Goal: Transaction & Acquisition: Book appointment/travel/reservation

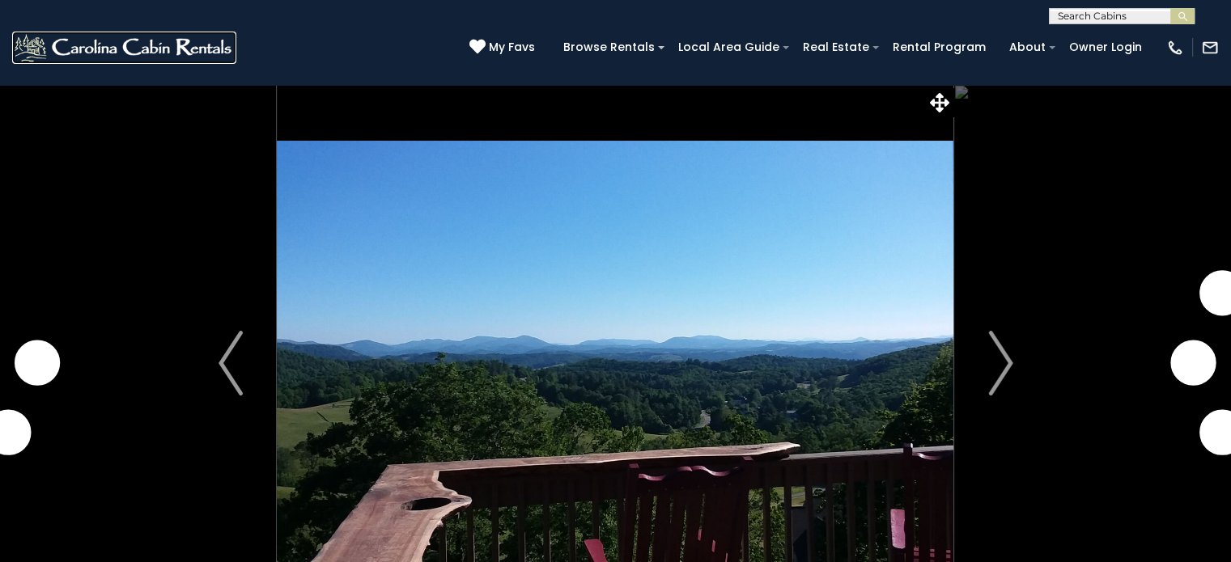
click at [63, 42] on img at bounding box center [124, 48] width 224 height 32
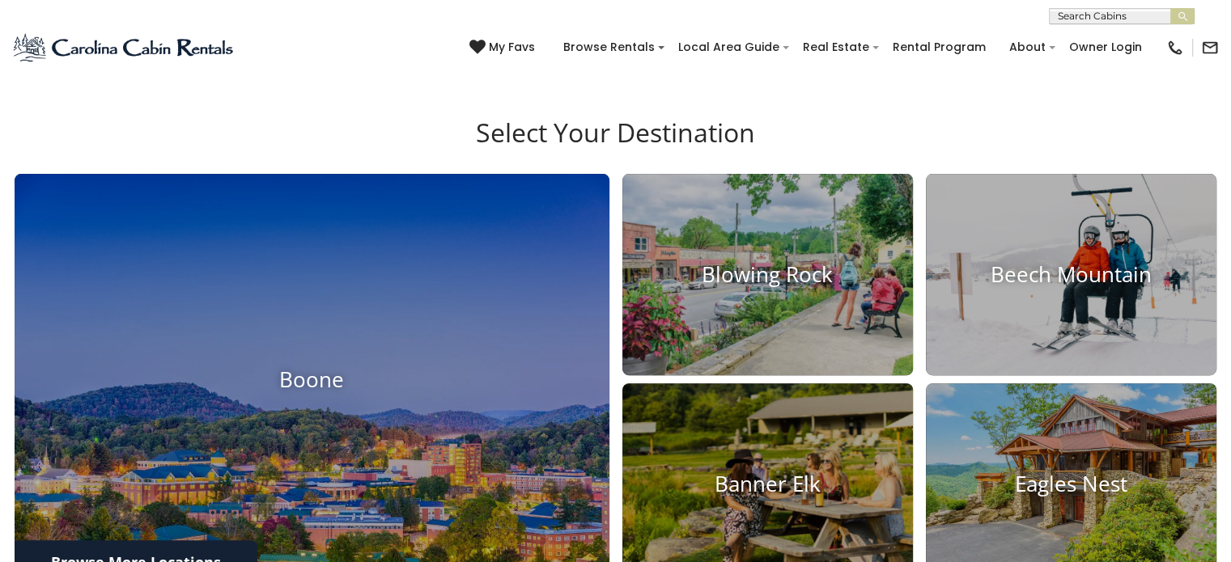
scroll to position [647, 0]
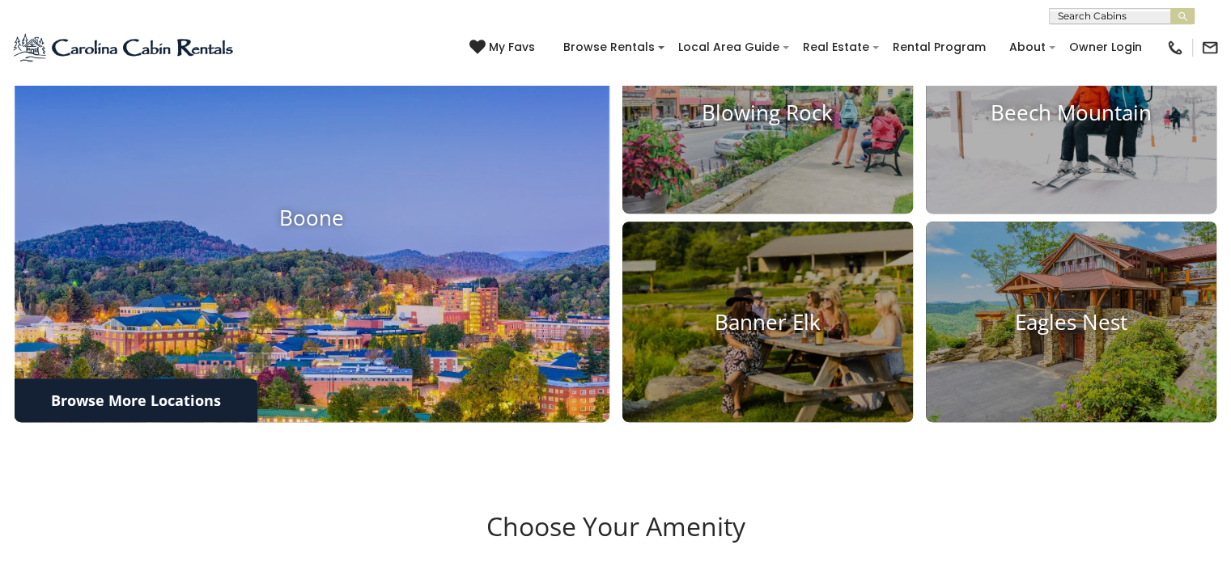
click at [357, 232] on img at bounding box center [312, 217] width 654 height 451
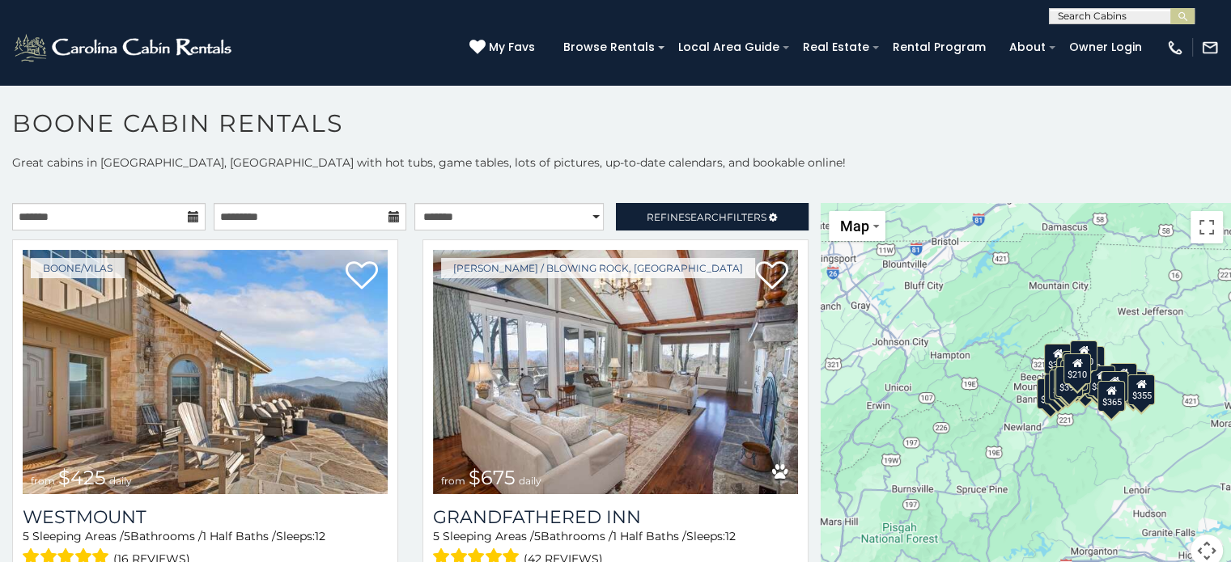
click at [188, 215] on icon at bounding box center [193, 216] width 11 height 11
click at [188, 216] on icon at bounding box center [193, 216] width 11 height 11
click at [125, 208] on input "text" at bounding box center [108, 217] width 193 height 28
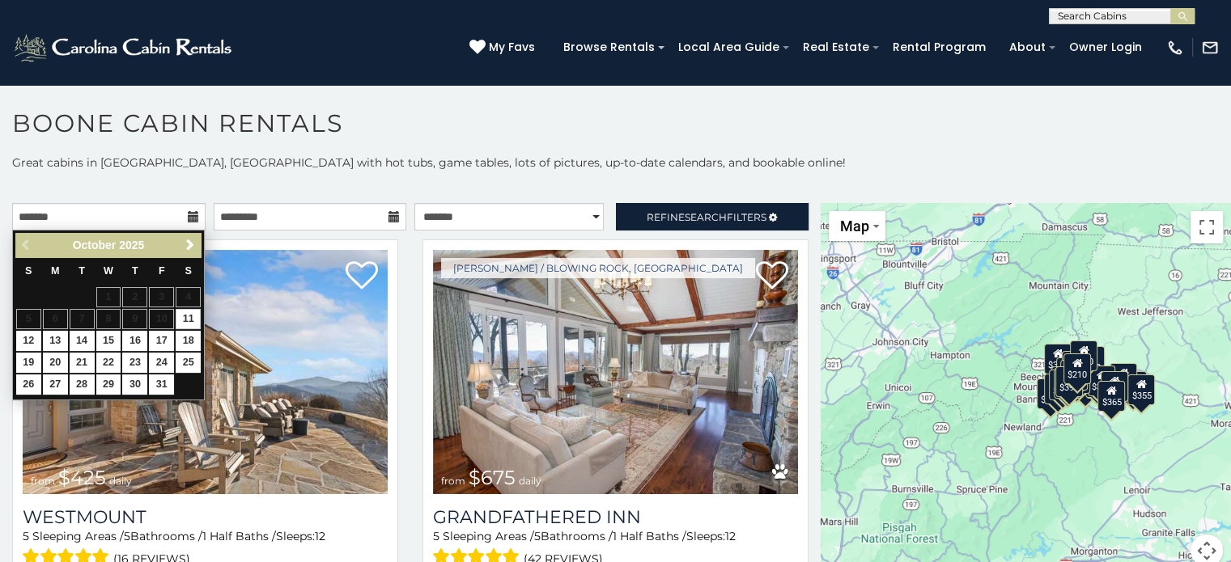
click at [190, 245] on span "Next" at bounding box center [190, 245] width 13 height 13
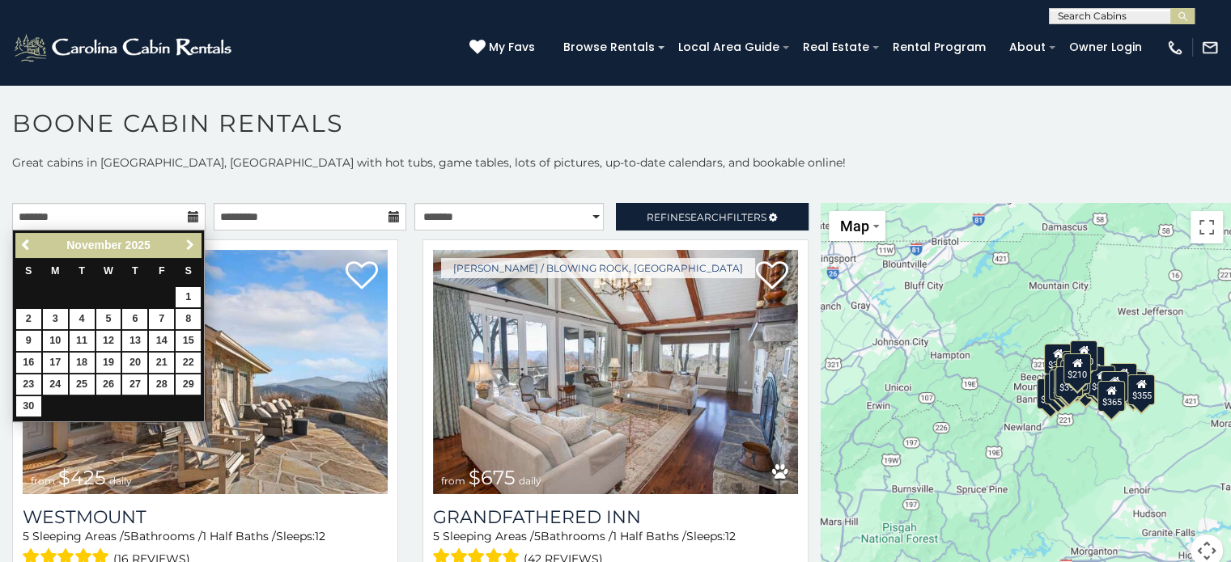
click at [190, 245] on span "Next" at bounding box center [190, 245] width 13 height 13
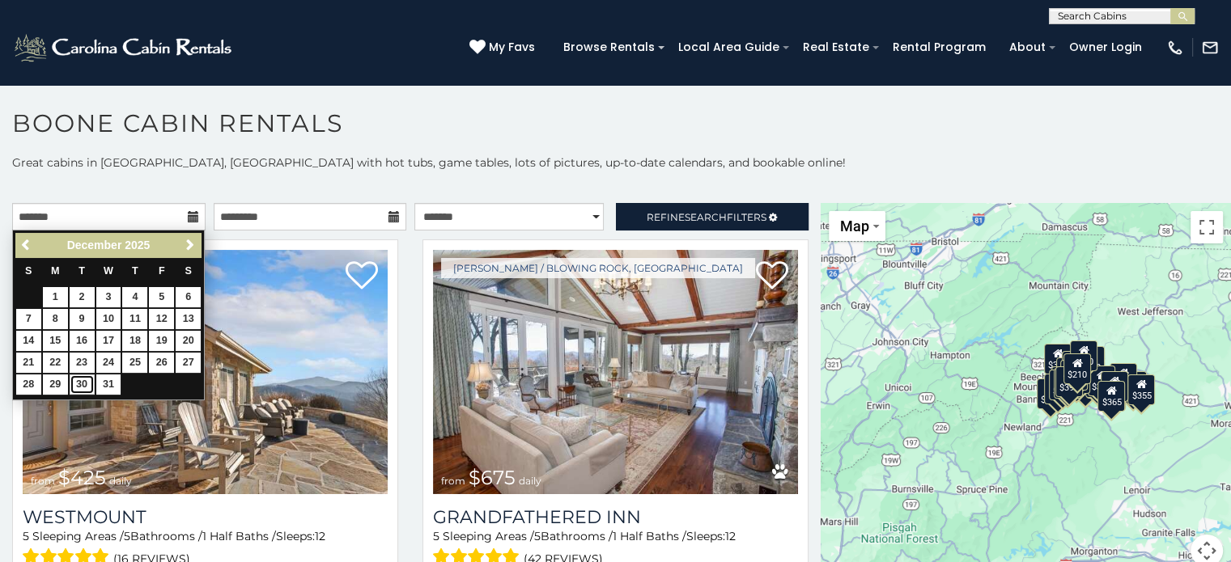
click at [82, 390] on link "30" at bounding box center [82, 385] width 25 height 20
type input "**********"
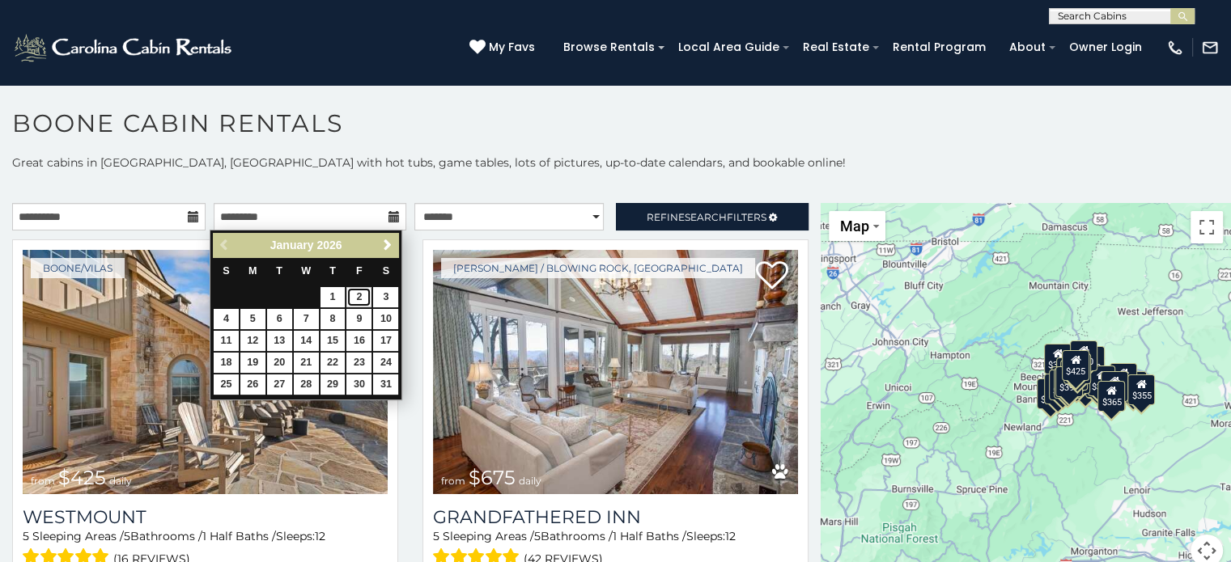
click at [363, 297] on link "2" at bounding box center [358, 297] width 25 height 20
type input "**********"
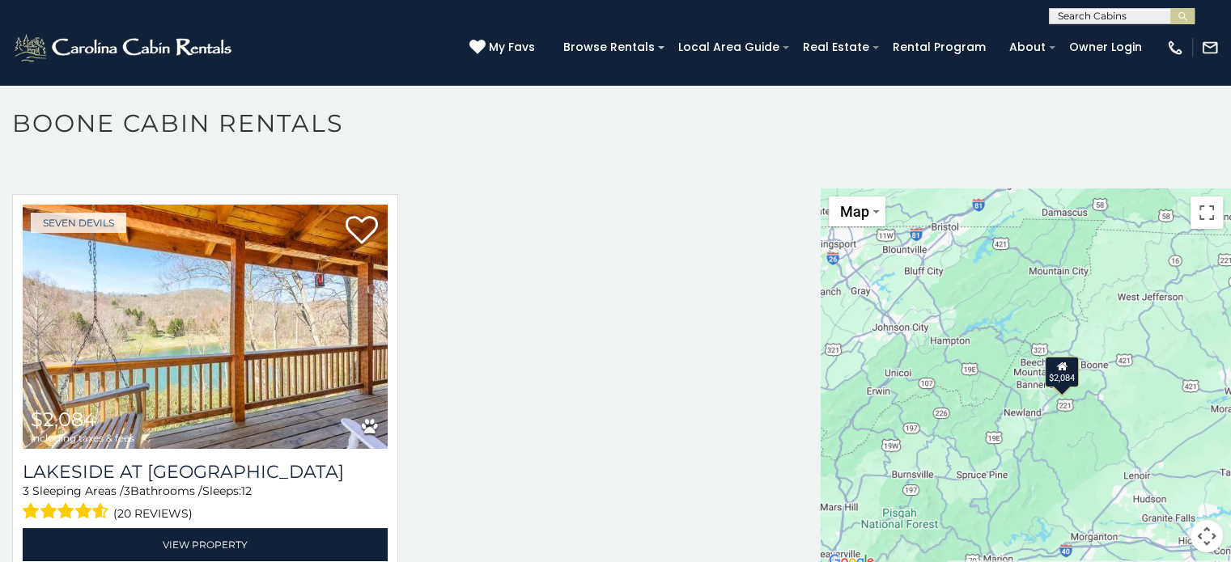
scroll to position [45, 0]
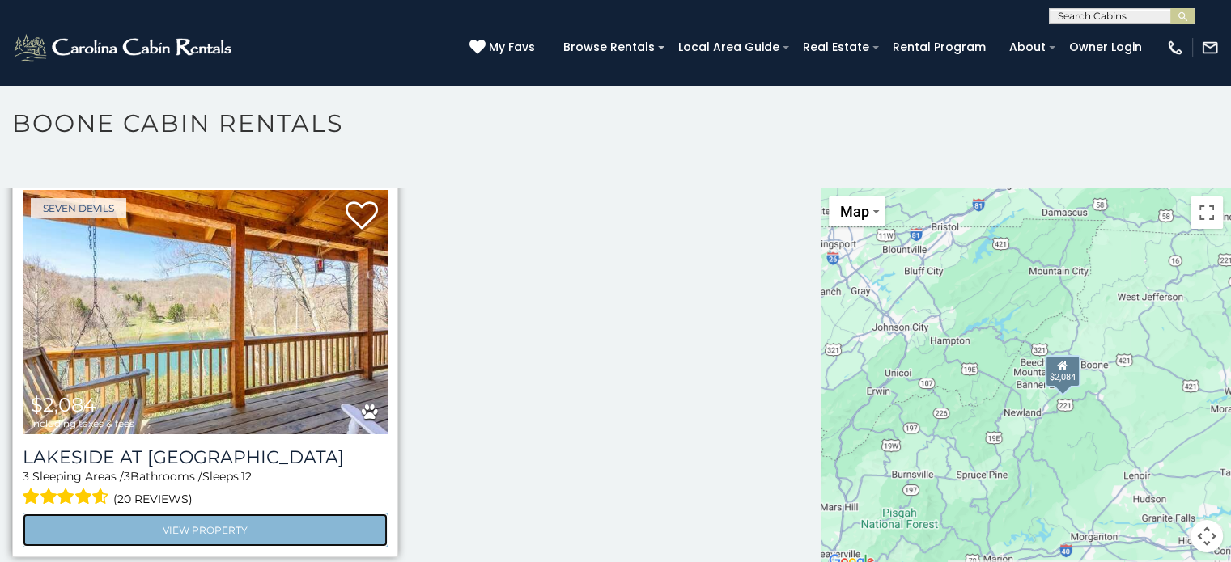
click at [228, 527] on link "View Property" at bounding box center [205, 530] width 365 height 33
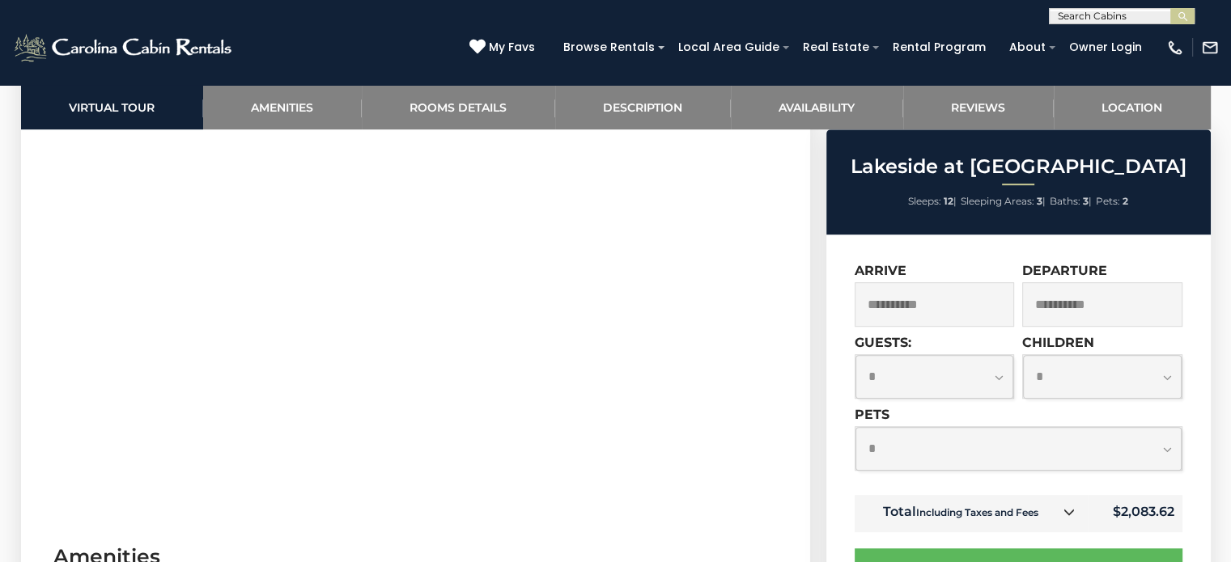
scroll to position [485, 0]
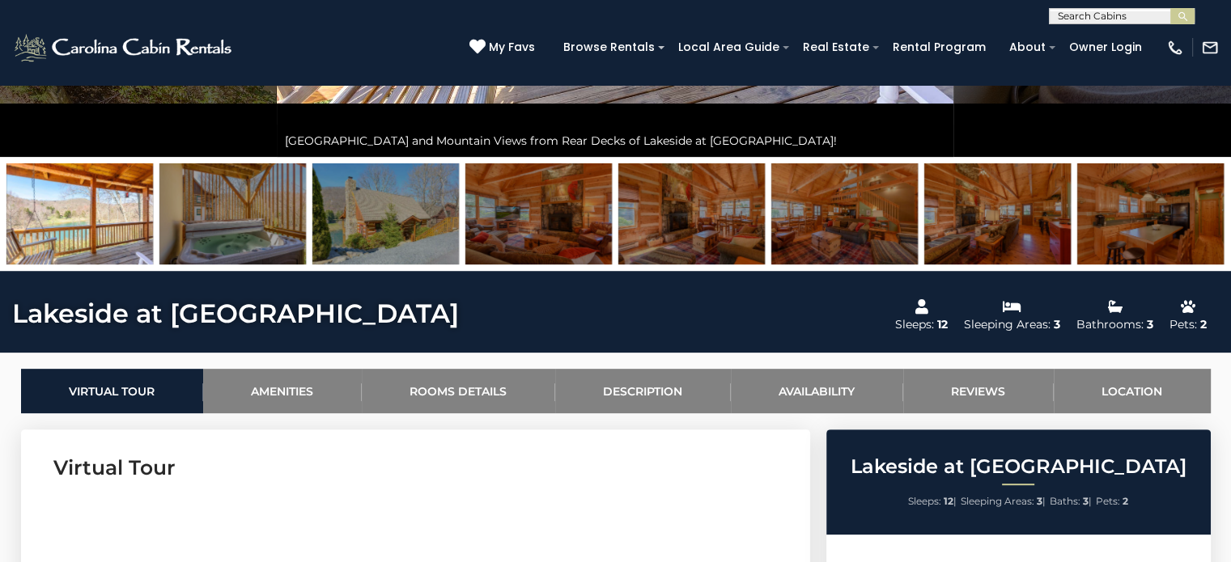
click at [89, 225] on img at bounding box center [79, 213] width 146 height 101
click at [208, 210] on img at bounding box center [232, 213] width 146 height 101
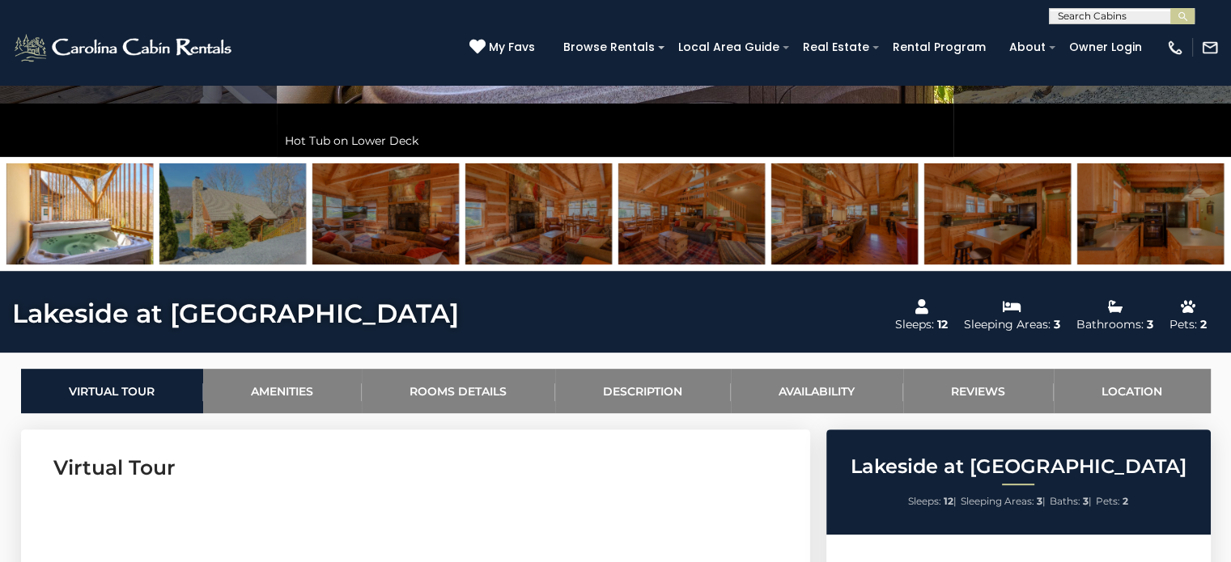
click at [208, 210] on img at bounding box center [232, 213] width 146 height 101
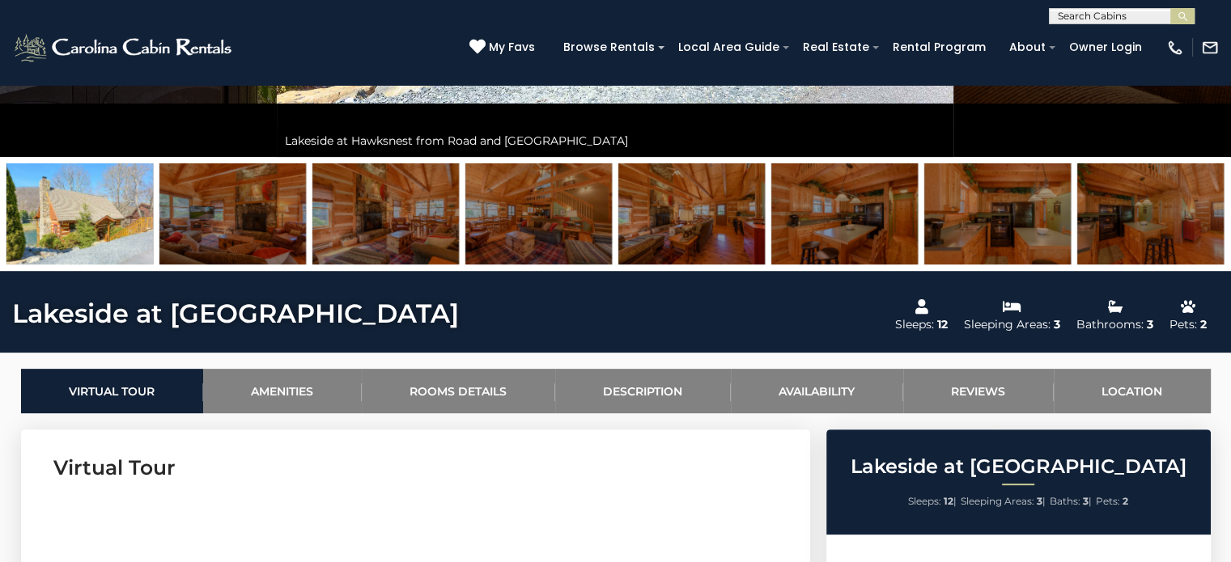
click at [208, 210] on img at bounding box center [232, 213] width 146 height 101
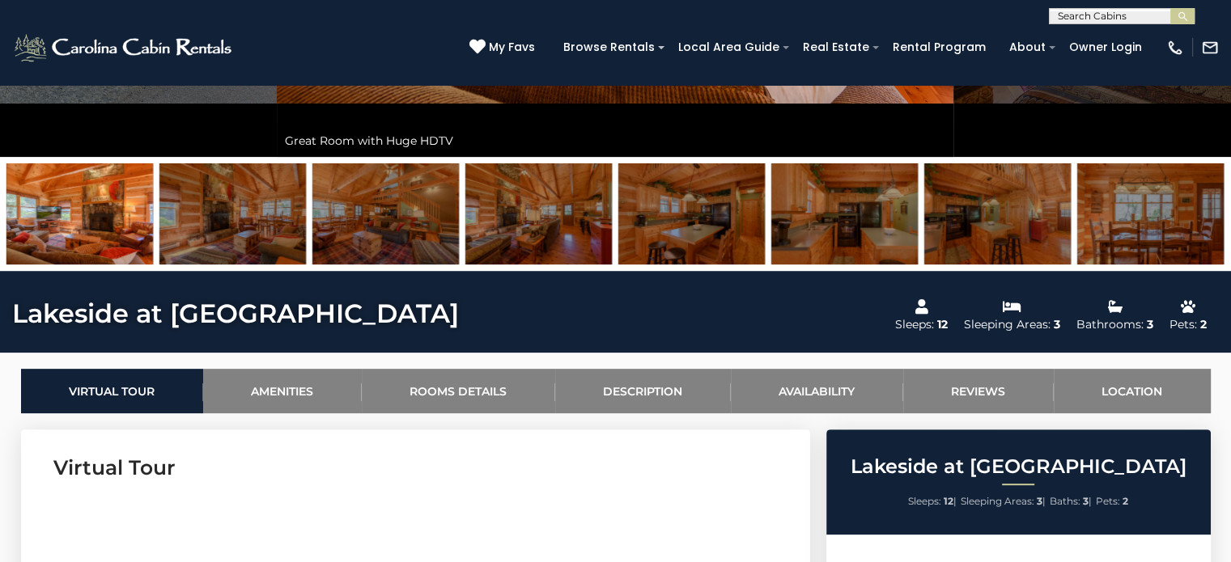
click at [222, 209] on img at bounding box center [232, 213] width 146 height 101
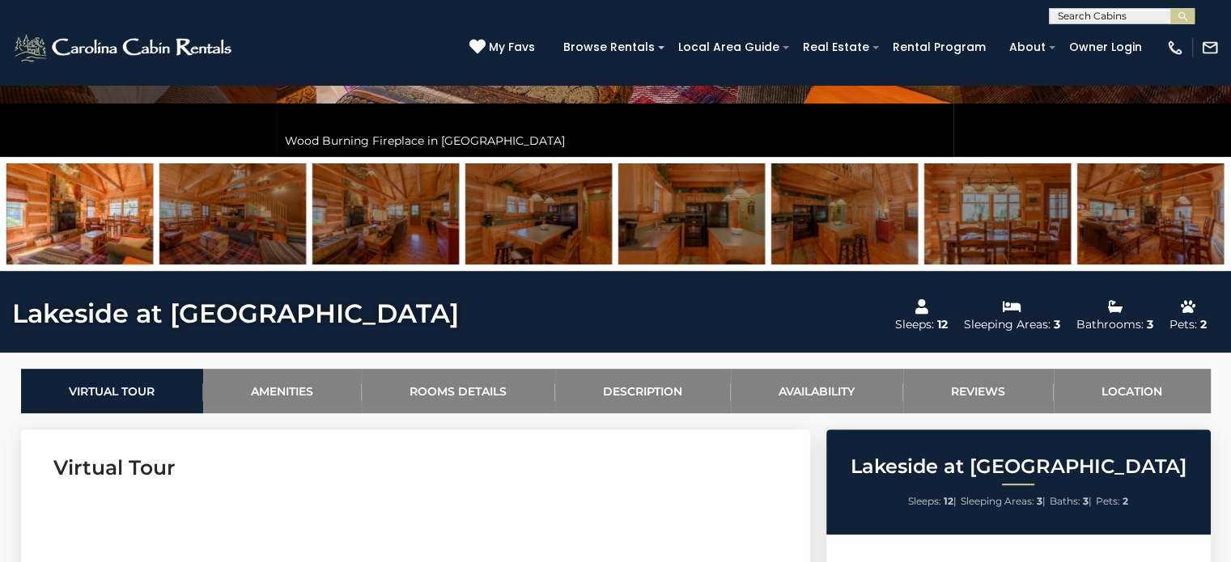
click at [222, 209] on img at bounding box center [232, 213] width 146 height 101
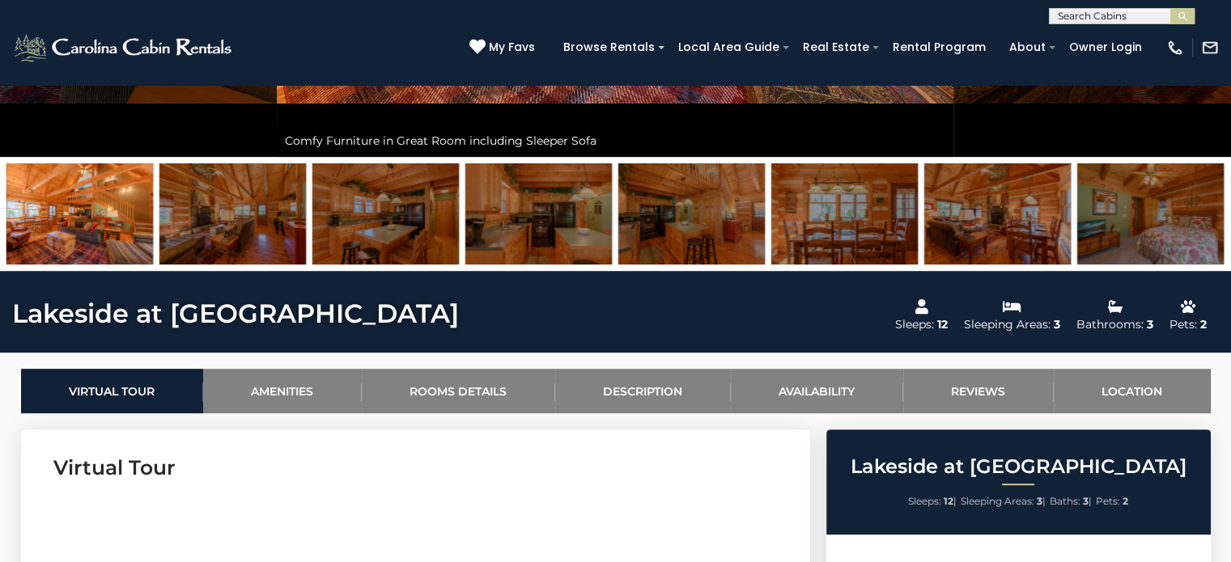
click at [222, 209] on img at bounding box center [232, 213] width 146 height 101
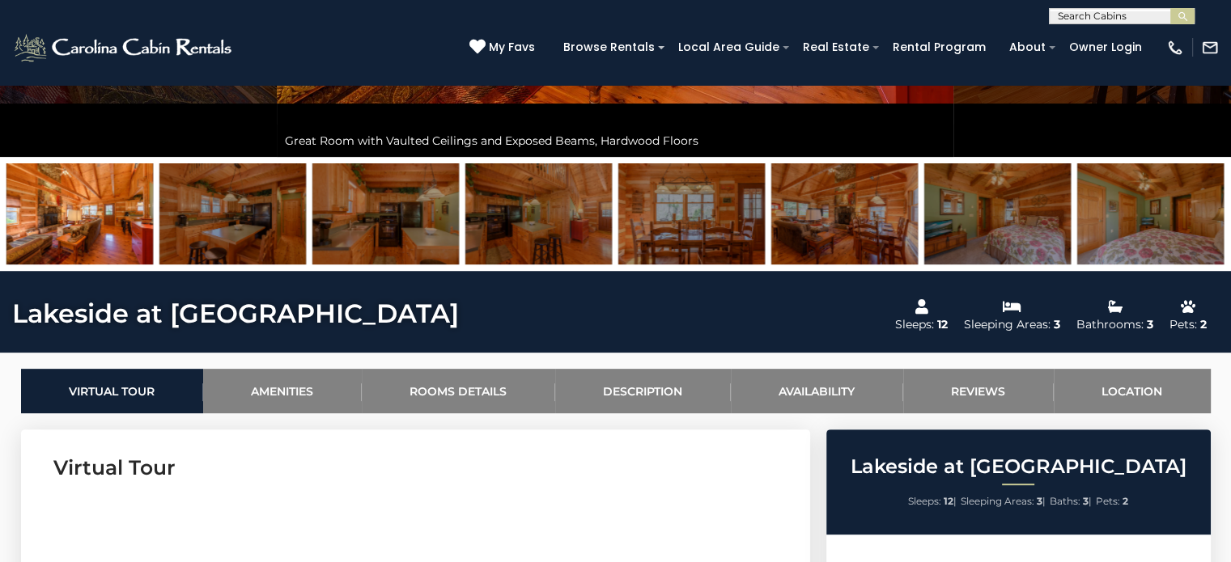
click at [222, 209] on img at bounding box center [232, 213] width 146 height 101
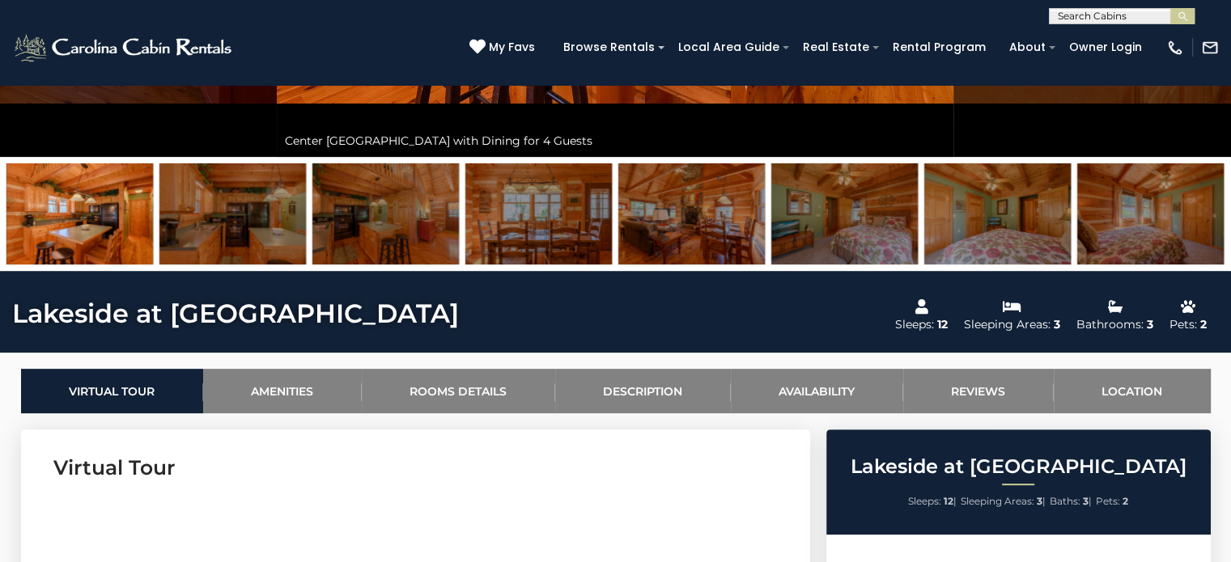
click at [226, 209] on img at bounding box center [232, 213] width 146 height 101
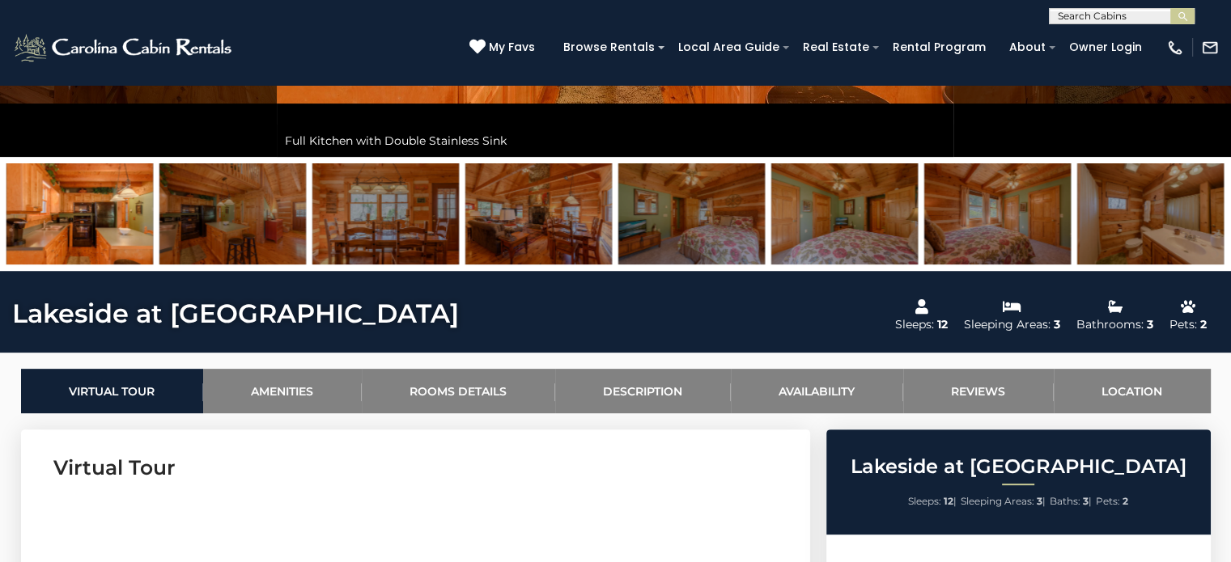
click at [226, 209] on img at bounding box center [232, 213] width 146 height 101
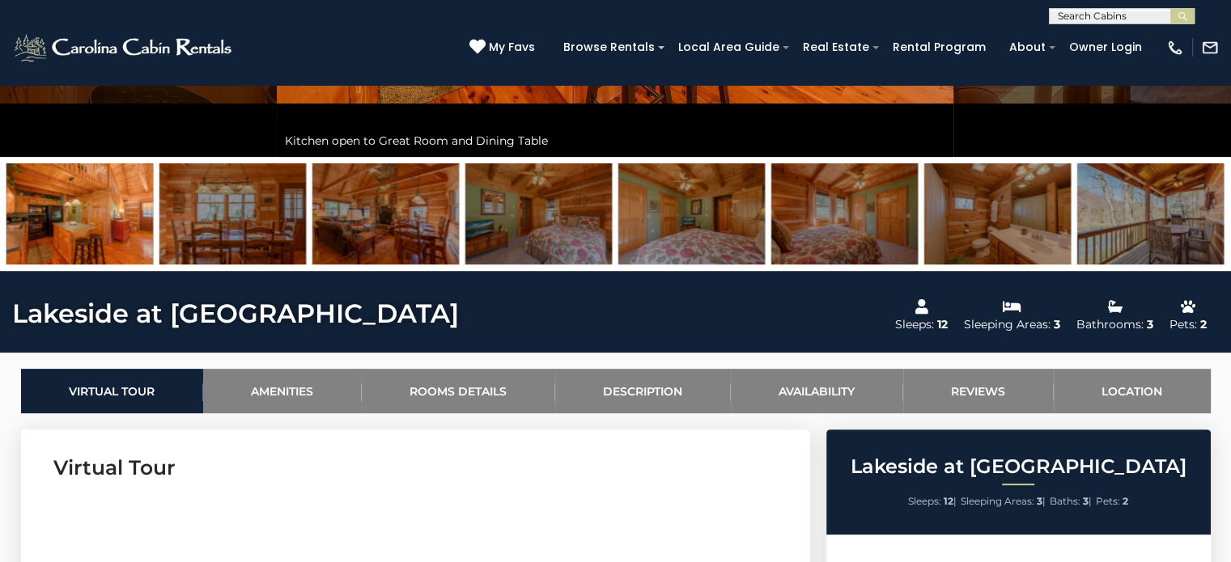
click at [226, 209] on img at bounding box center [232, 213] width 146 height 101
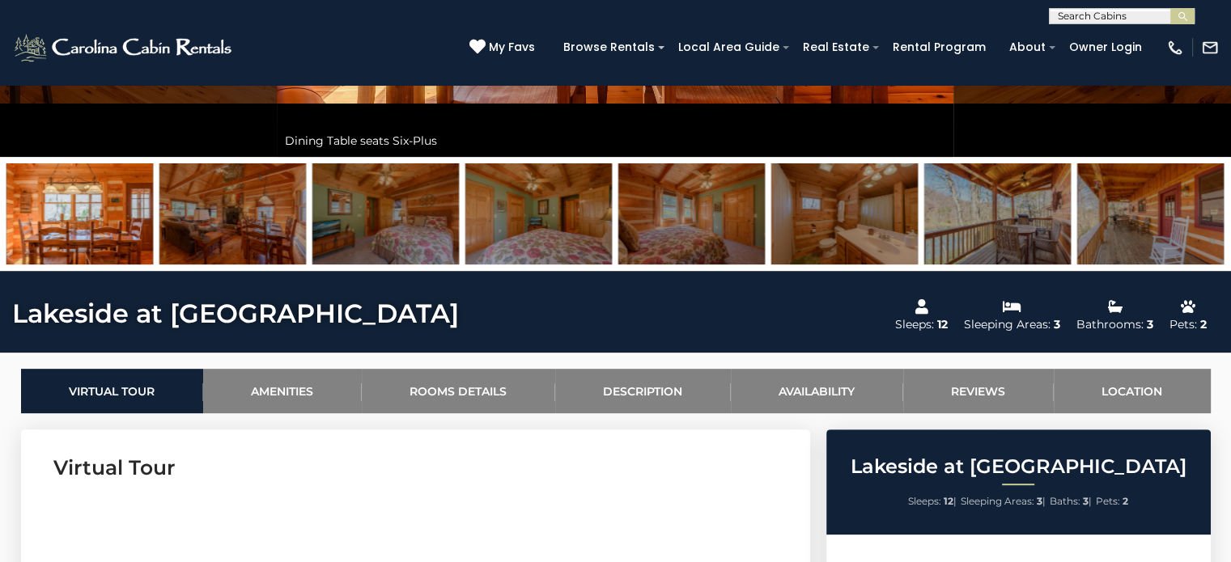
click at [226, 209] on img at bounding box center [232, 213] width 146 height 101
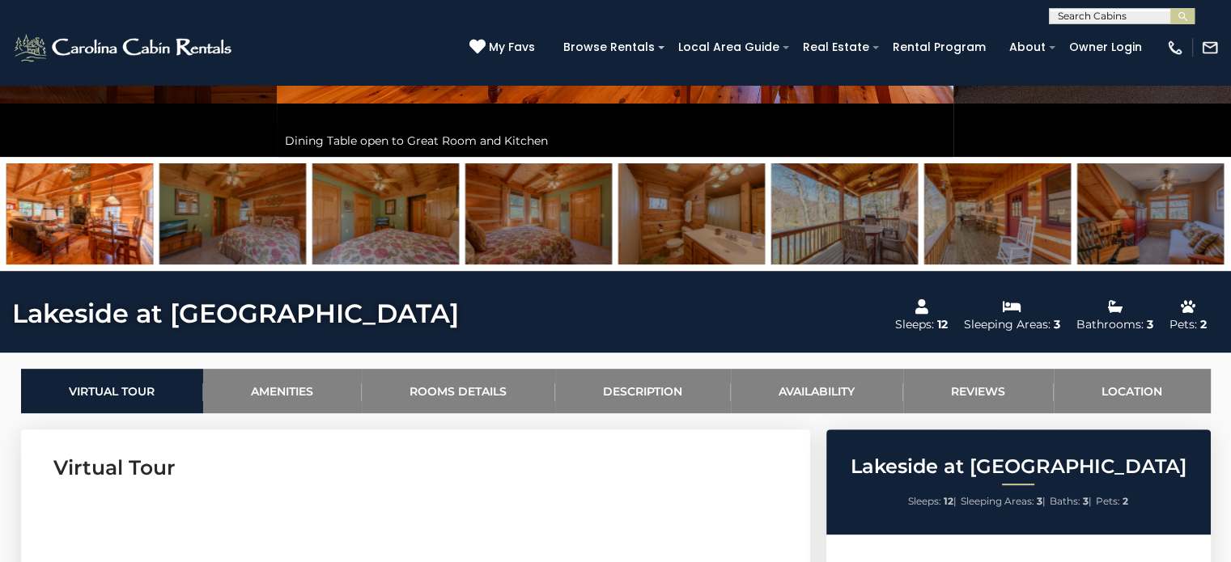
click at [226, 209] on img at bounding box center [232, 213] width 146 height 101
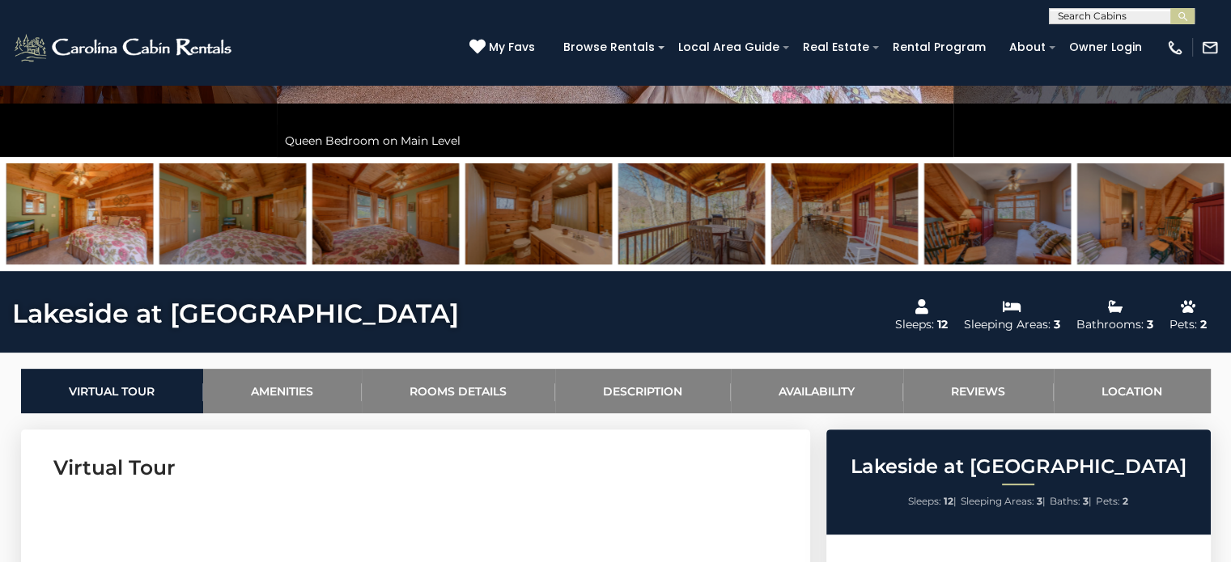
click at [226, 209] on img at bounding box center [232, 213] width 146 height 101
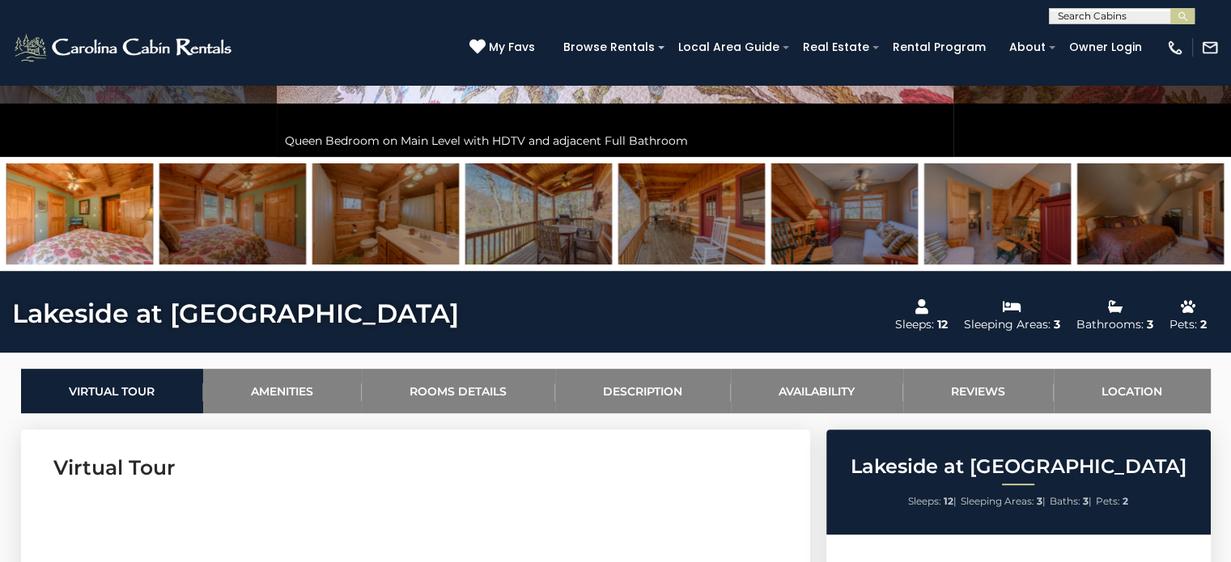
click at [226, 209] on img at bounding box center [232, 213] width 146 height 101
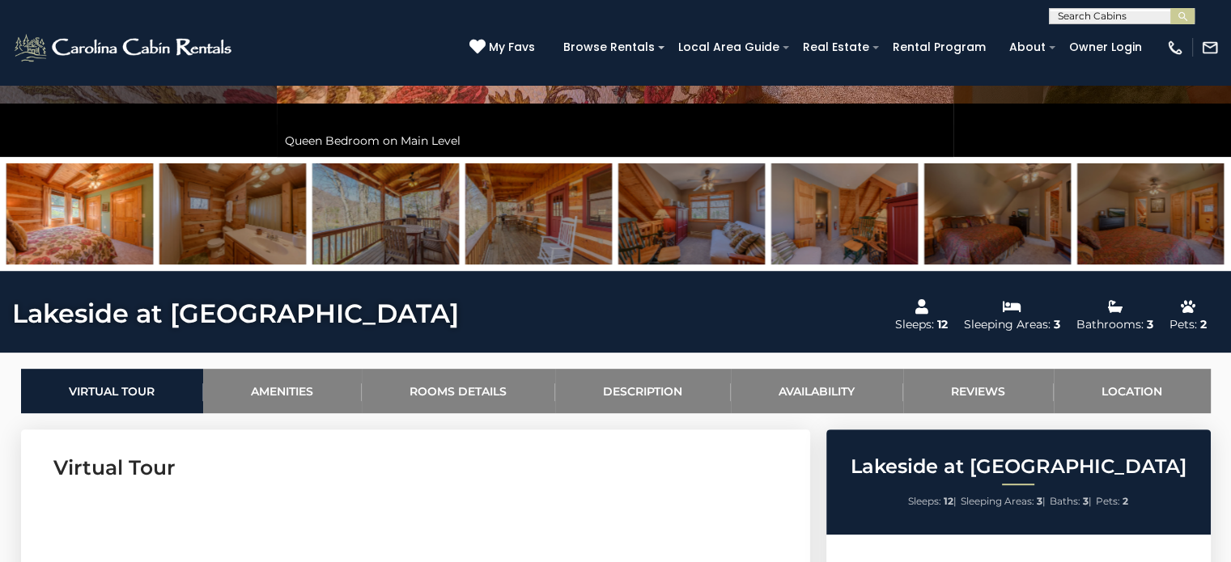
click at [226, 209] on img at bounding box center [232, 213] width 146 height 101
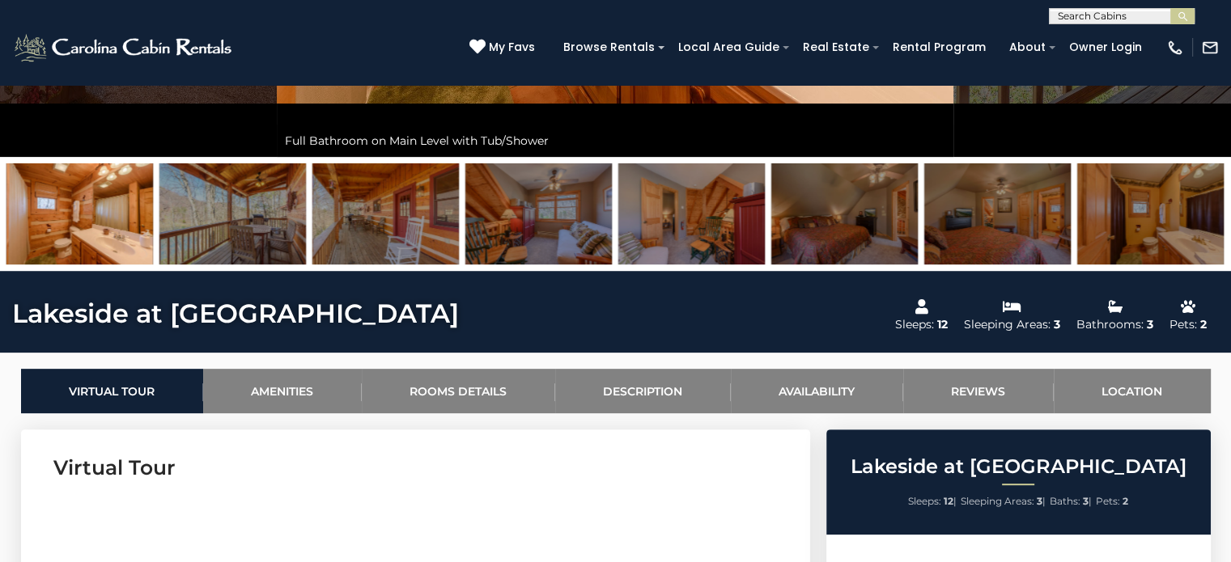
click at [226, 209] on img at bounding box center [232, 213] width 146 height 101
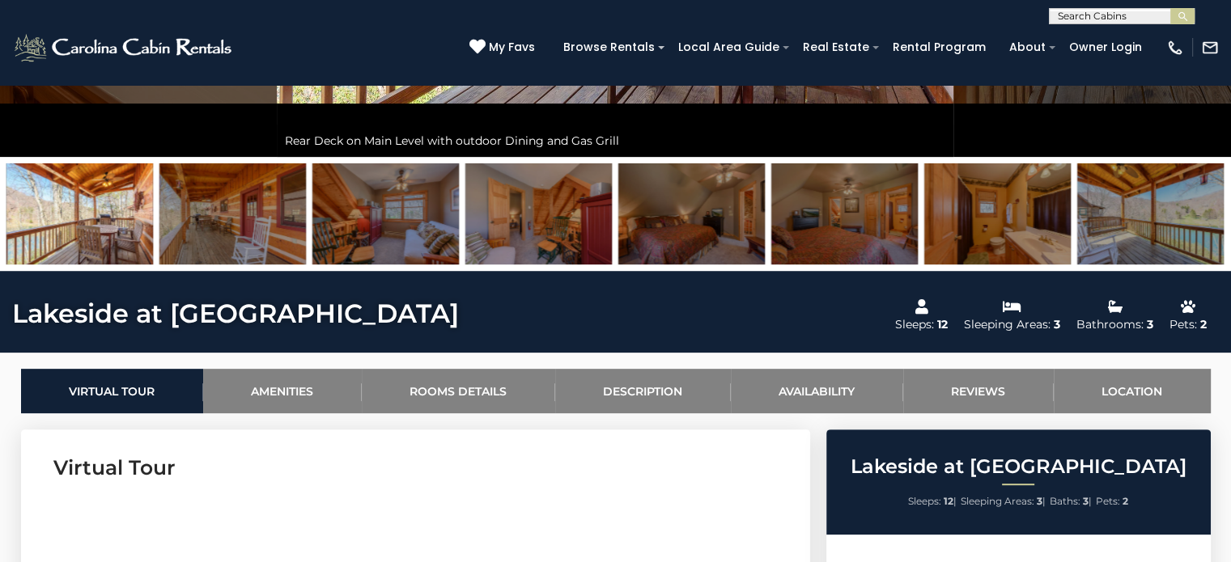
click at [226, 209] on img at bounding box center [232, 213] width 146 height 101
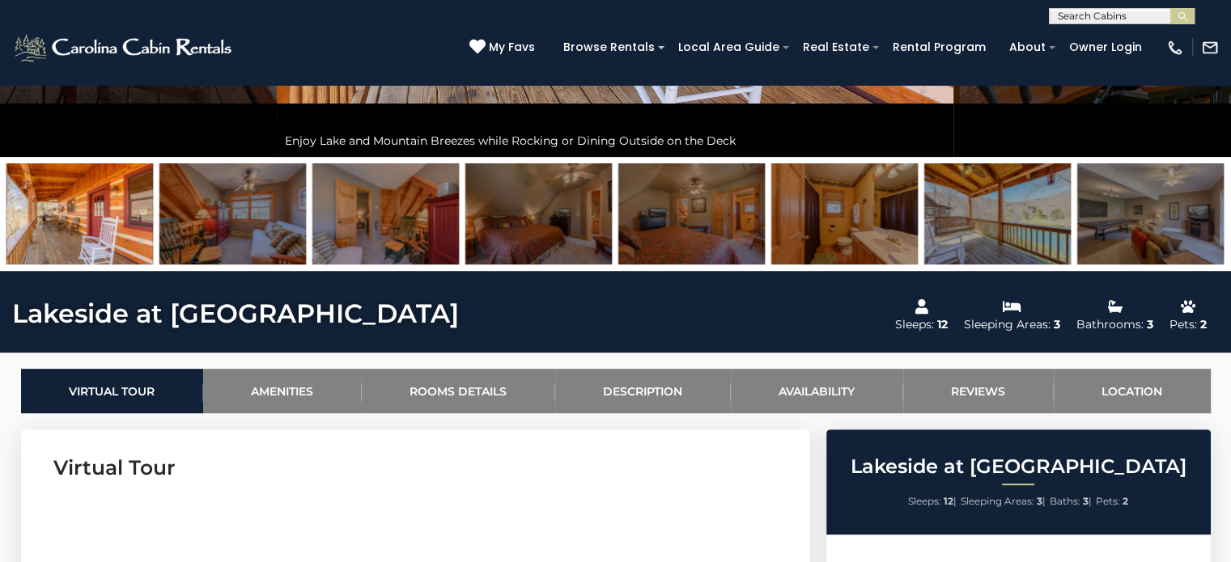
click at [236, 210] on img at bounding box center [232, 213] width 146 height 101
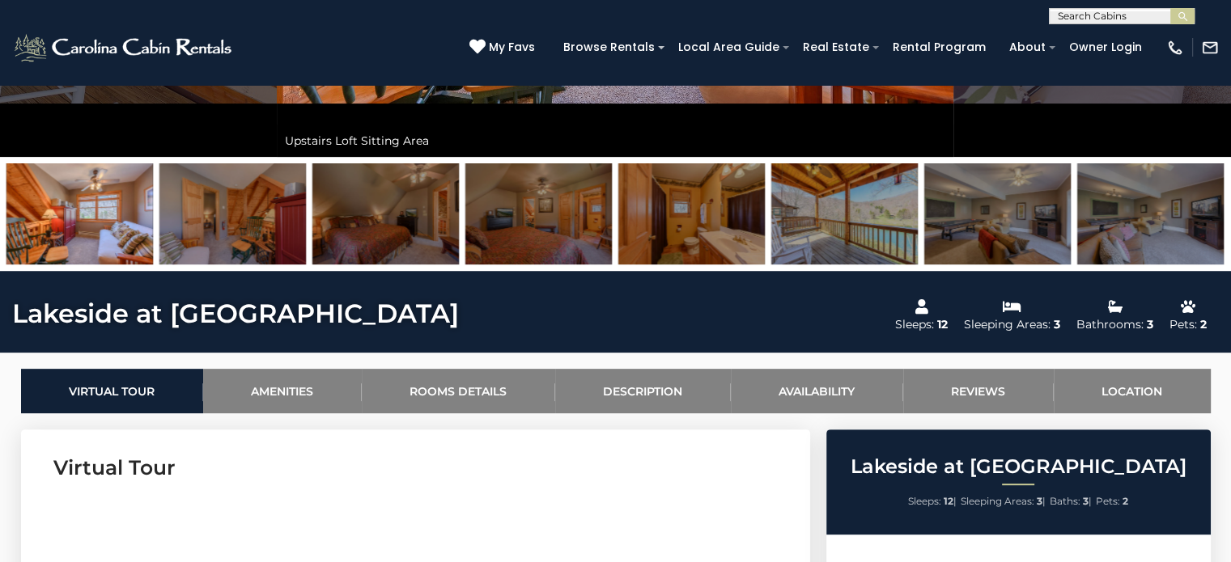
click at [236, 210] on img at bounding box center [232, 213] width 146 height 101
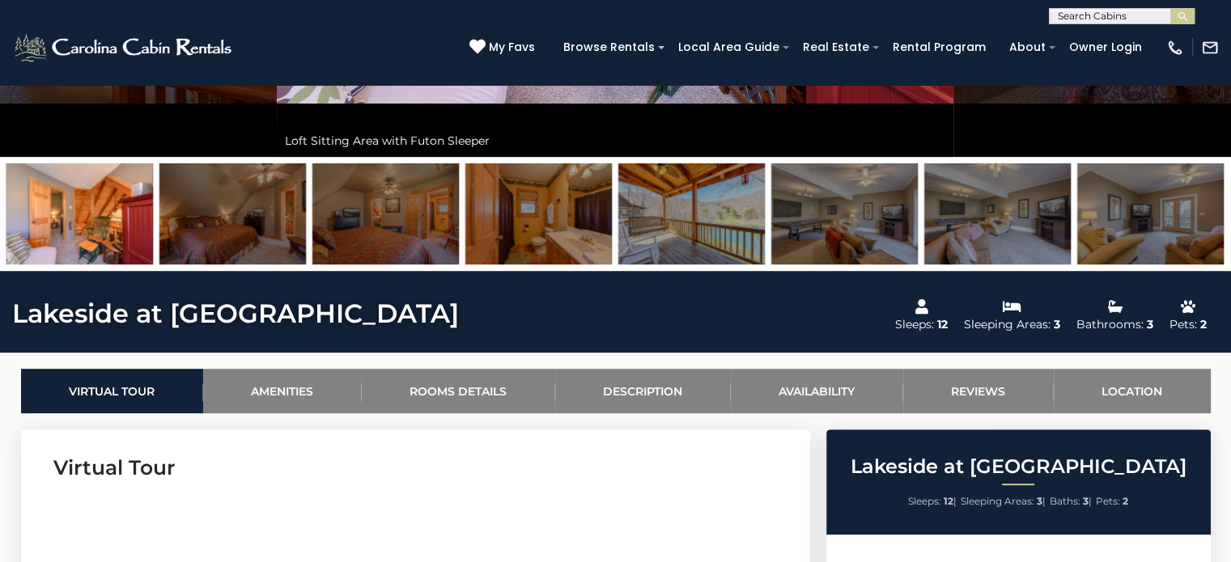
click at [236, 210] on img at bounding box center [232, 213] width 146 height 101
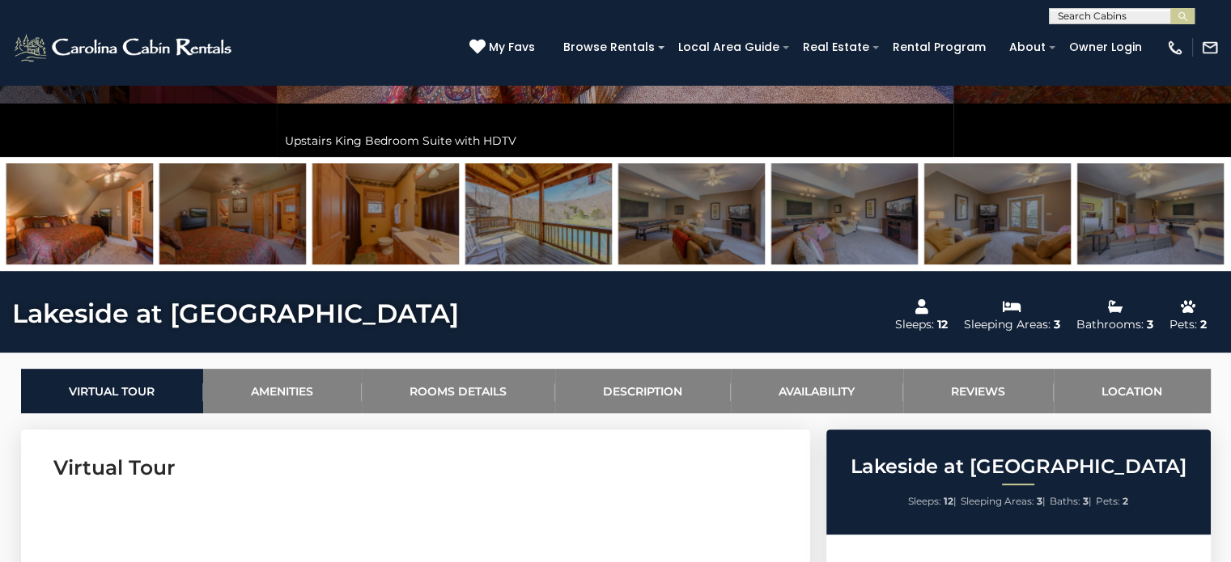
click at [236, 210] on img at bounding box center [232, 213] width 146 height 101
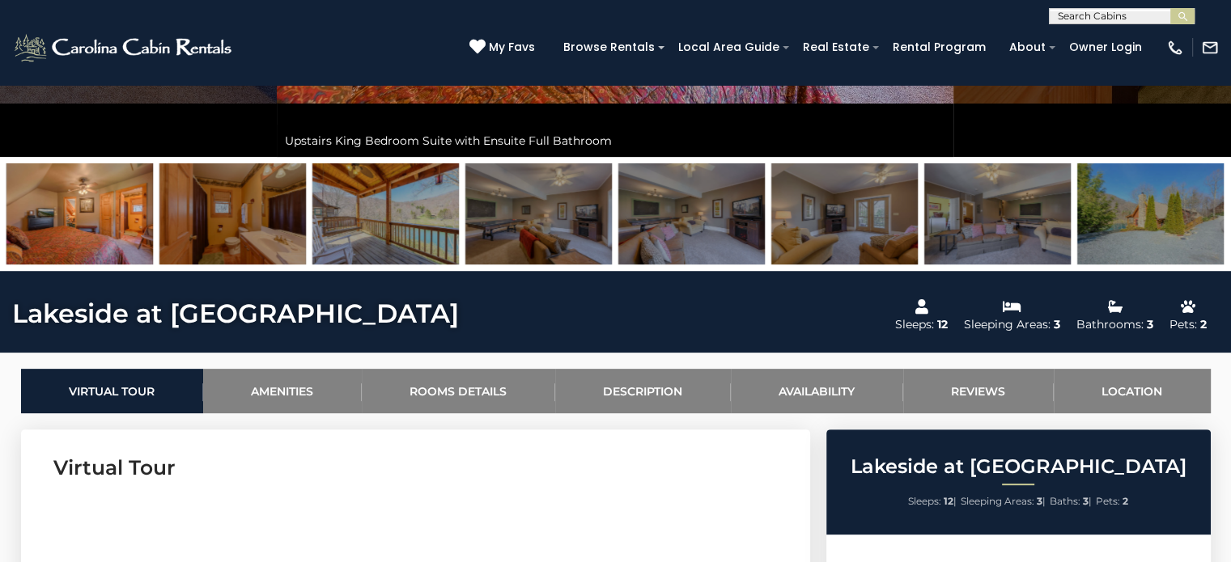
click at [236, 210] on img at bounding box center [232, 213] width 146 height 101
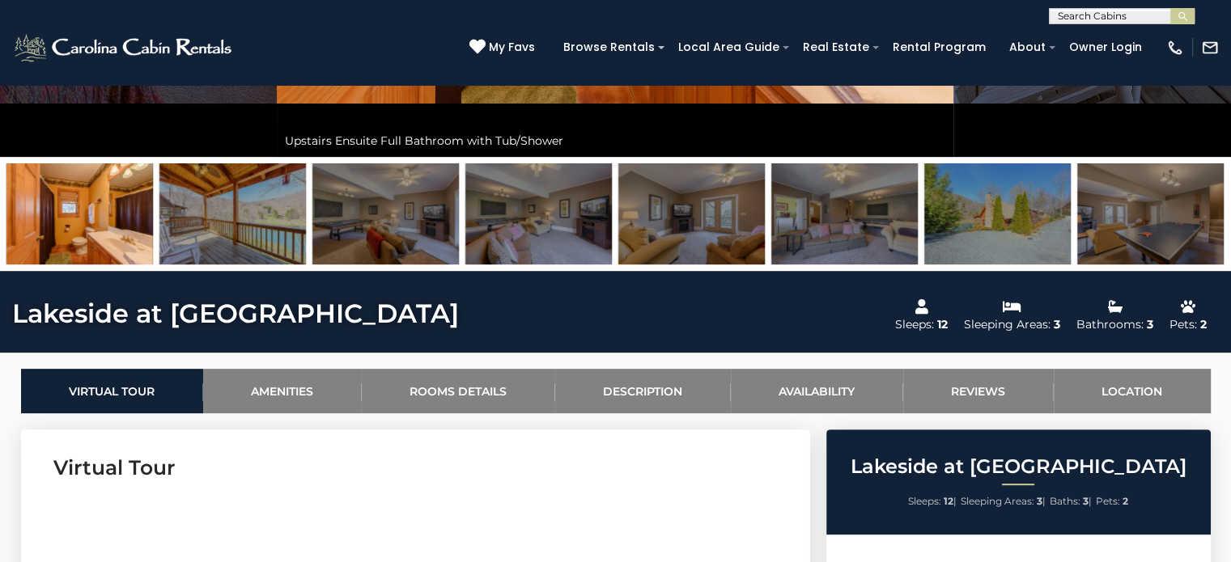
click at [236, 210] on img at bounding box center [232, 213] width 146 height 101
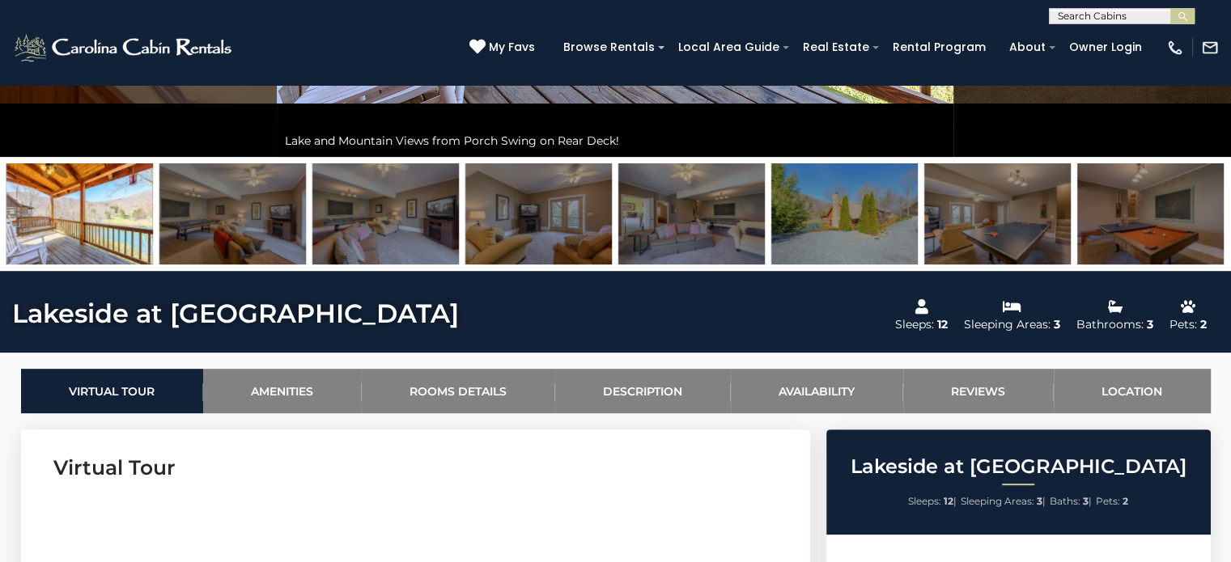
click at [236, 210] on img at bounding box center [232, 213] width 146 height 101
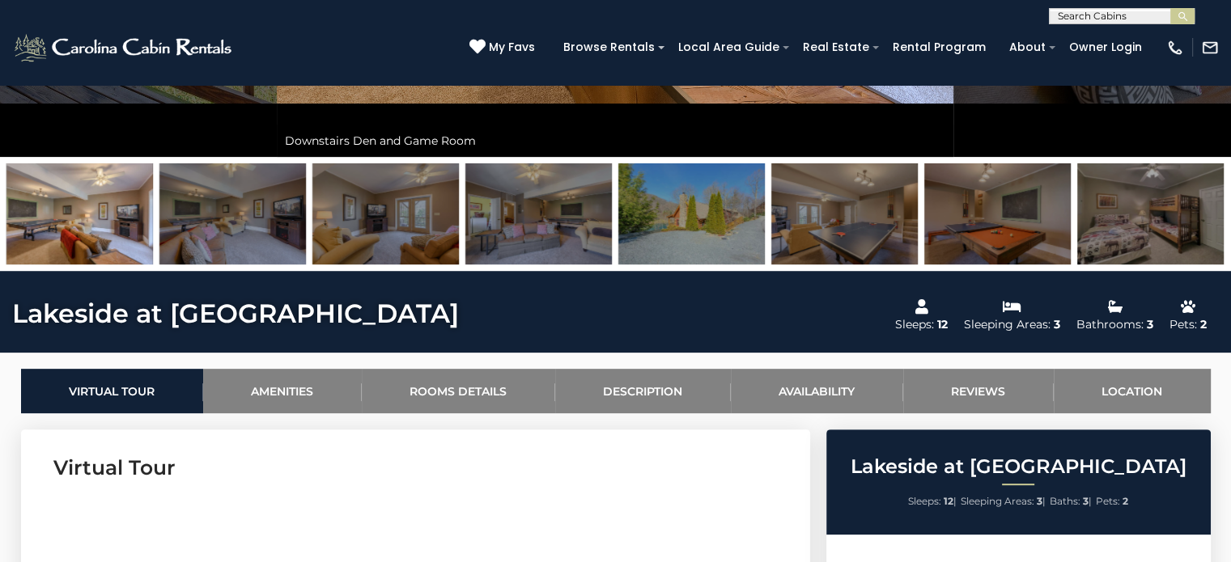
click at [273, 231] on img at bounding box center [232, 213] width 146 height 101
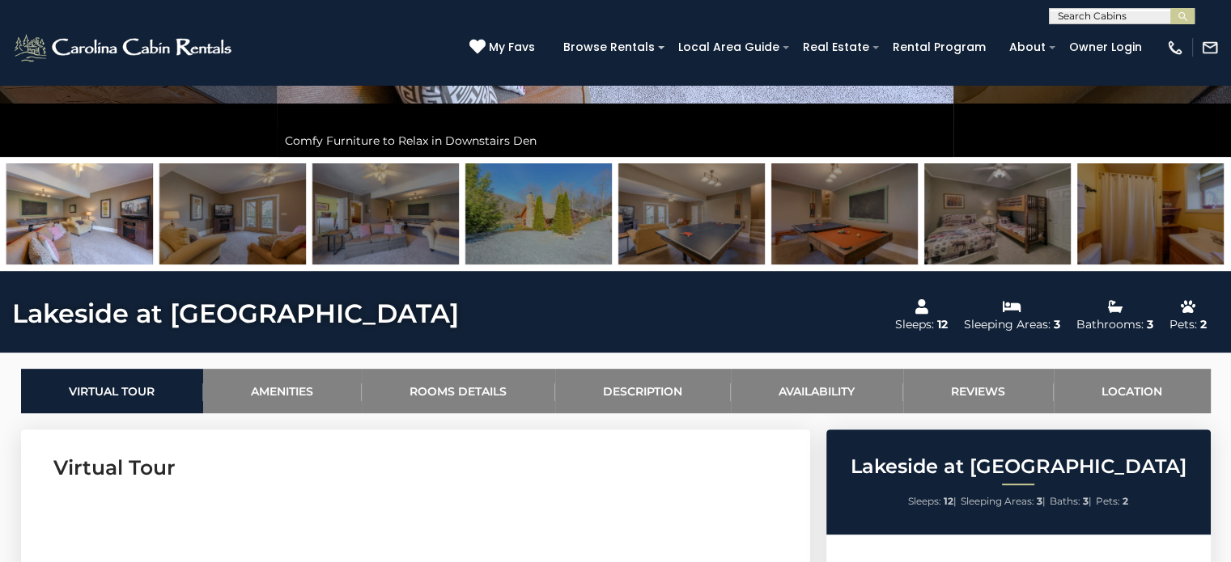
click at [273, 239] on img at bounding box center [232, 213] width 146 height 101
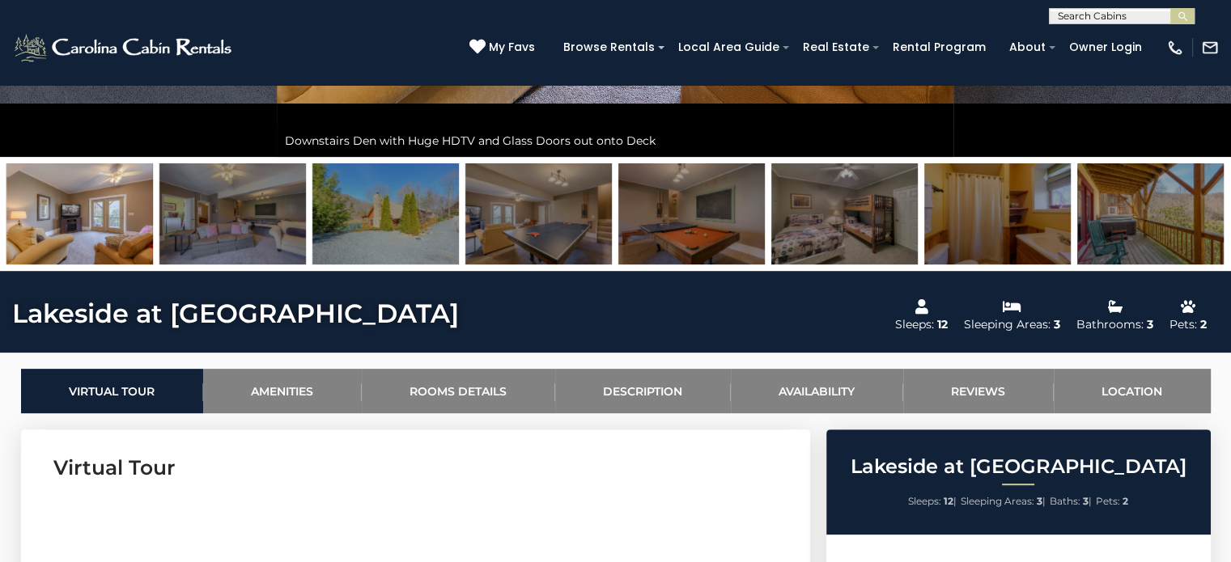
click at [279, 235] on img at bounding box center [232, 213] width 146 height 101
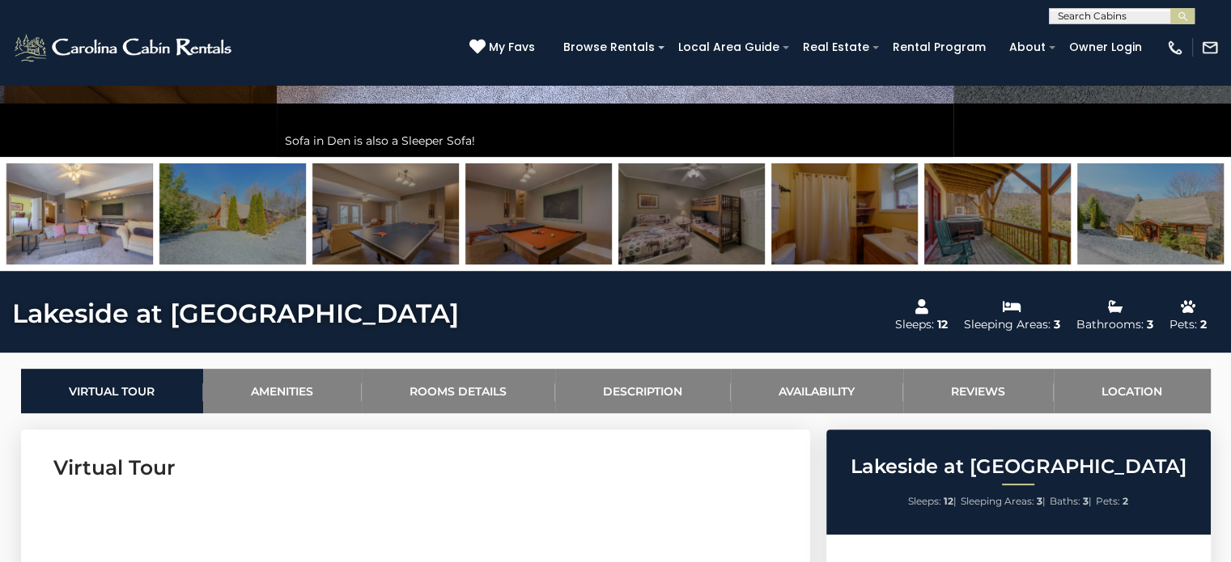
click at [282, 235] on img at bounding box center [232, 213] width 146 height 101
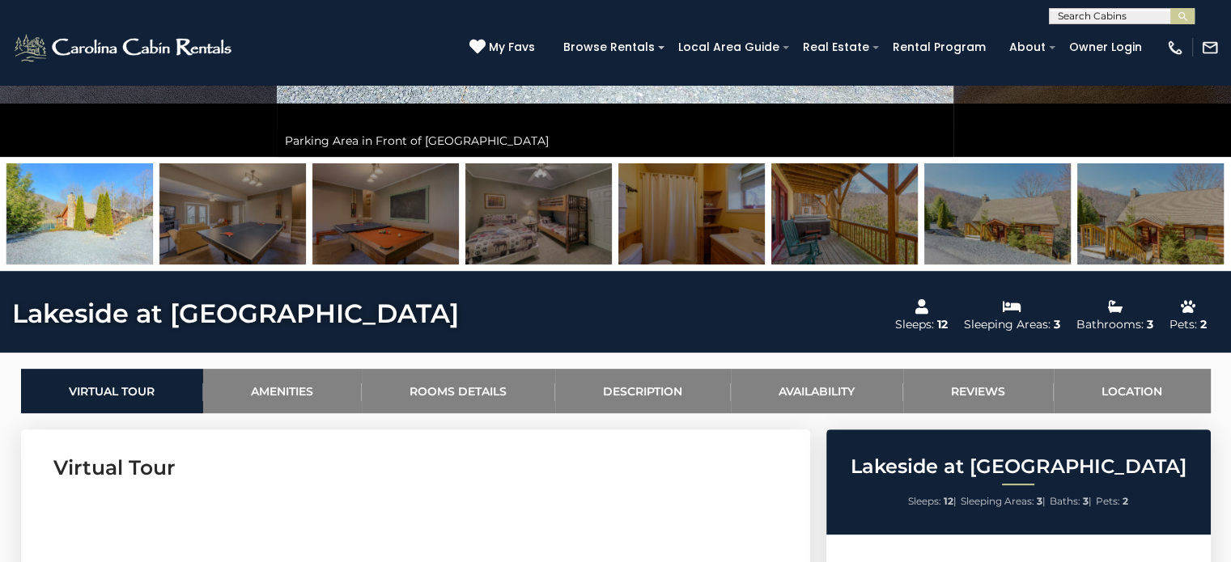
click at [273, 236] on img at bounding box center [232, 213] width 146 height 101
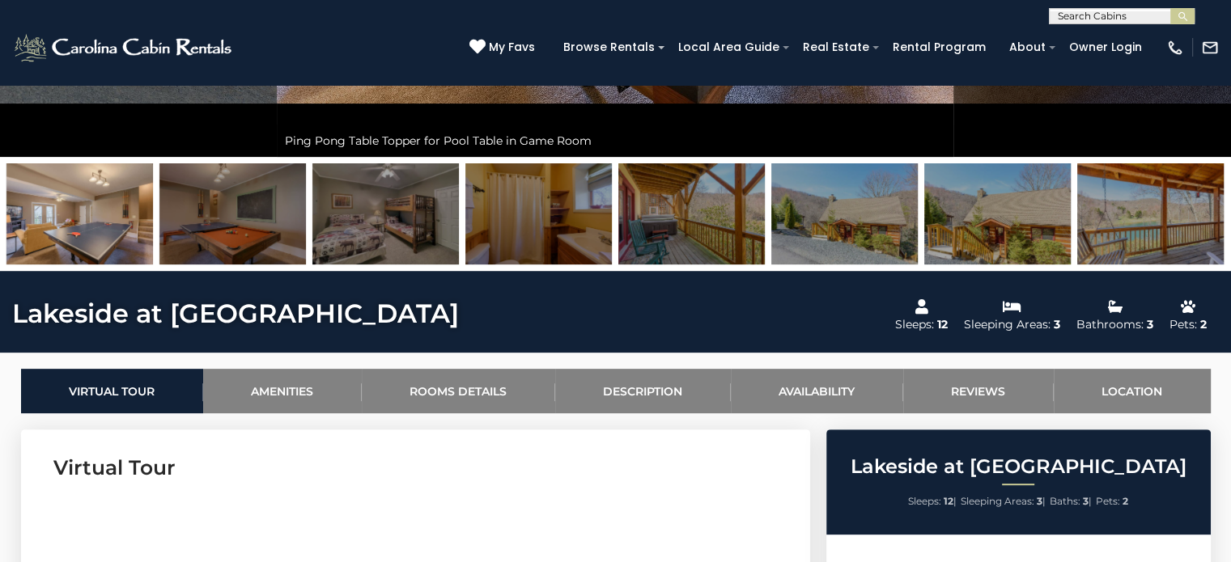
click at [274, 235] on img at bounding box center [232, 213] width 146 height 101
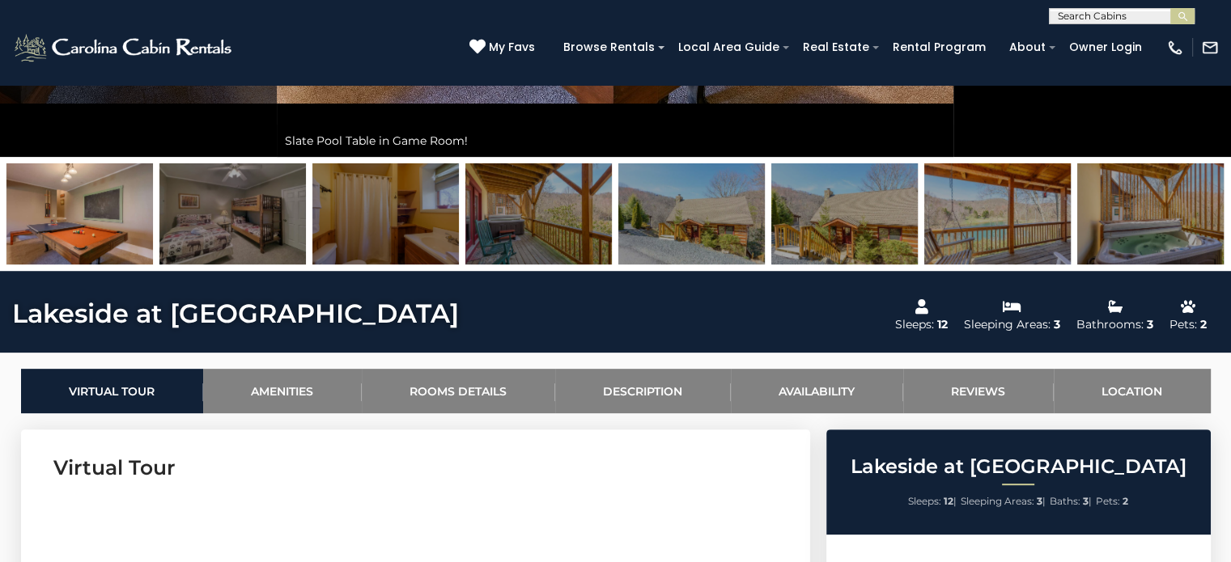
click at [249, 235] on img at bounding box center [232, 213] width 146 height 101
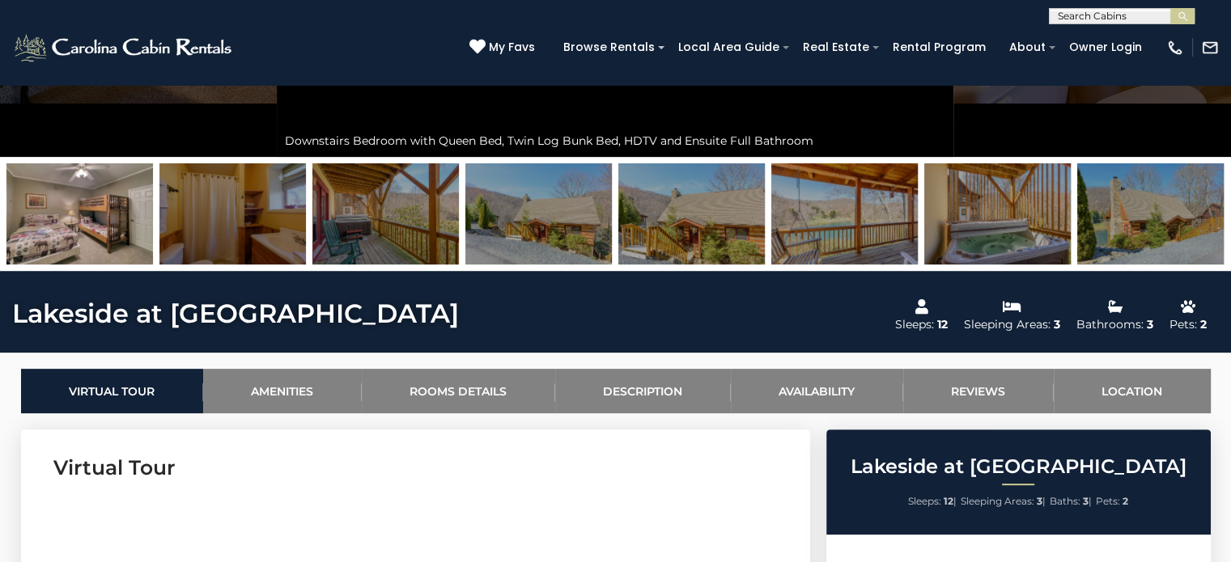
click at [262, 229] on img at bounding box center [232, 213] width 146 height 101
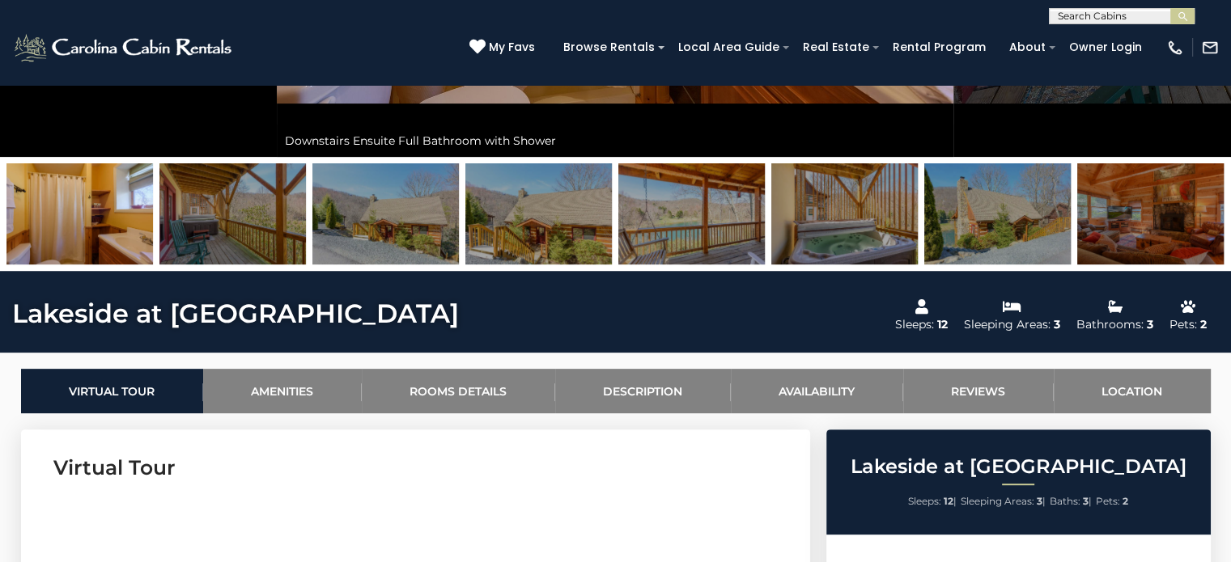
click at [272, 224] on img at bounding box center [232, 213] width 146 height 101
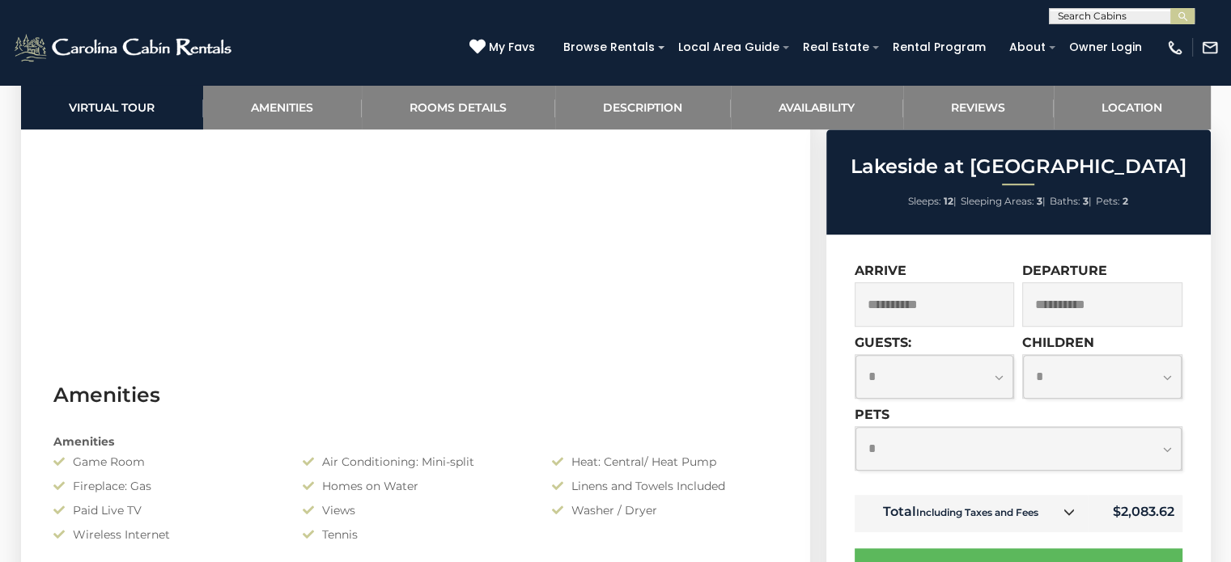
scroll to position [1133, 0]
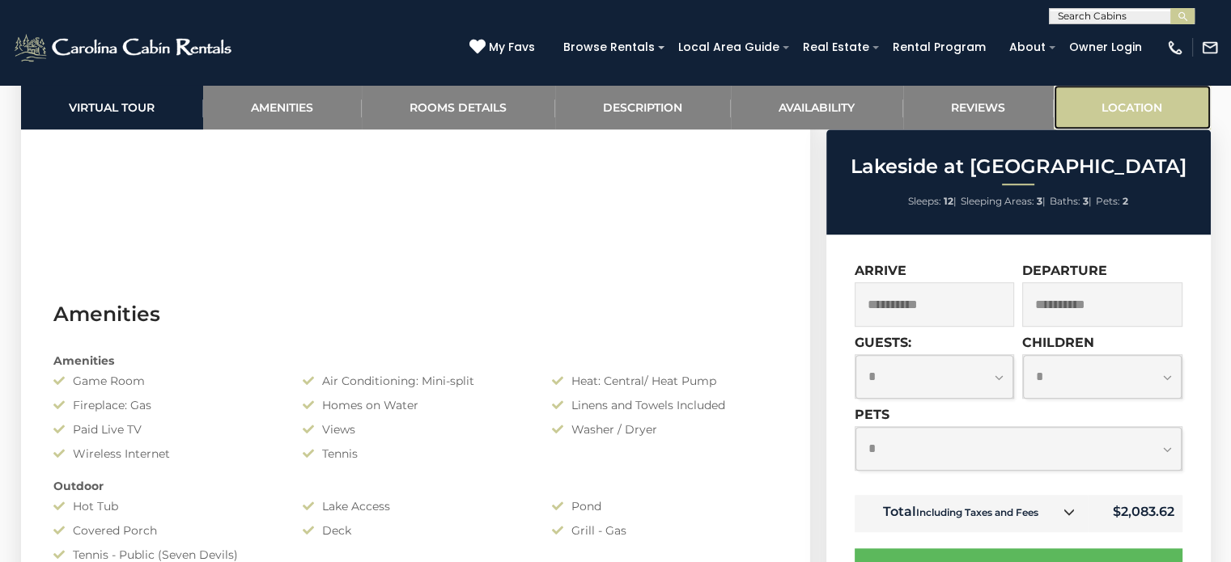
click at [1111, 103] on link "Location" at bounding box center [1131, 107] width 157 height 44
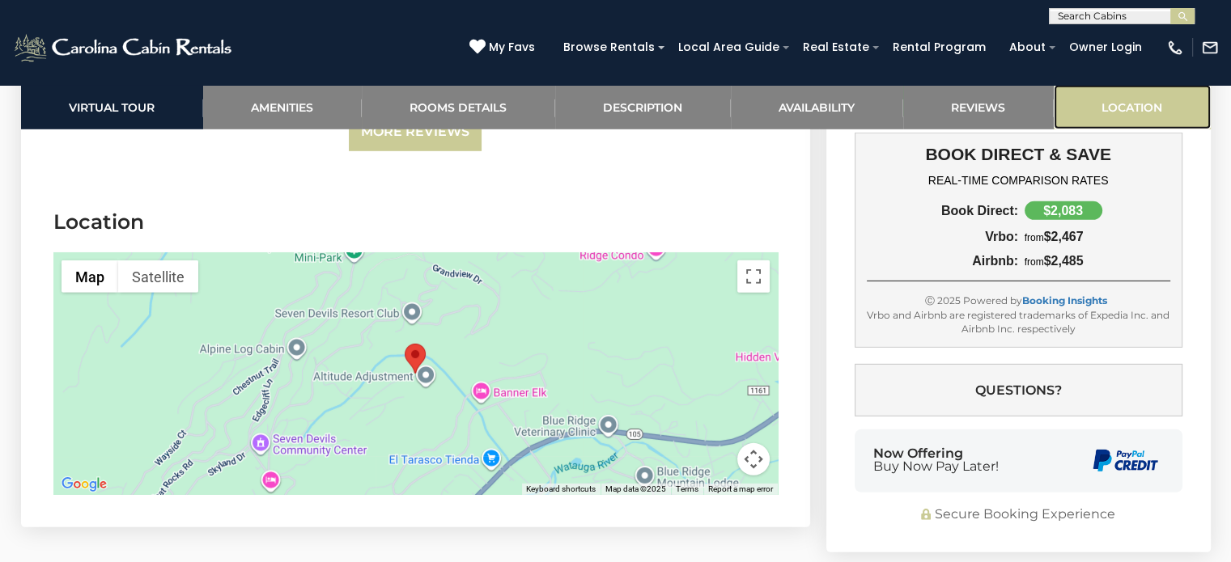
scroll to position [4856, 0]
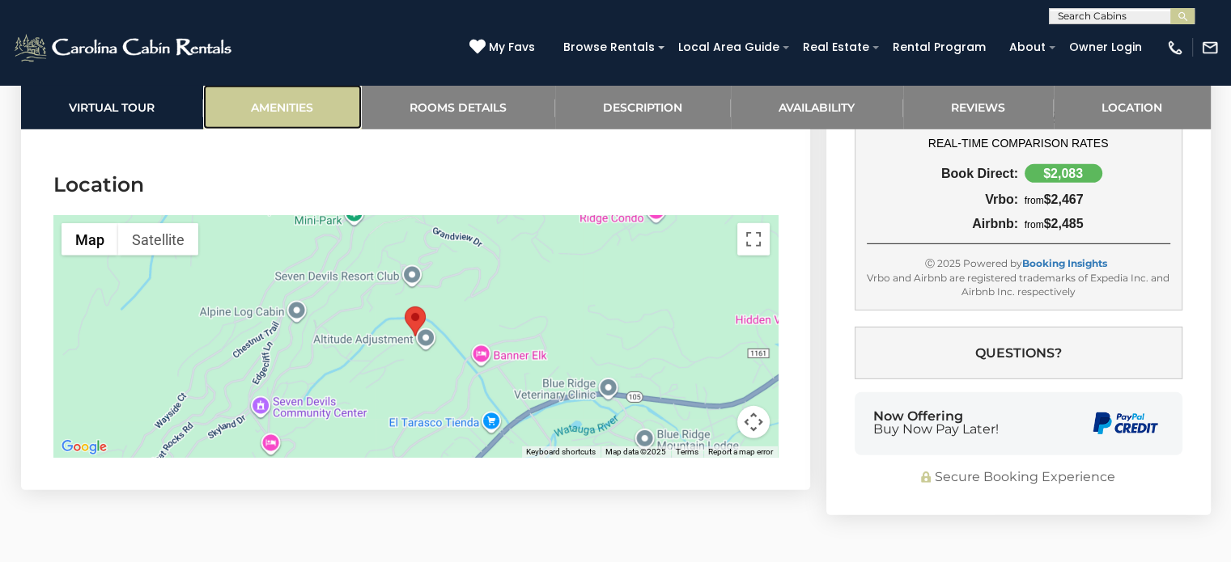
click at [316, 111] on link "Amenities" at bounding box center [282, 107] width 159 height 44
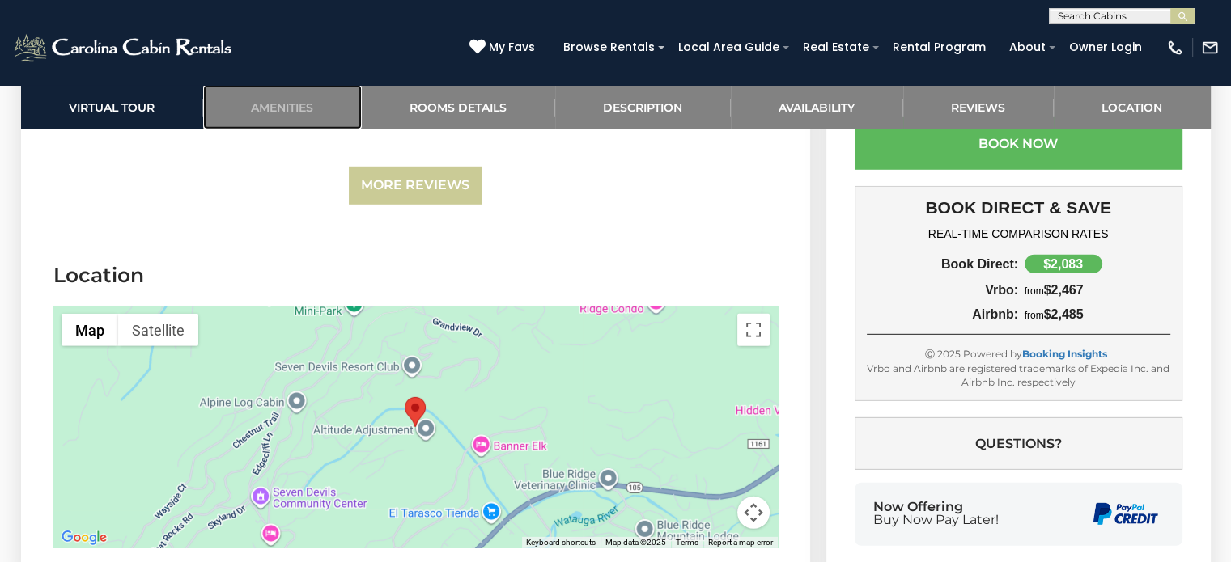
scroll to position [4764, 0]
click at [405, 398] on area "Lakeside at Hawksnest" at bounding box center [405, 398] width 0 height 0
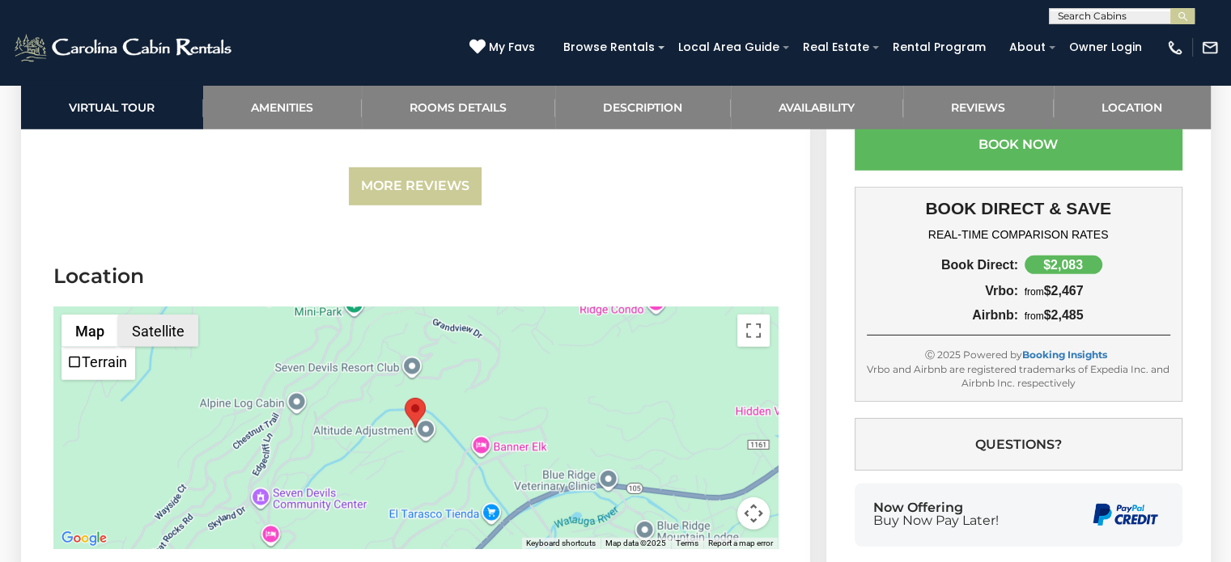
click at [172, 315] on button "Satellite" at bounding box center [158, 331] width 80 height 32
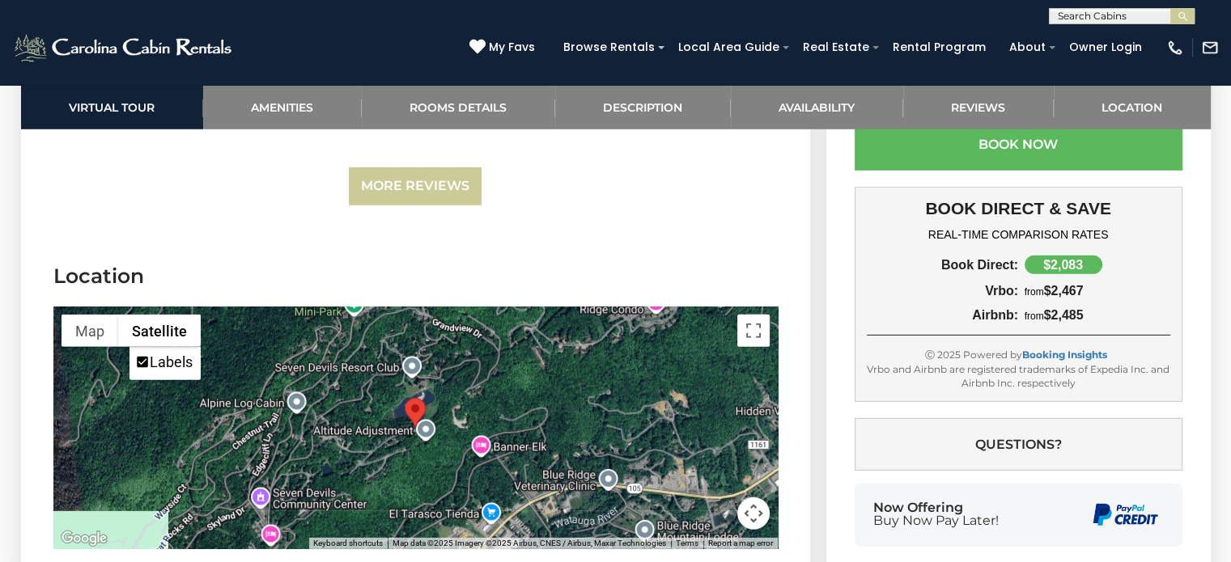
click at [489, 358] on div at bounding box center [415, 428] width 724 height 243
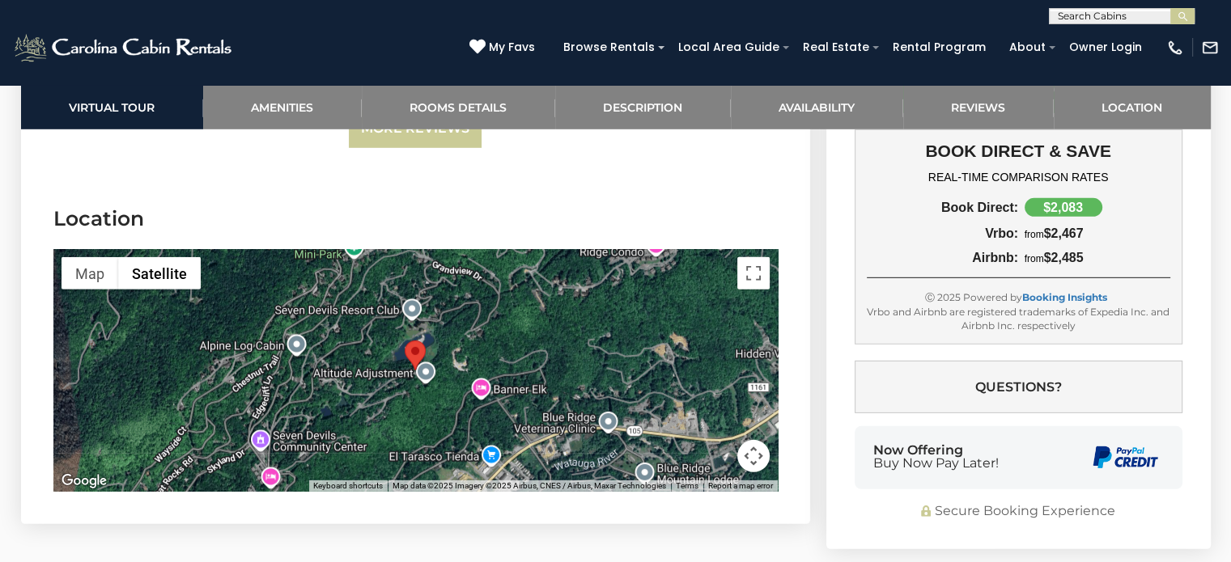
scroll to position [4845, 0]
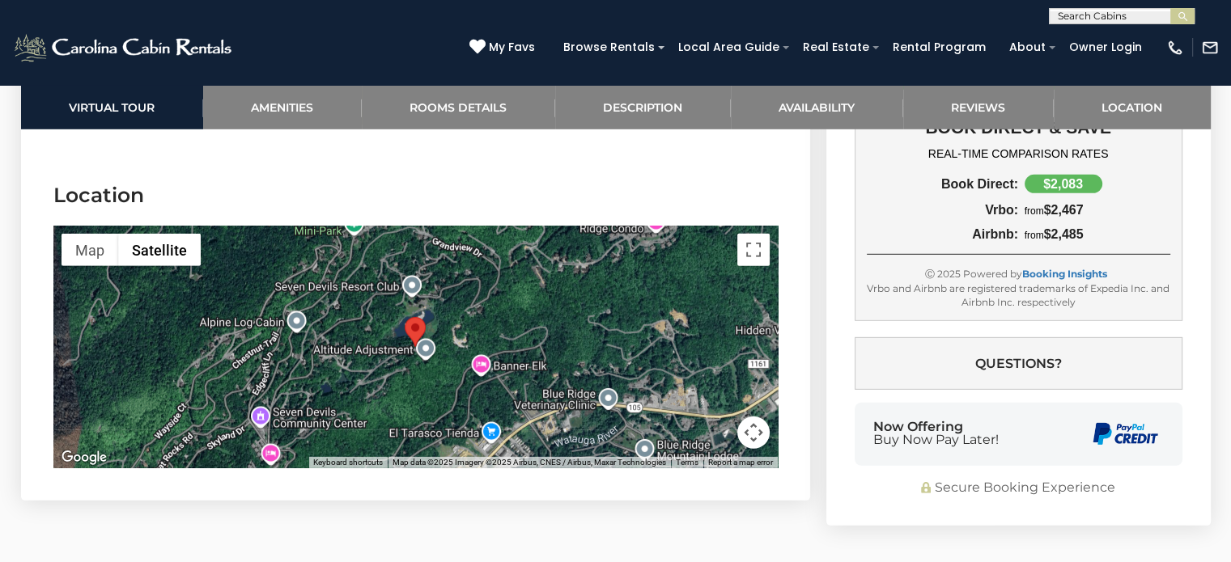
click at [561, 341] on div at bounding box center [415, 347] width 724 height 243
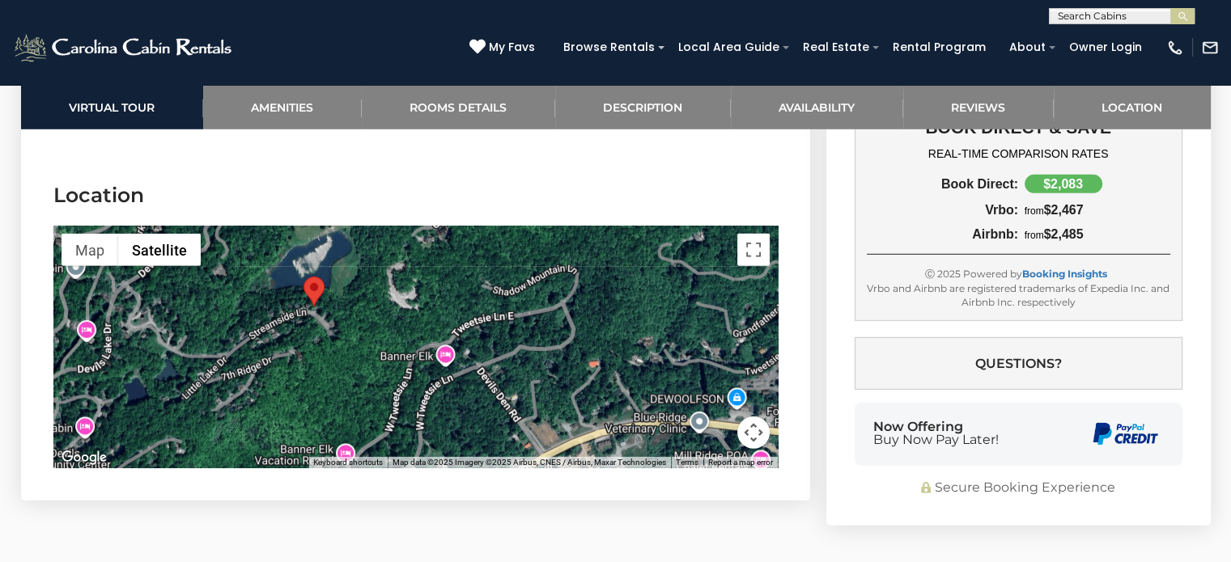
drag, startPoint x: 506, startPoint y: 338, endPoint x: 557, endPoint y: 314, distance: 56.5
click at [557, 314] on div at bounding box center [415, 347] width 724 height 243
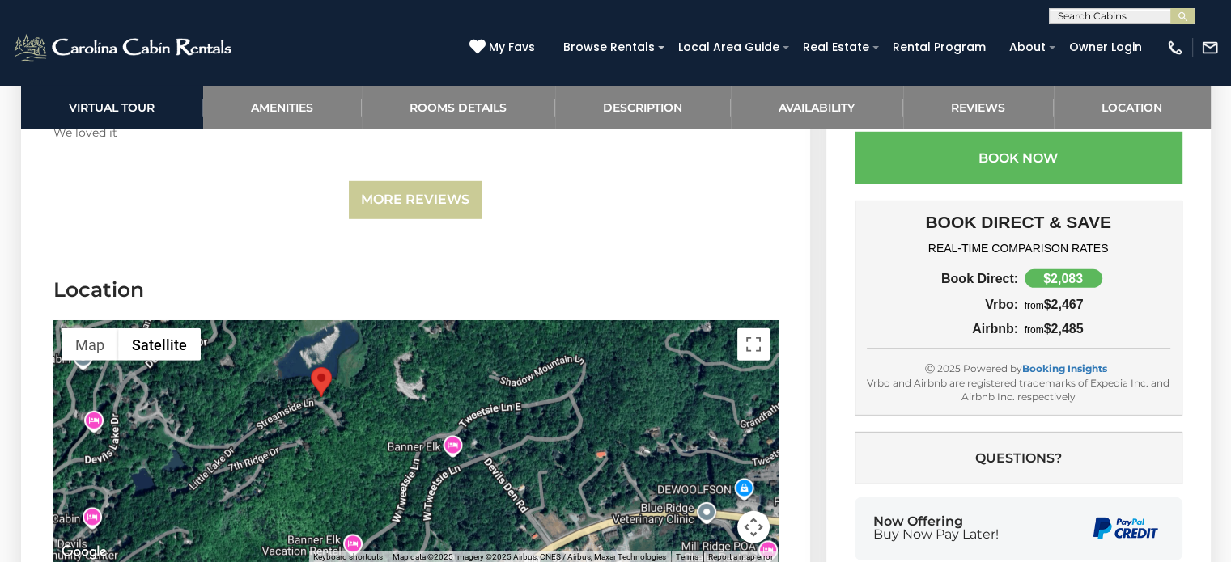
scroll to position [4764, 0]
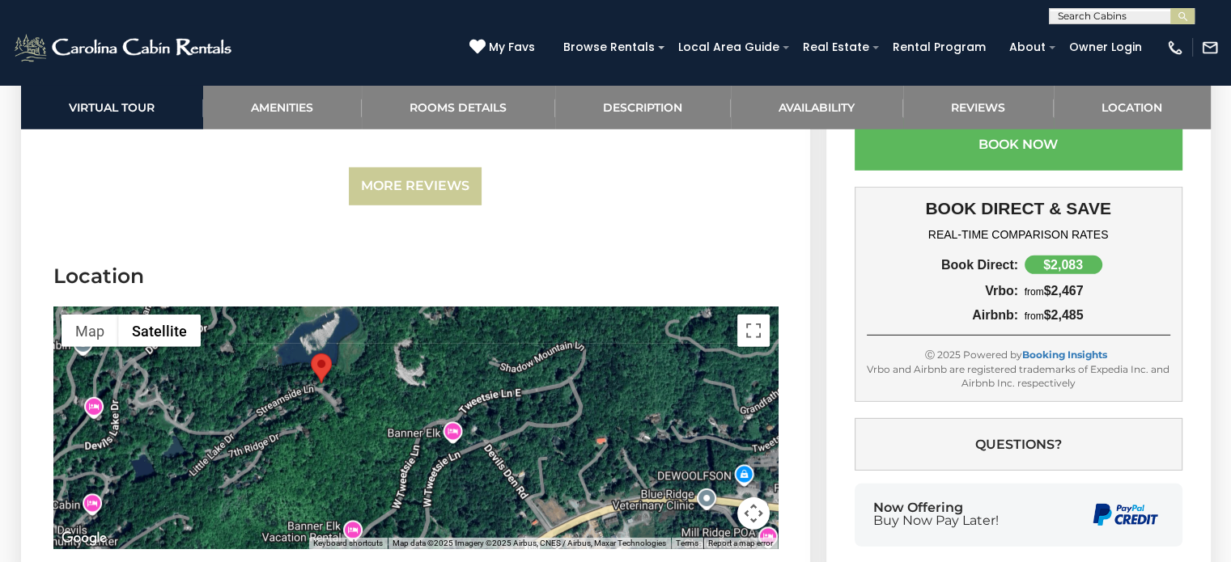
click at [508, 388] on div at bounding box center [415, 428] width 724 height 243
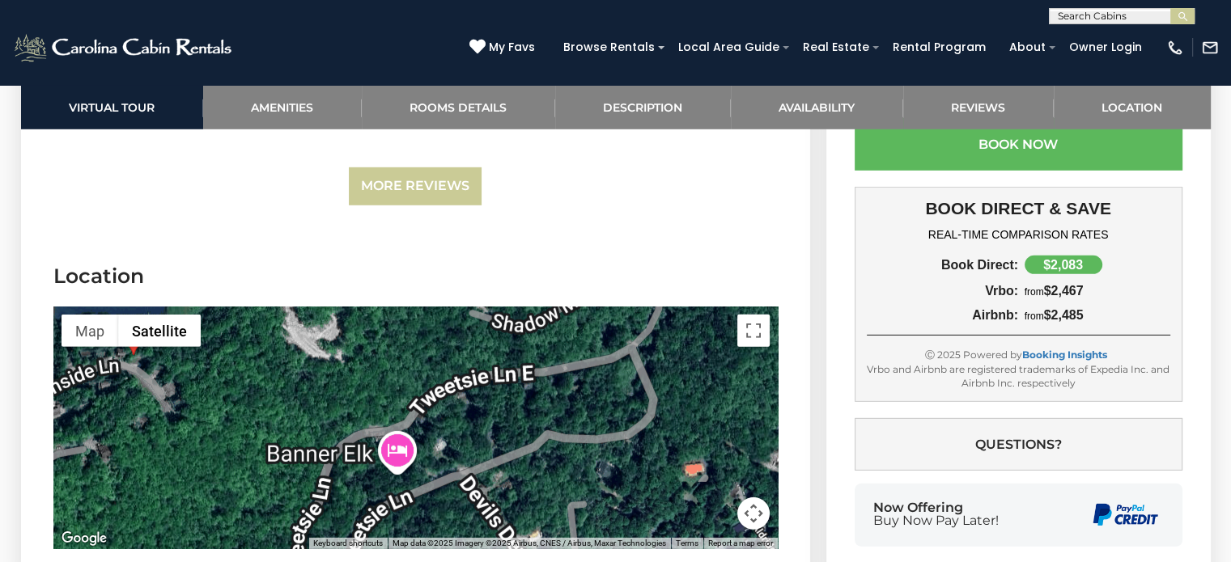
click at [508, 388] on div at bounding box center [415, 428] width 724 height 243
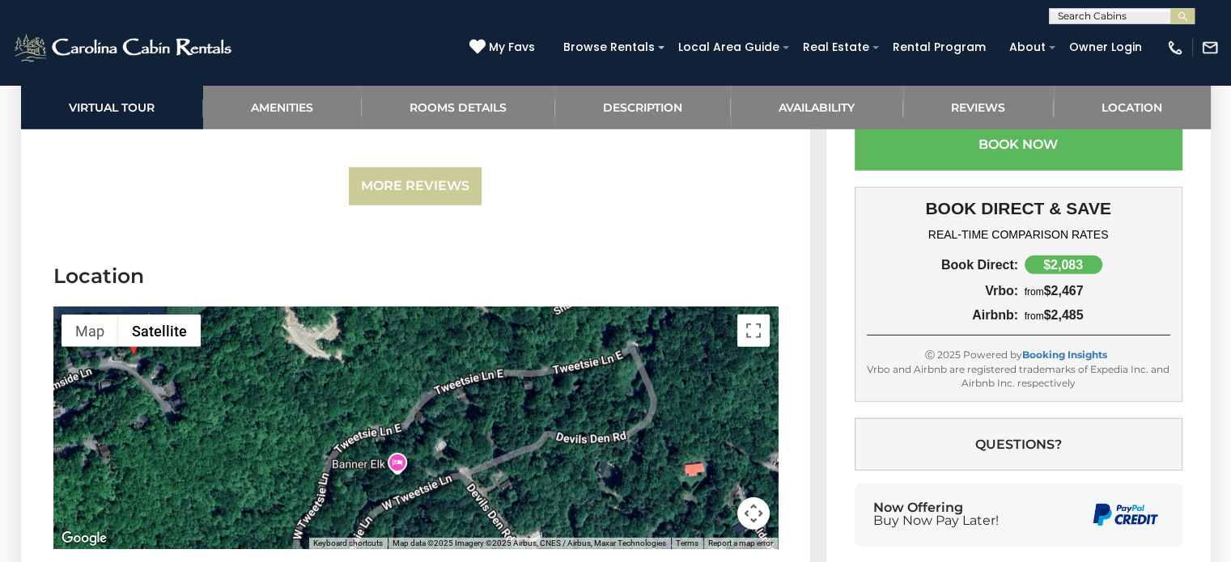
click at [508, 388] on div at bounding box center [415, 428] width 724 height 243
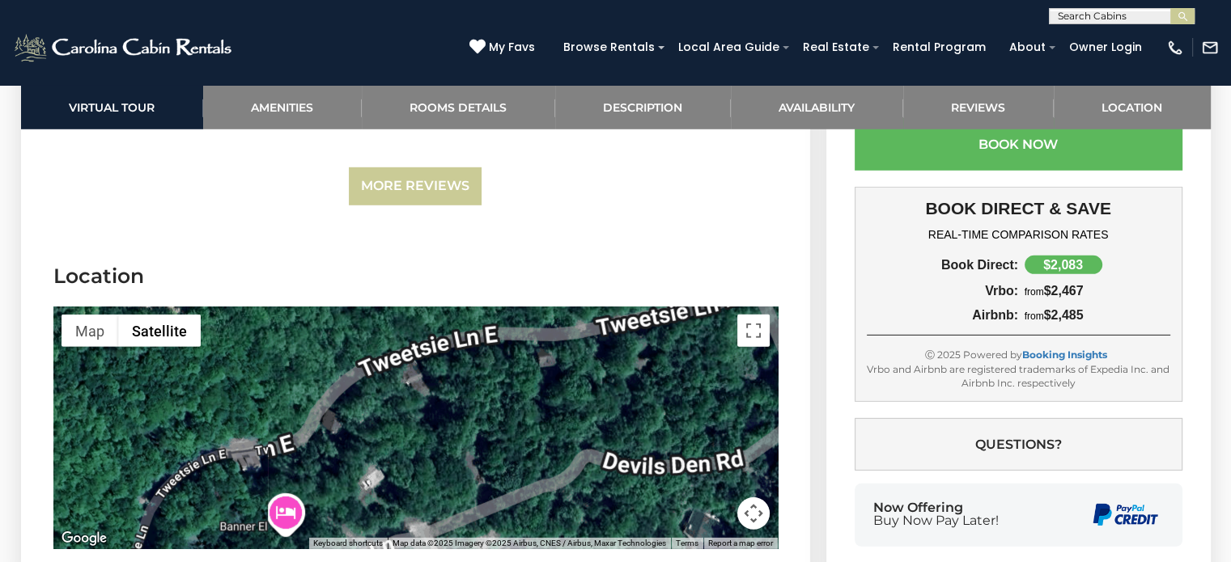
click at [489, 389] on div at bounding box center [415, 428] width 724 height 243
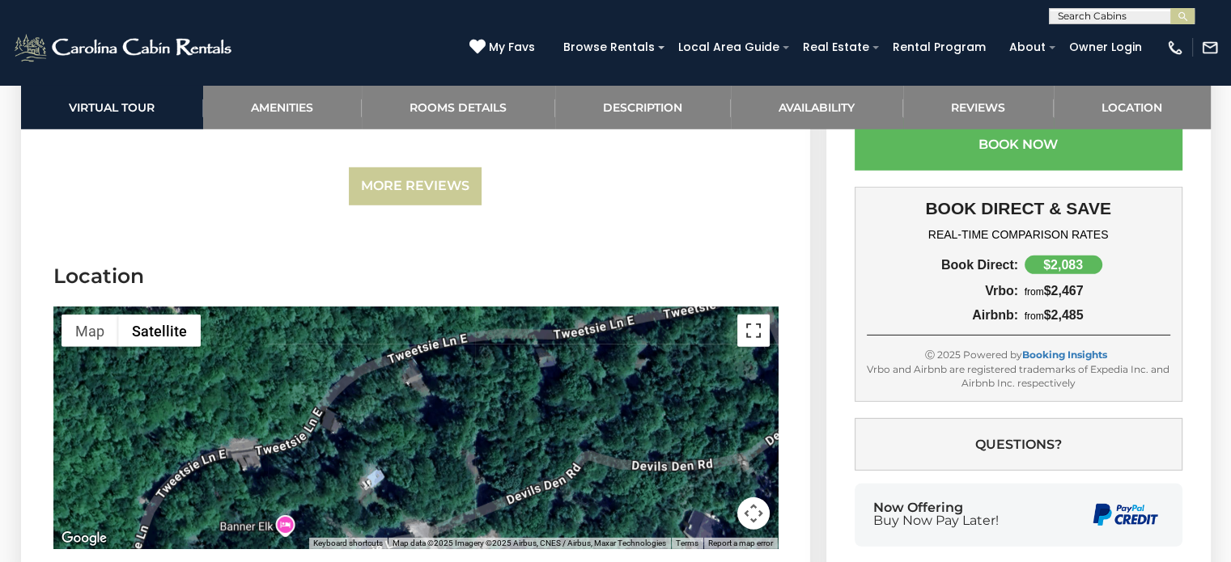
click at [760, 315] on button "Toggle fullscreen view" at bounding box center [753, 331] width 32 height 32
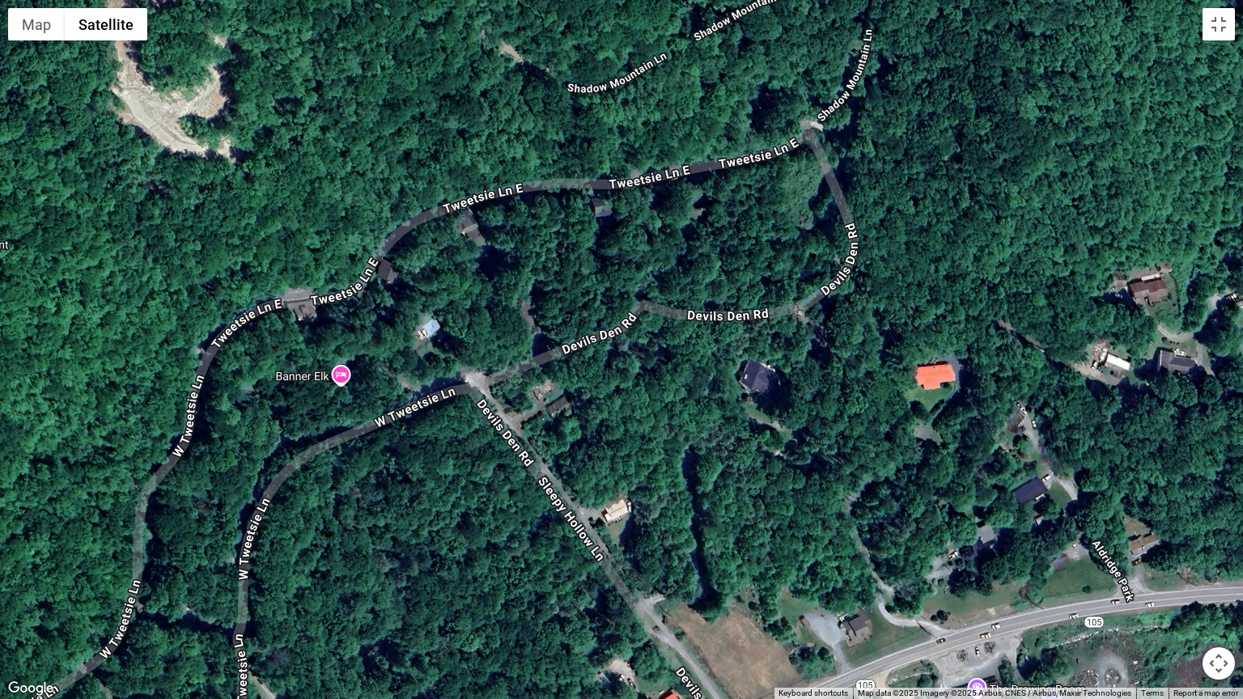
drag, startPoint x: 767, startPoint y: 456, endPoint x: 617, endPoint y: 384, distance: 166.1
click at [617, 384] on div at bounding box center [621, 349] width 1243 height 699
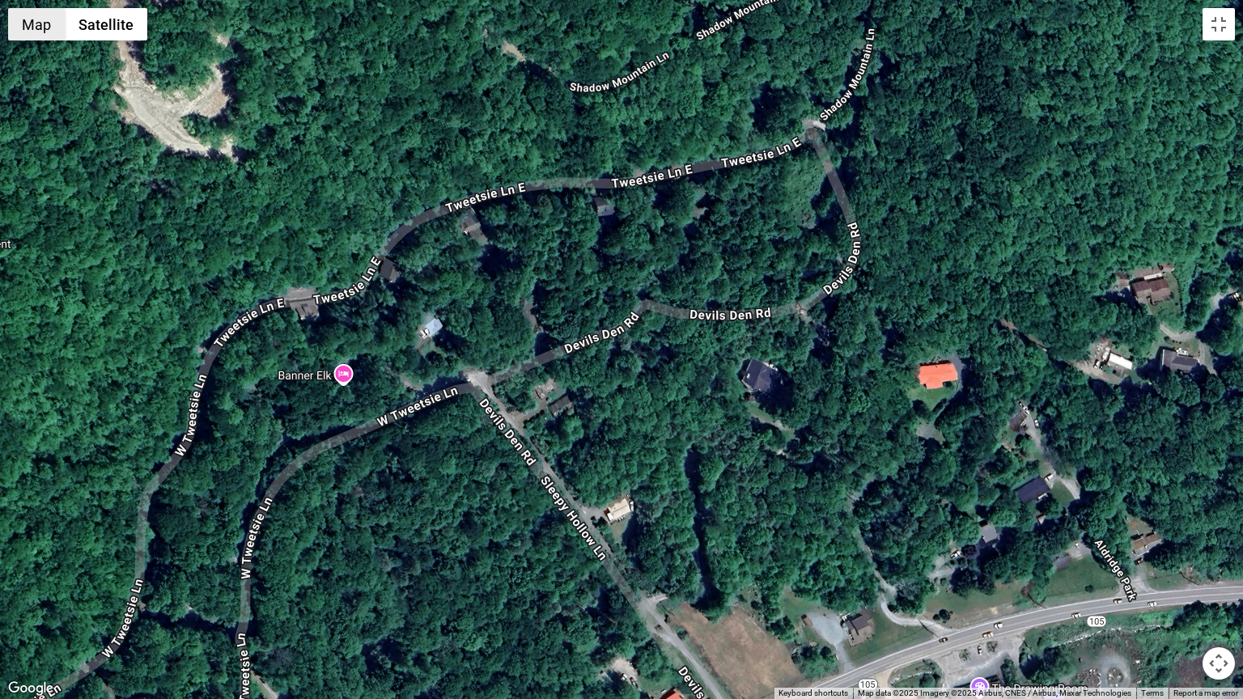
click at [34, 25] on button "Map" at bounding box center [36, 24] width 57 height 32
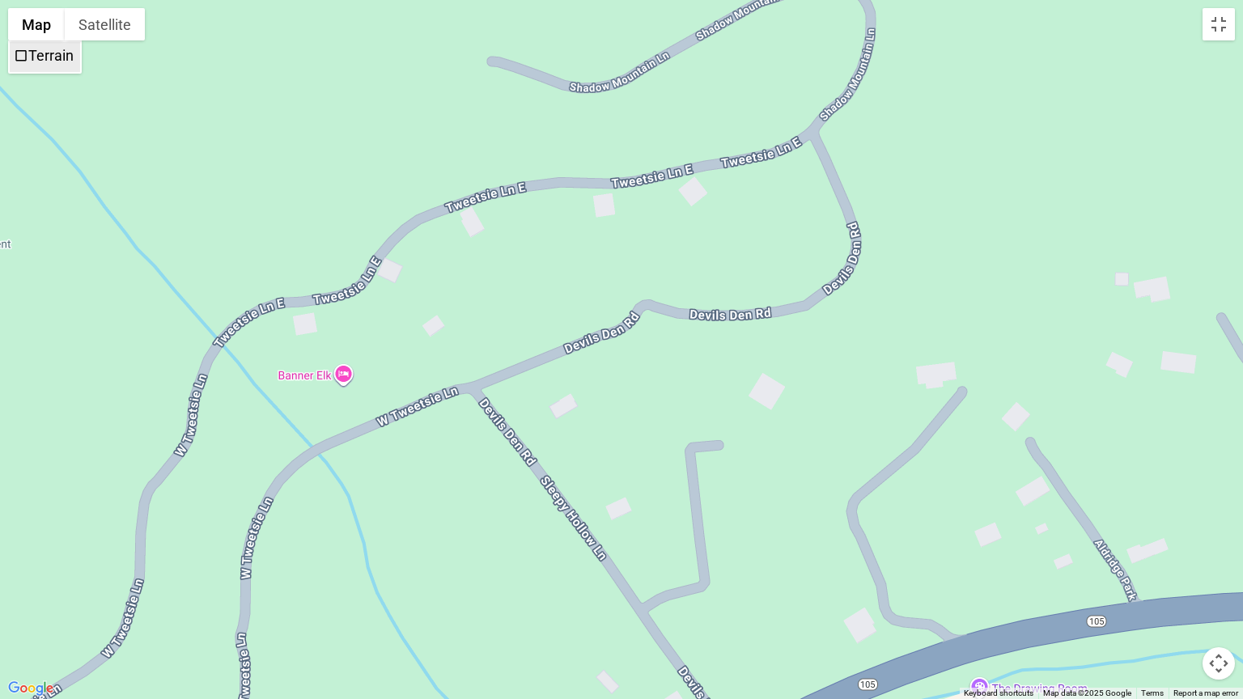
click at [39, 53] on label "Terrain" at bounding box center [50, 55] width 45 height 17
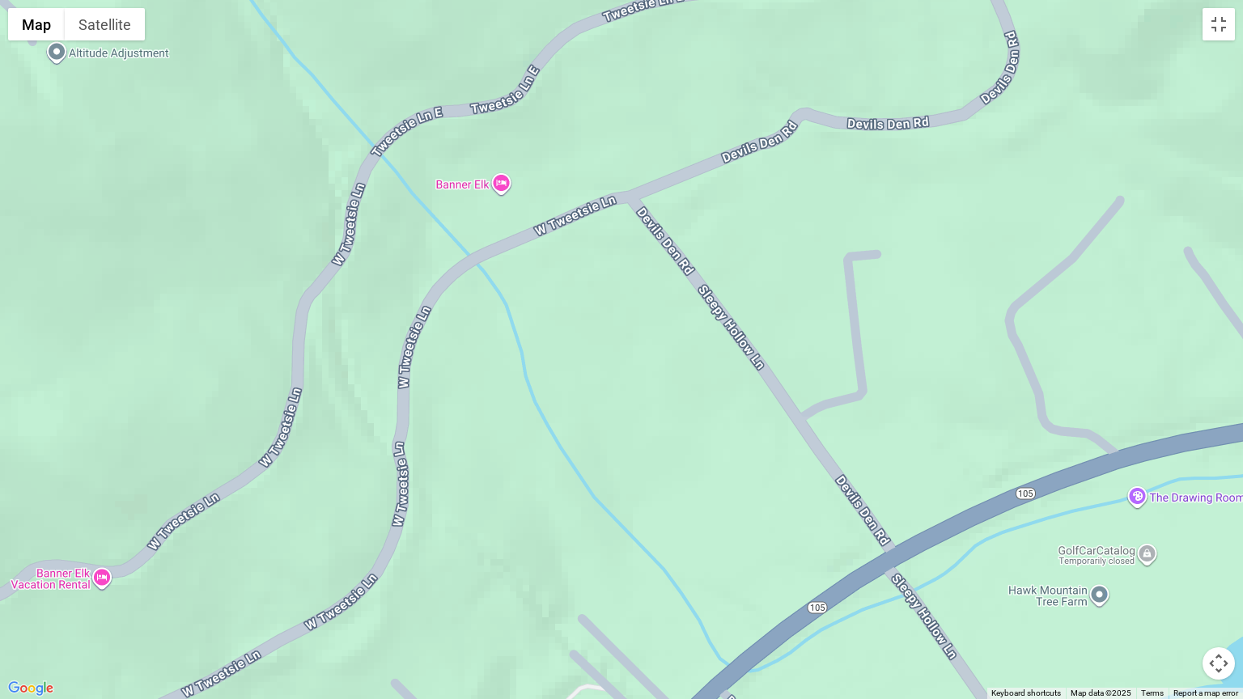
drag, startPoint x: 667, startPoint y: 433, endPoint x: 827, endPoint y: 238, distance: 252.3
click at [827, 238] on div at bounding box center [621, 349] width 1243 height 699
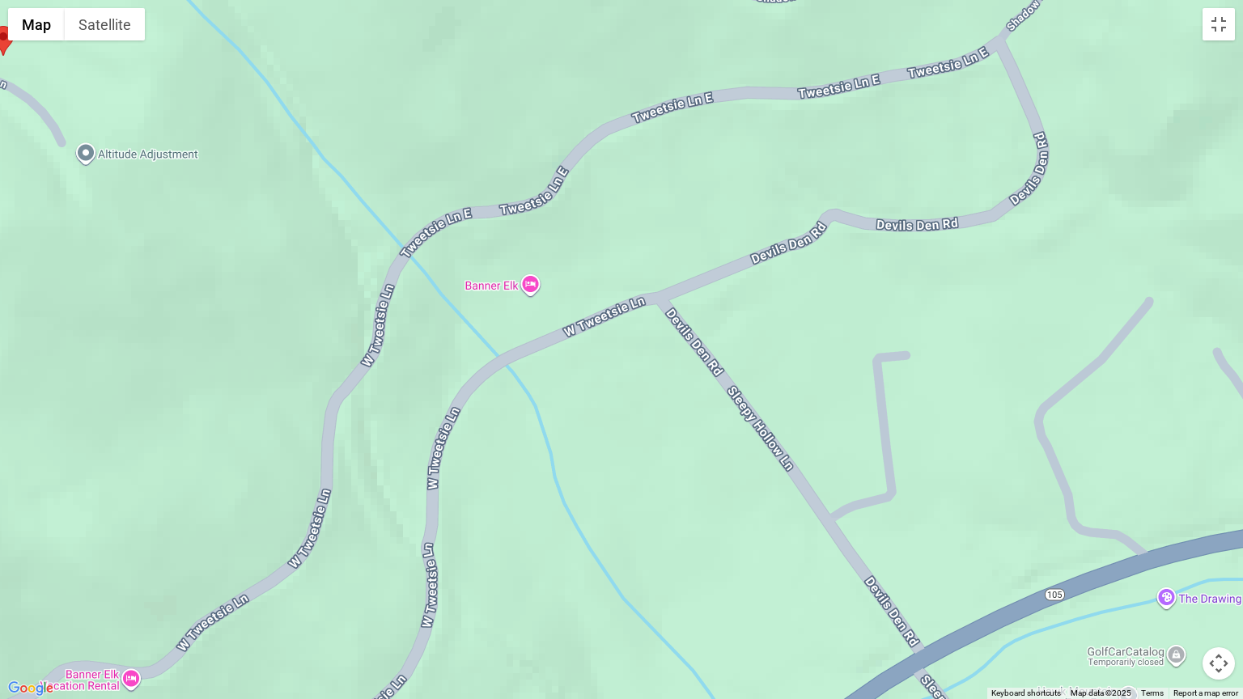
drag, startPoint x: 543, startPoint y: 382, endPoint x: 520, endPoint y: 422, distance: 46.4
click at [570, 479] on div at bounding box center [621, 349] width 1243 height 699
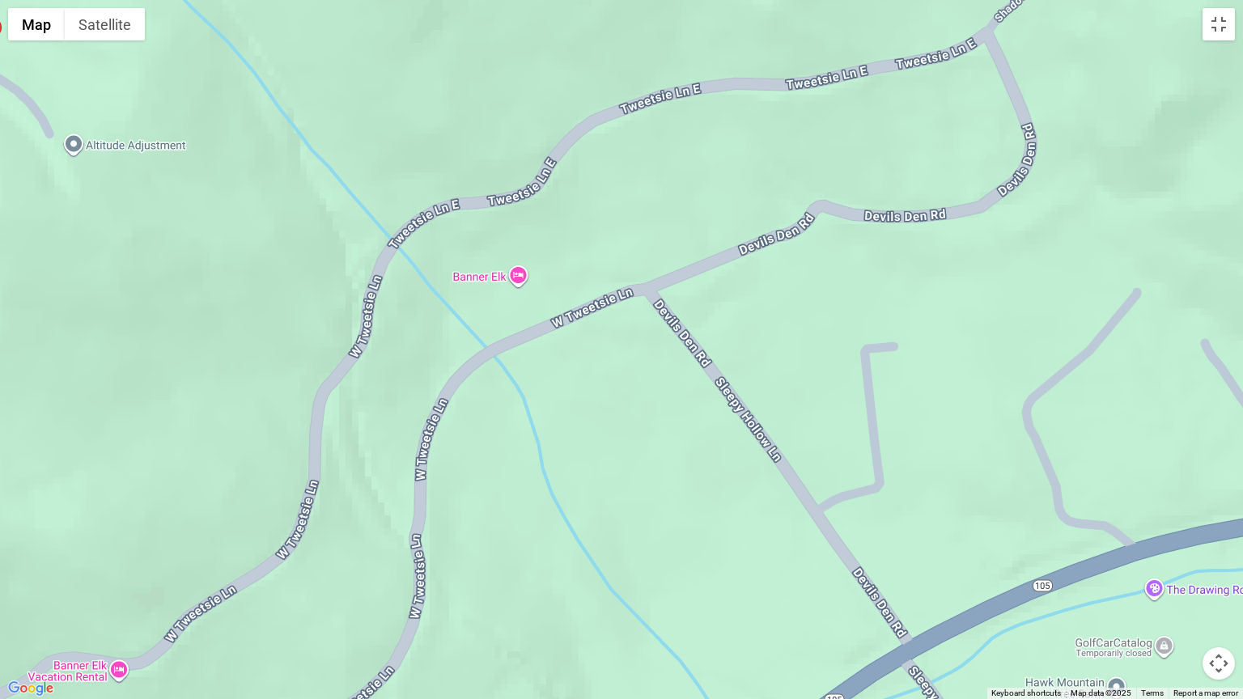
click at [516, 278] on div at bounding box center [621, 349] width 1243 height 699
click at [1223, 38] on button "Toggle fullscreen view" at bounding box center [1218, 24] width 32 height 32
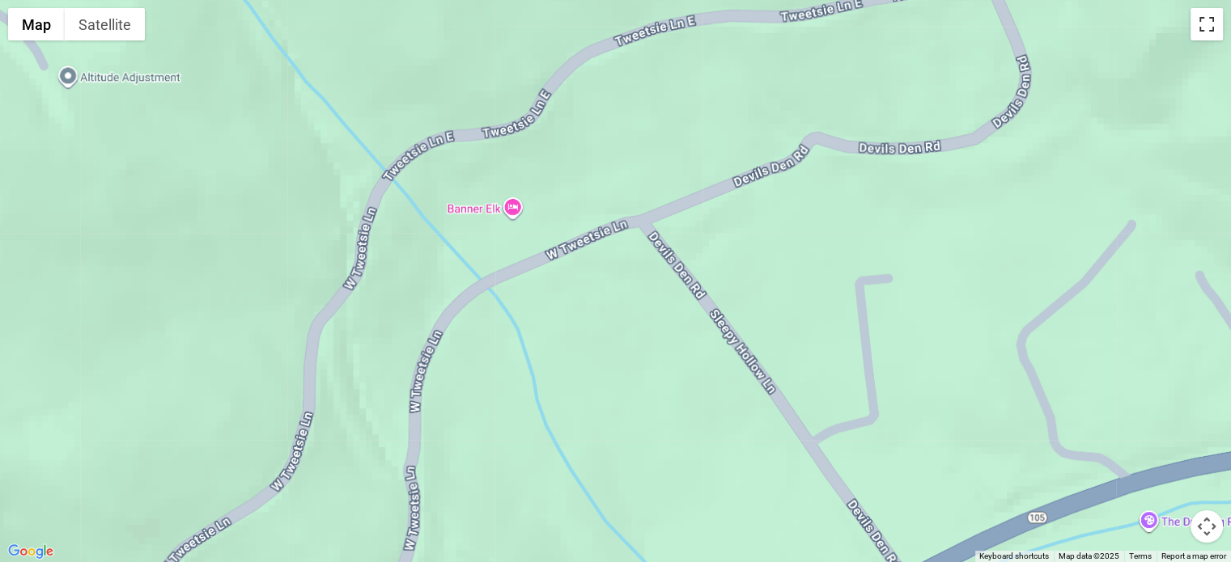
scroll to position [4799, 0]
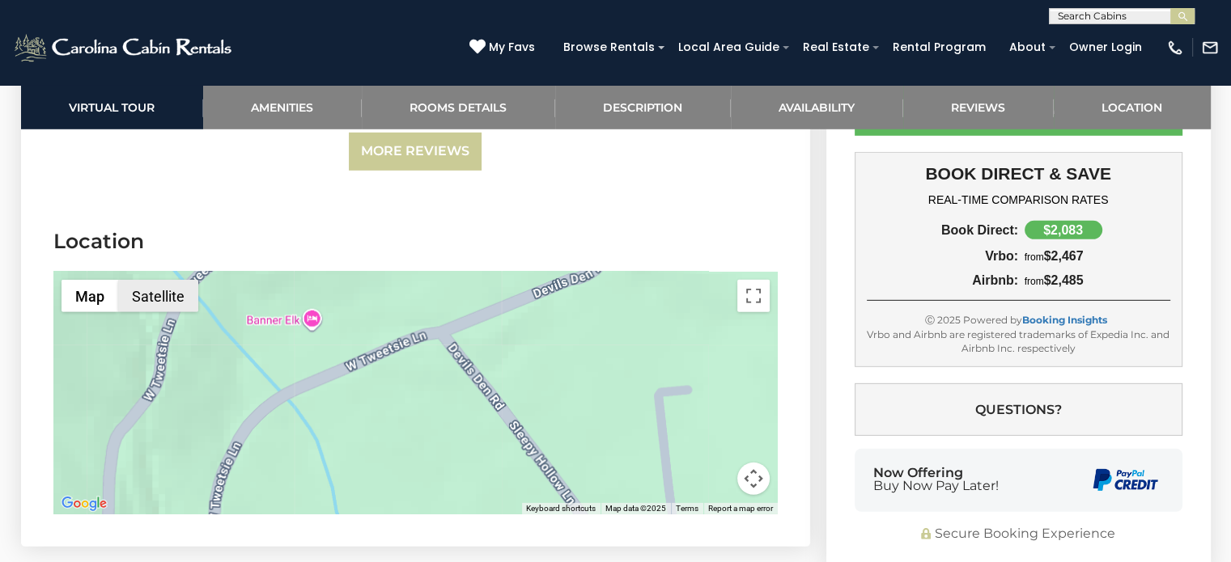
click at [136, 280] on button "Satellite" at bounding box center [158, 296] width 80 height 32
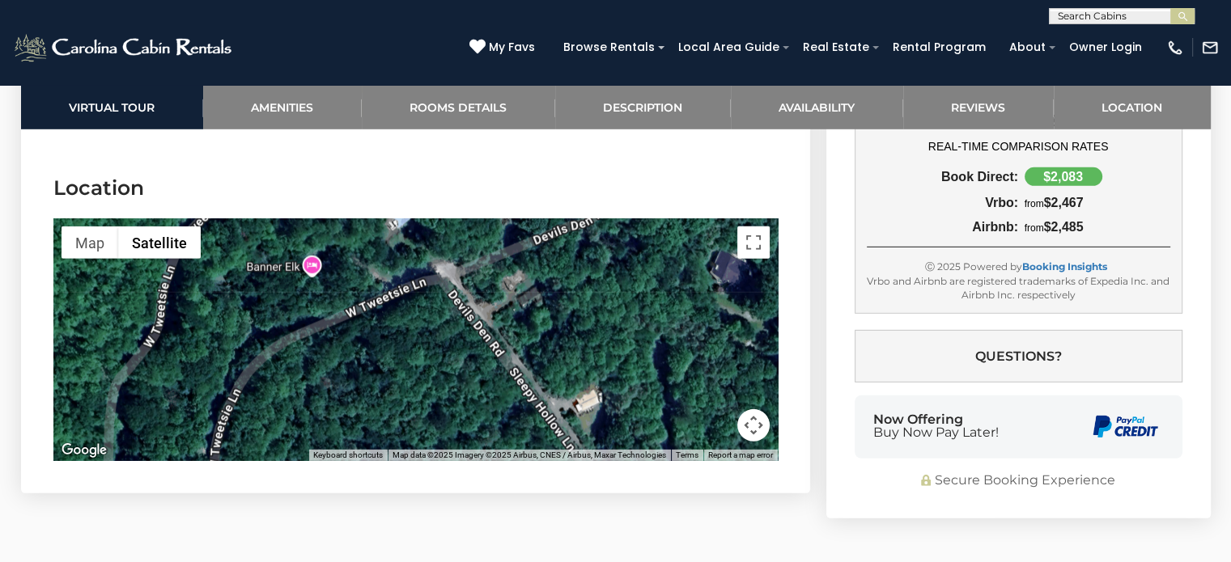
scroll to position [4880, 0]
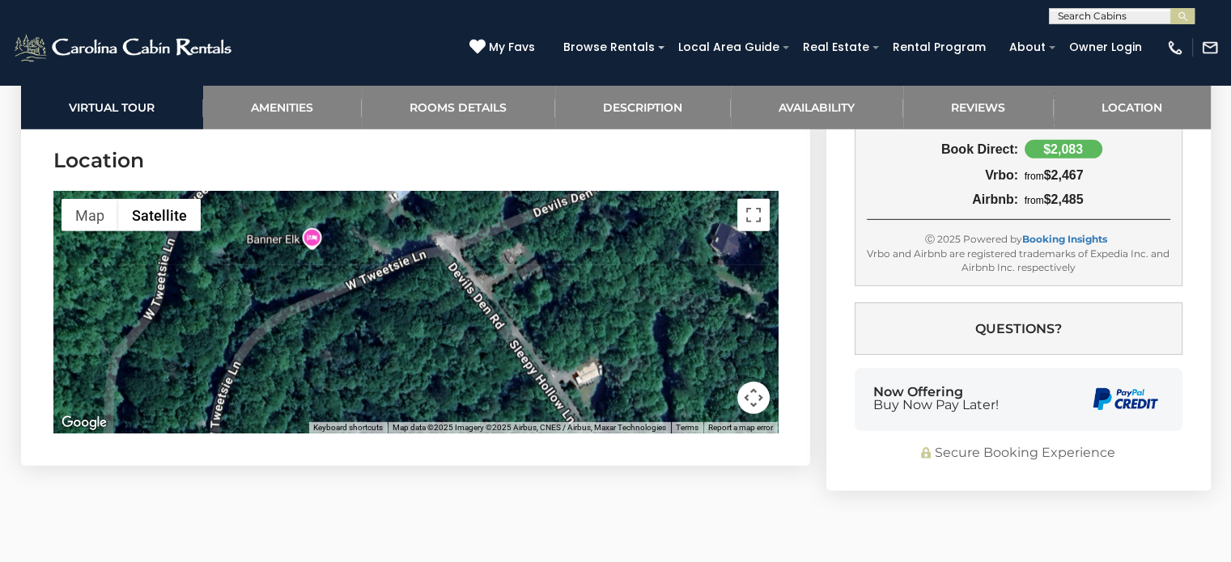
click at [754, 382] on button "Map camera controls" at bounding box center [753, 398] width 32 height 32
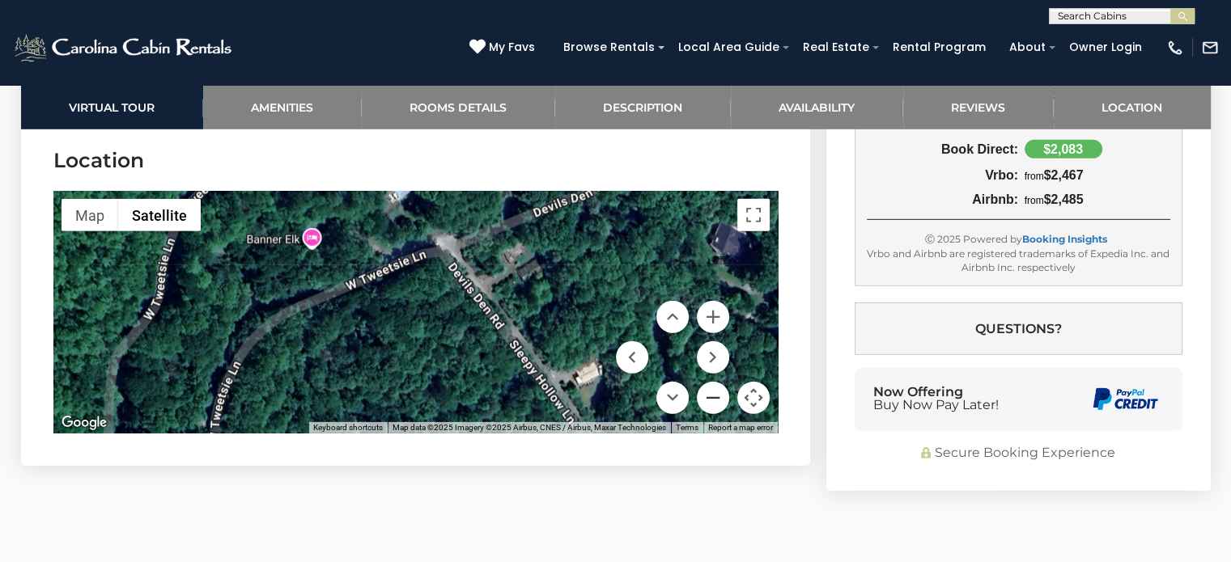
click at [712, 382] on button "Zoom out" at bounding box center [713, 398] width 32 height 32
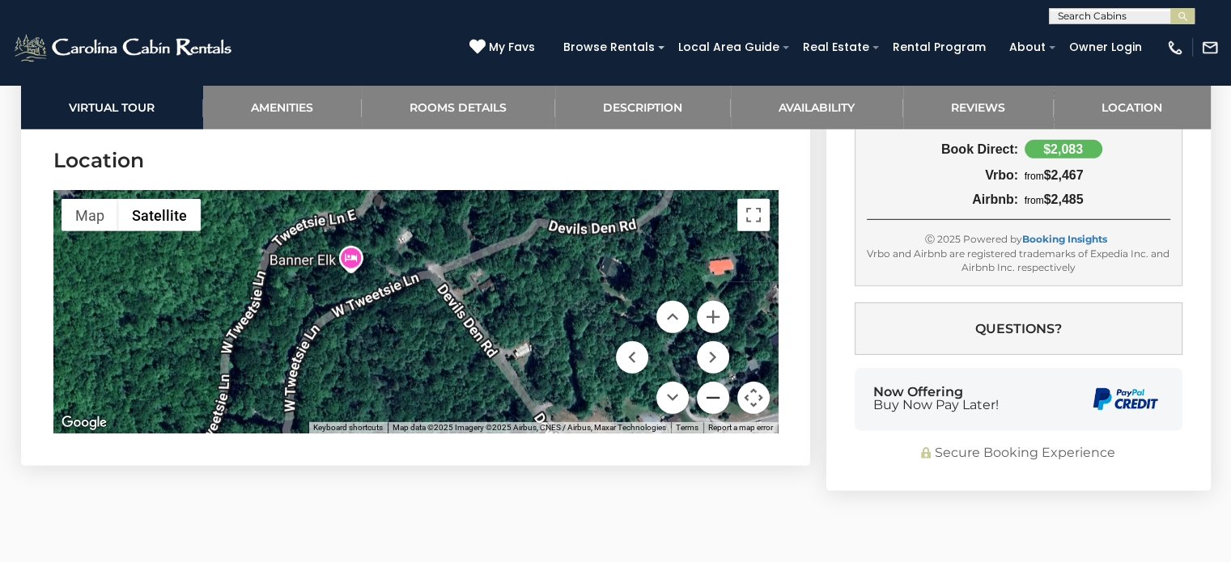
click at [712, 382] on button "Zoom out" at bounding box center [713, 398] width 32 height 32
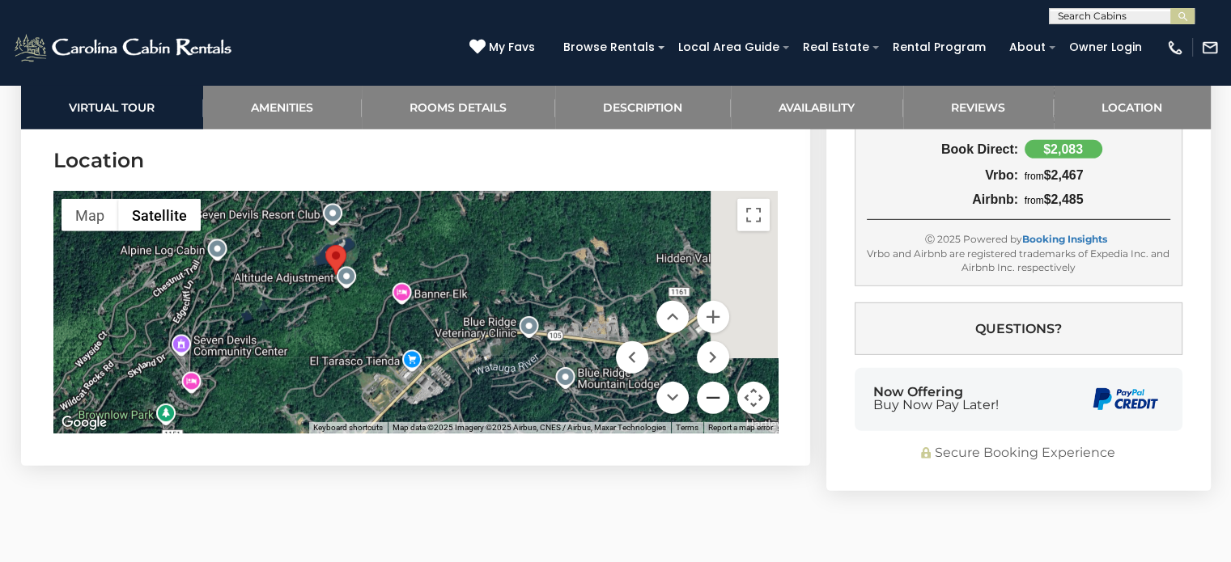
click at [712, 382] on button "Zoom out" at bounding box center [713, 398] width 32 height 32
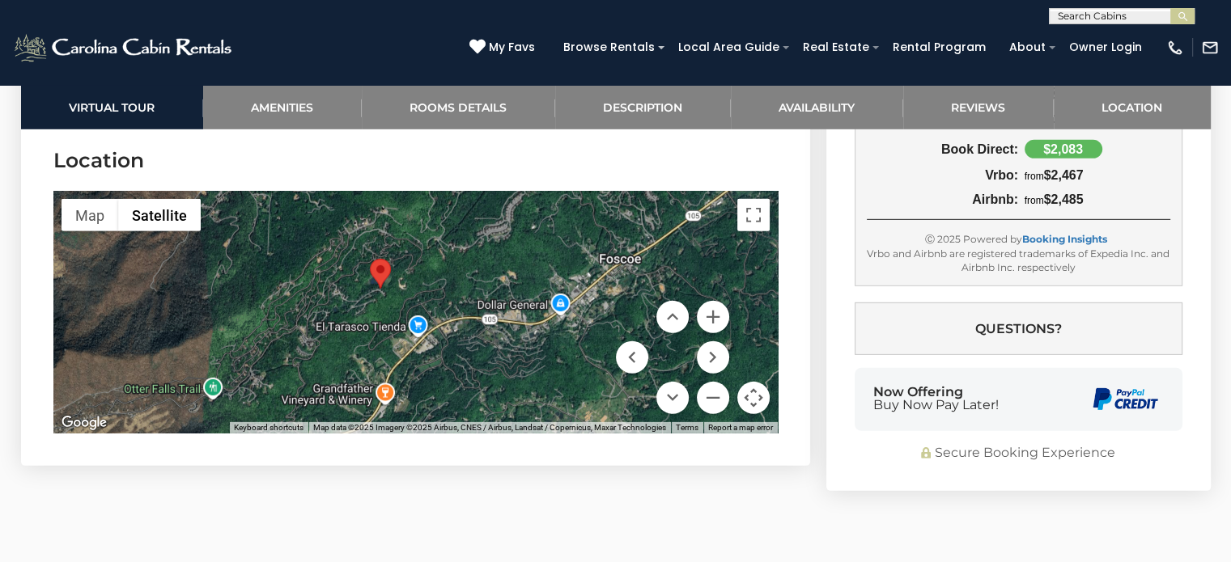
click at [484, 309] on div at bounding box center [415, 312] width 724 height 243
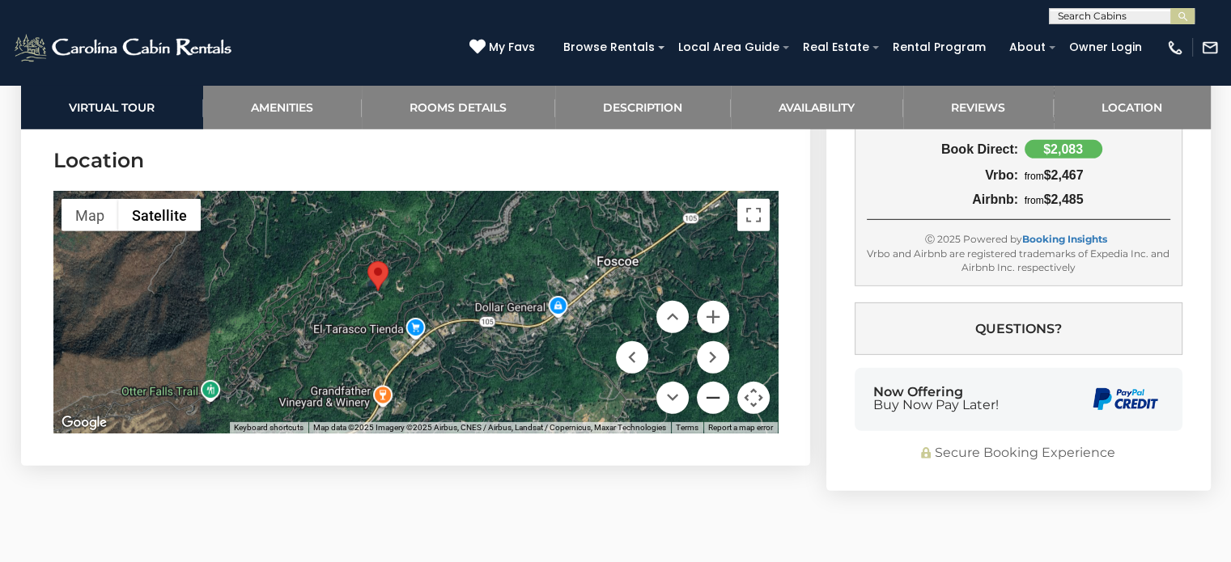
click at [708, 382] on button "Zoom out" at bounding box center [713, 398] width 32 height 32
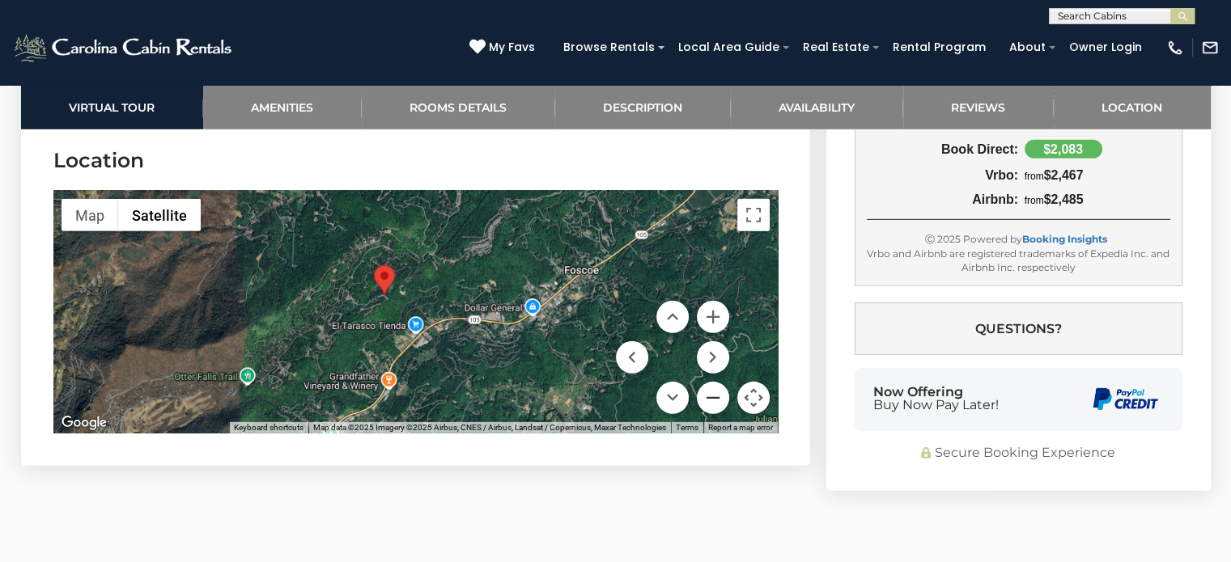
click at [708, 382] on button "Zoom out" at bounding box center [713, 398] width 32 height 32
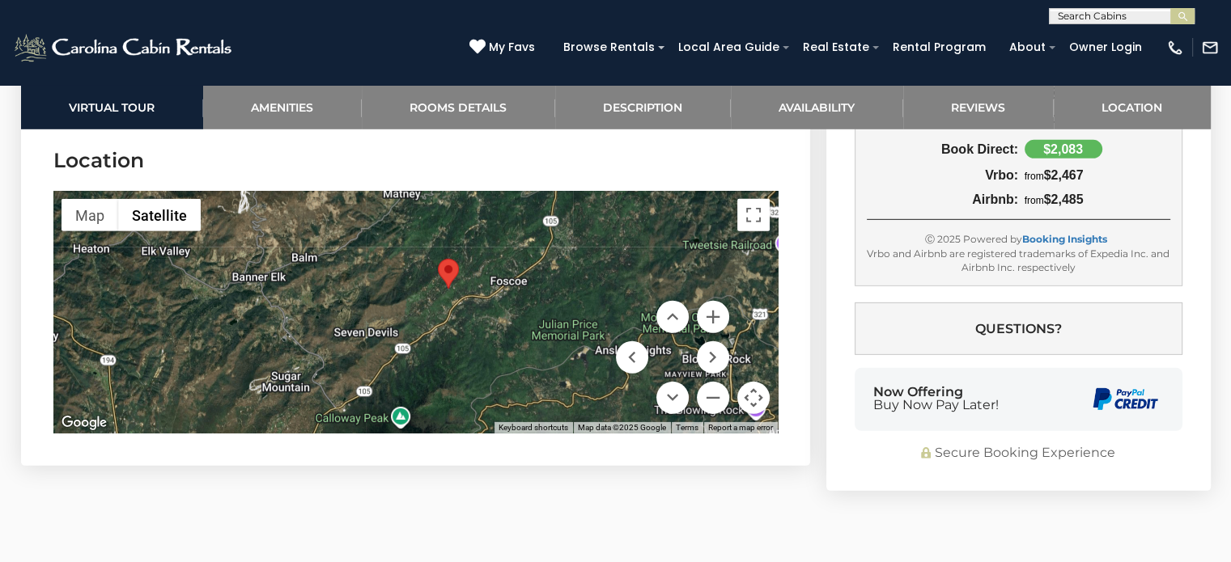
drag, startPoint x: 456, startPoint y: 301, endPoint x: 502, endPoint y: 283, distance: 48.7
click at [502, 283] on div at bounding box center [415, 312] width 724 height 243
click at [714, 301] on button "Zoom in" at bounding box center [713, 317] width 32 height 32
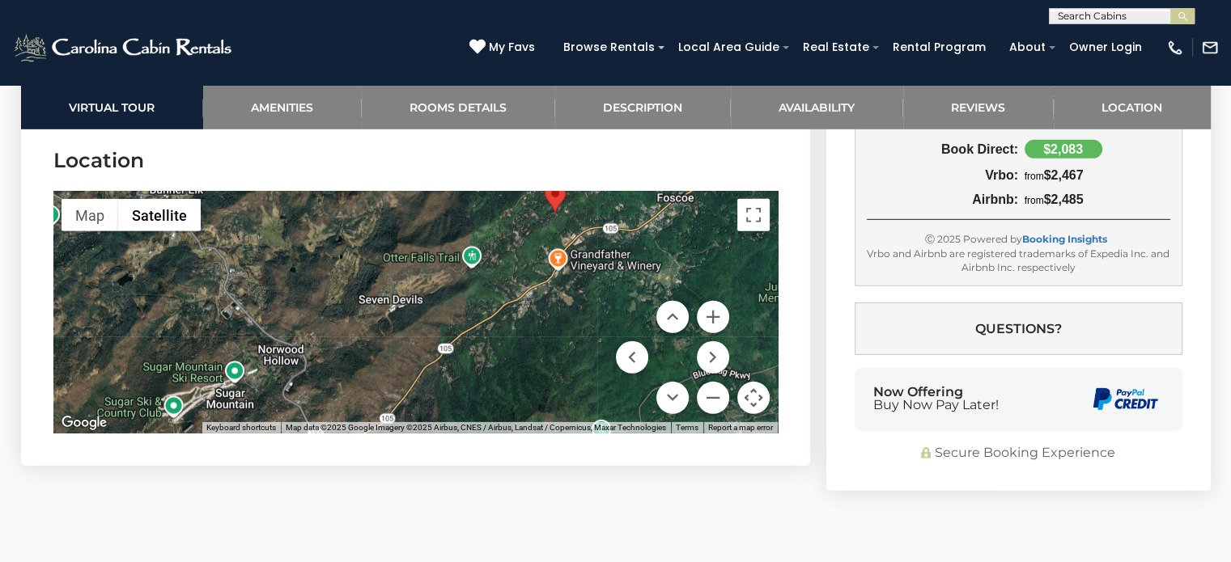
drag, startPoint x: 479, startPoint y: 300, endPoint x: 555, endPoint y: 246, distance: 93.4
click at [555, 246] on div at bounding box center [415, 312] width 724 height 243
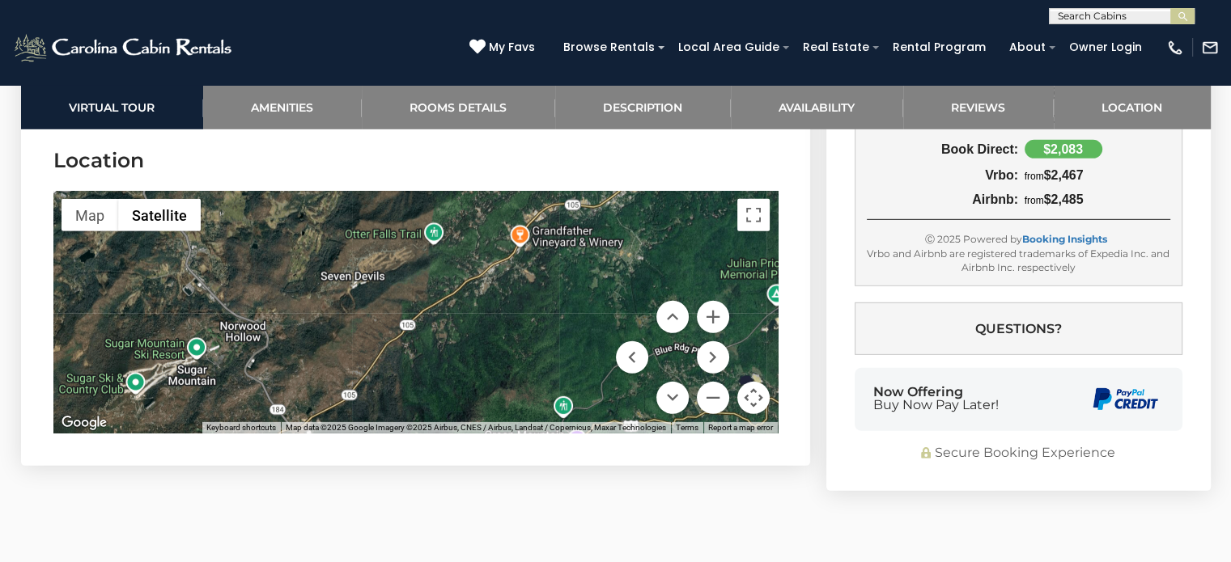
drag, startPoint x: 537, startPoint y: 307, endPoint x: 502, endPoint y: 283, distance: 42.6
click at [502, 283] on div at bounding box center [415, 312] width 724 height 243
click at [719, 382] on button "Zoom out" at bounding box center [713, 398] width 32 height 32
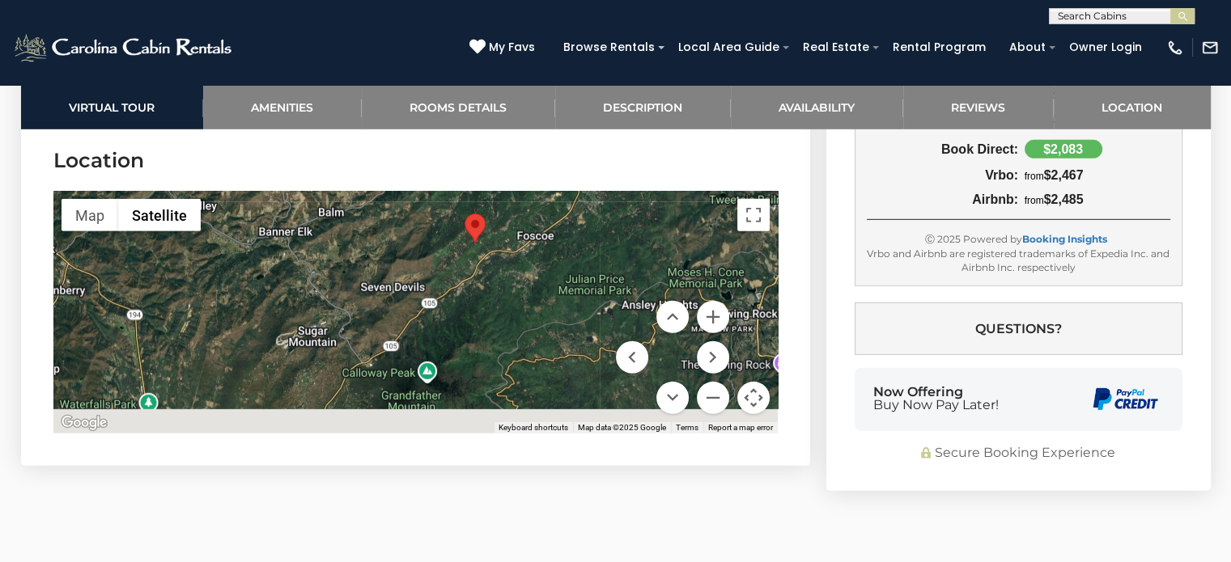
drag, startPoint x: 519, startPoint y: 303, endPoint x: 541, endPoint y: 282, distance: 29.8
click at [541, 282] on div at bounding box center [415, 312] width 724 height 243
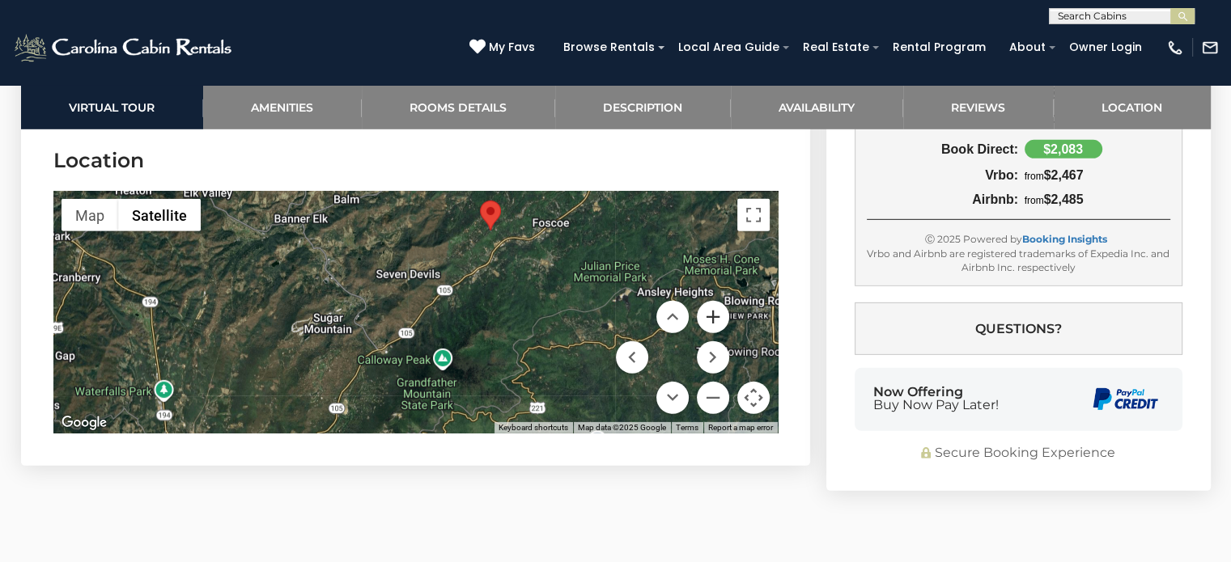
click at [712, 301] on button "Zoom in" at bounding box center [713, 317] width 32 height 32
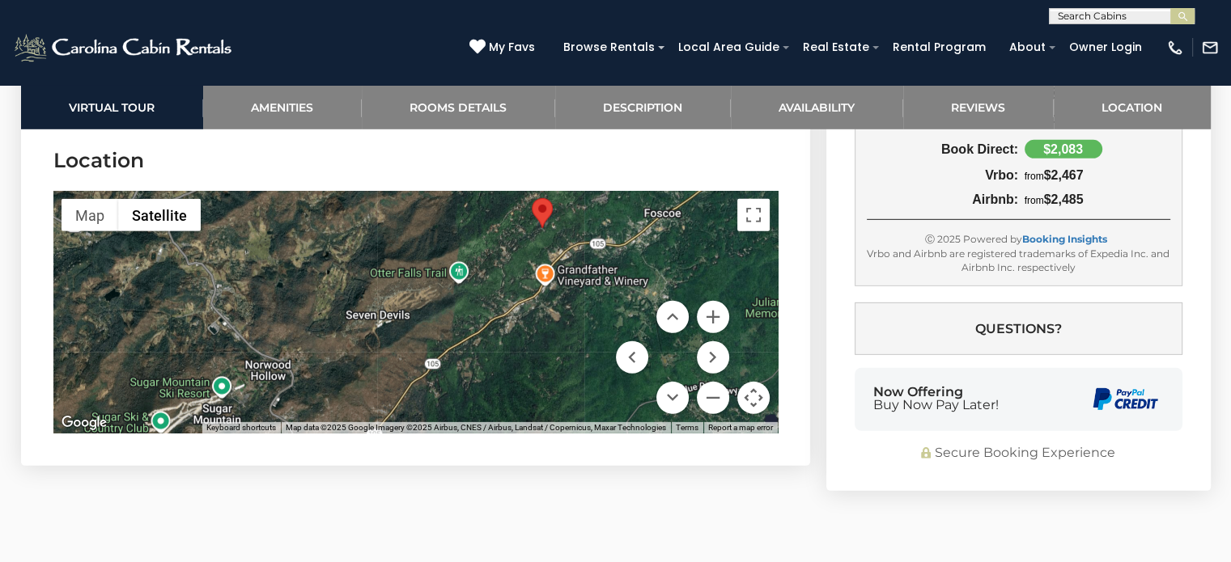
drag, startPoint x: 553, startPoint y: 252, endPoint x: 528, endPoint y: 336, distance: 87.0
click at [528, 336] on div at bounding box center [415, 312] width 724 height 243
click at [555, 227] on div at bounding box center [415, 312] width 724 height 243
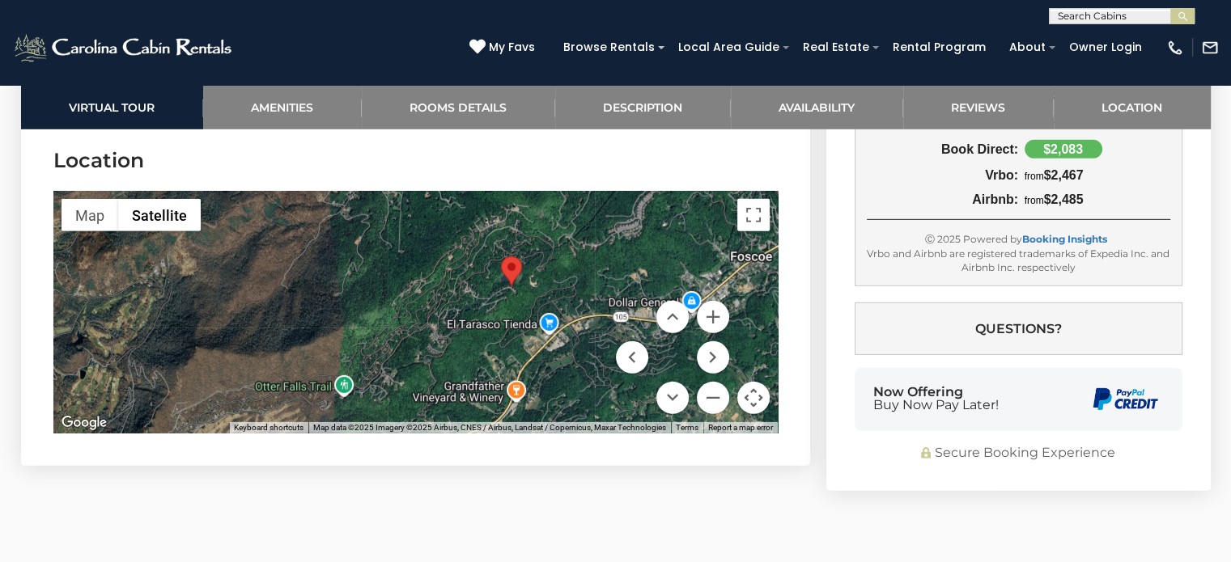
drag, startPoint x: 567, startPoint y: 252, endPoint x: 498, endPoint y: 303, distance: 86.1
click at [549, 334] on div at bounding box center [415, 312] width 724 height 243
click at [498, 303] on div at bounding box center [415, 312] width 724 height 243
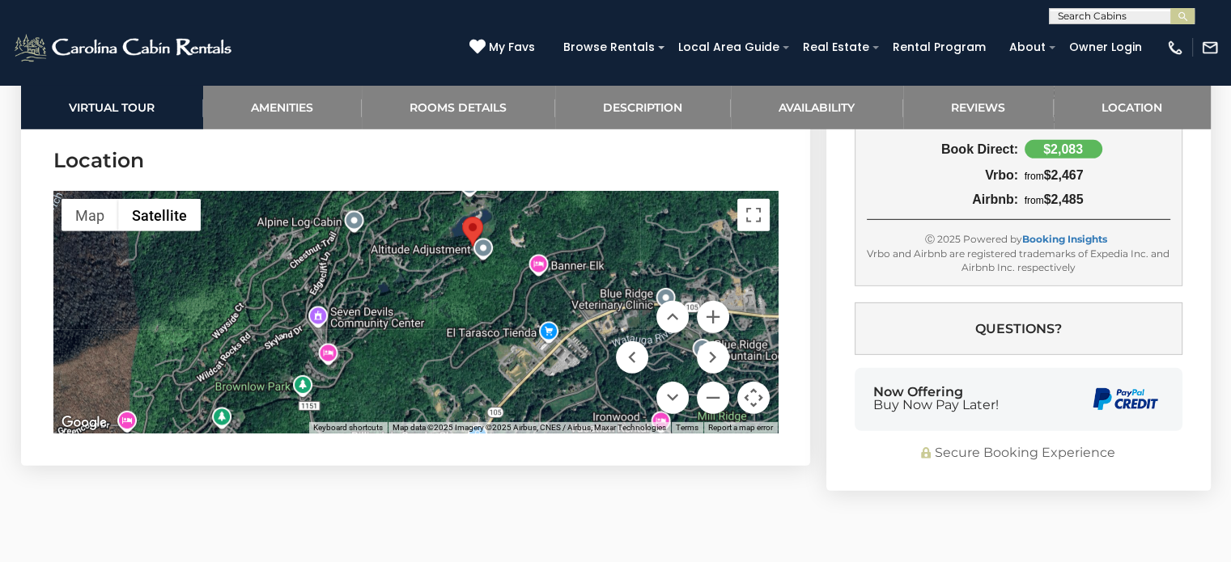
drag, startPoint x: 517, startPoint y: 280, endPoint x: 465, endPoint y: 292, distance: 53.2
click at [465, 292] on div at bounding box center [415, 312] width 724 height 243
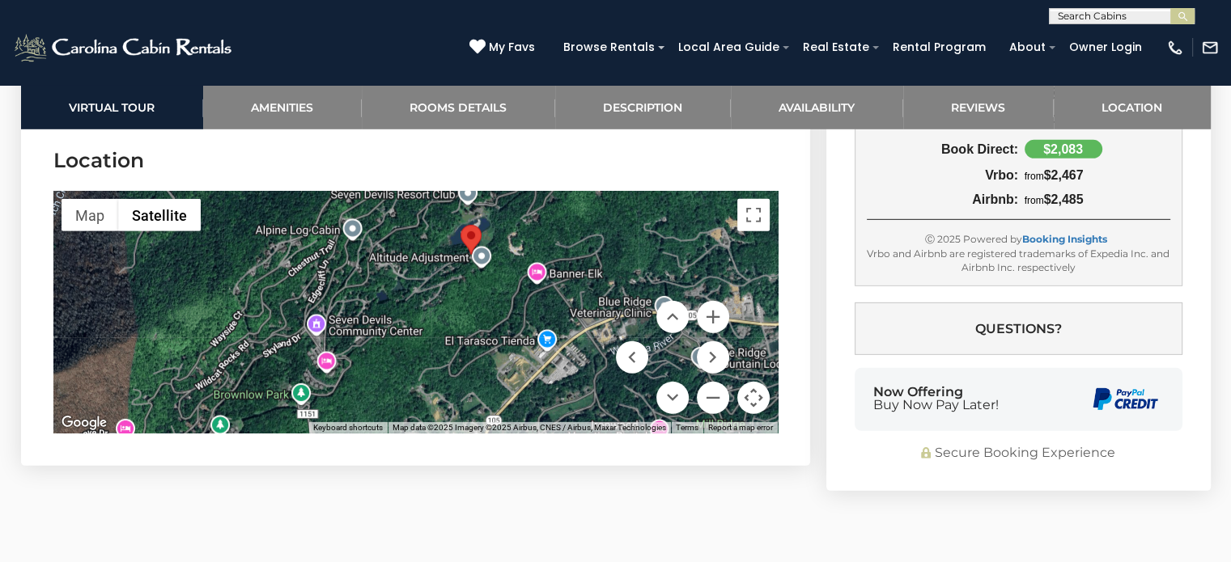
click at [460, 225] on area "Lakeside at Hawksnest" at bounding box center [460, 225] width 0 height 0
click at [475, 229] on div at bounding box center [415, 312] width 724 height 243
click at [479, 229] on div at bounding box center [415, 312] width 724 height 243
click at [706, 301] on button "Zoom in" at bounding box center [713, 317] width 32 height 32
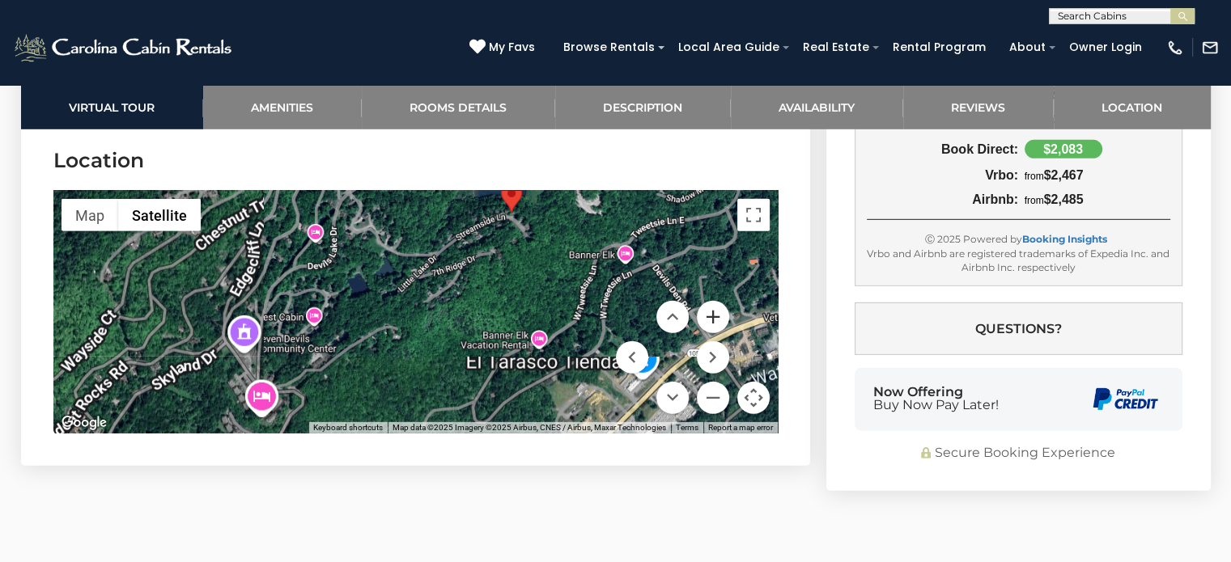
click at [706, 301] on button "Zoom in" at bounding box center [713, 317] width 32 height 32
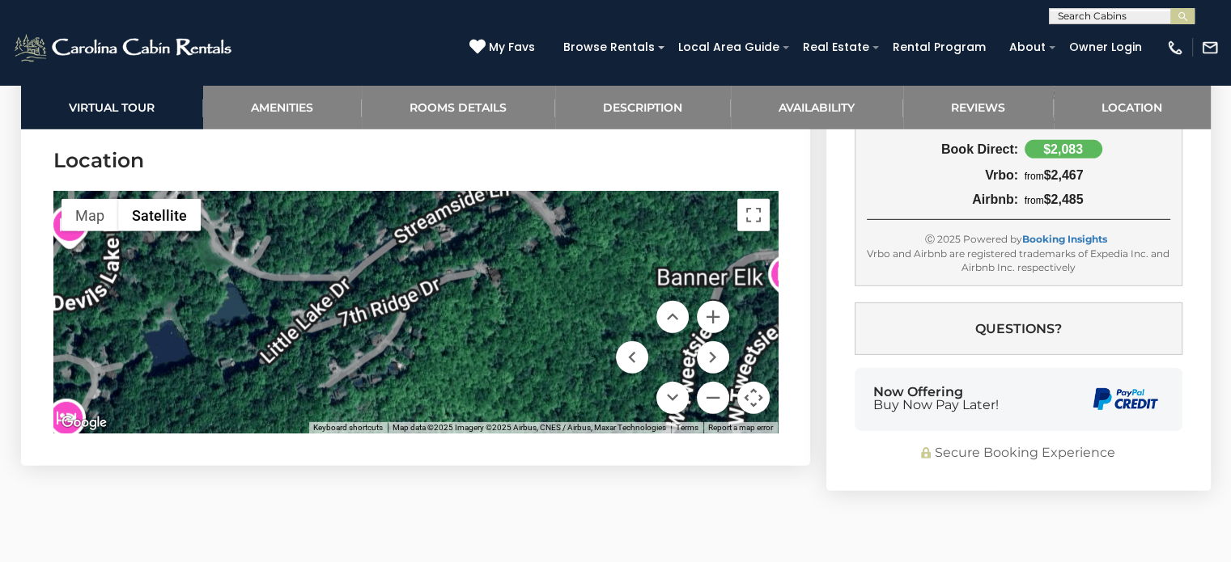
drag, startPoint x: 616, startPoint y: 248, endPoint x: 489, endPoint y: 342, distance: 157.3
click at [496, 349] on div at bounding box center [415, 312] width 724 height 243
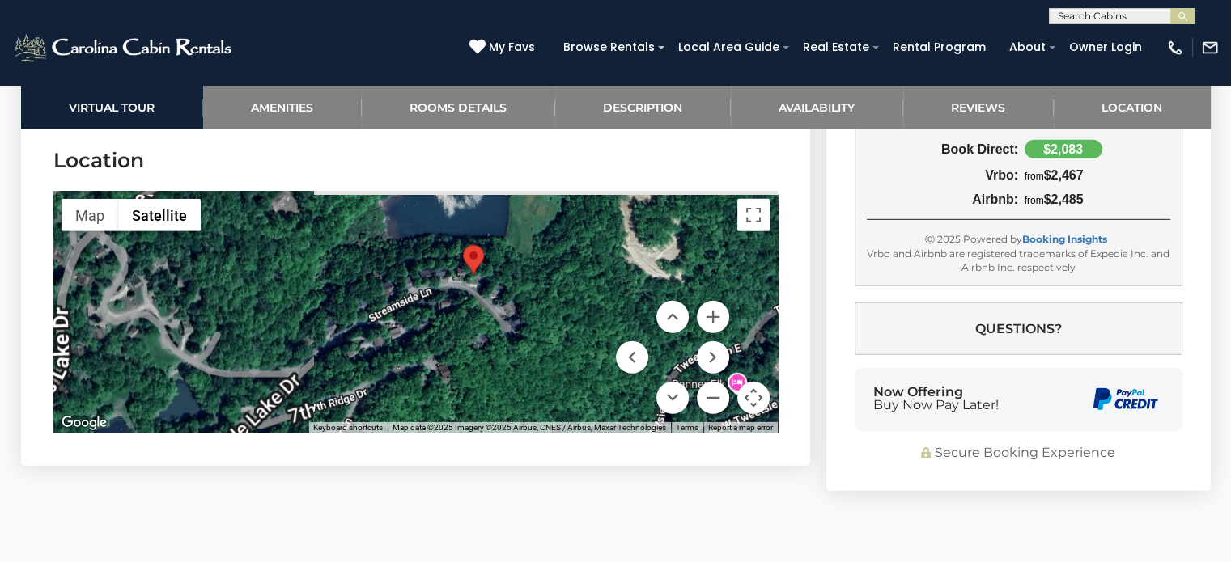
drag, startPoint x: 495, startPoint y: 287, endPoint x: 465, endPoint y: 379, distance: 96.2
click at [466, 379] on div at bounding box center [415, 312] width 724 height 243
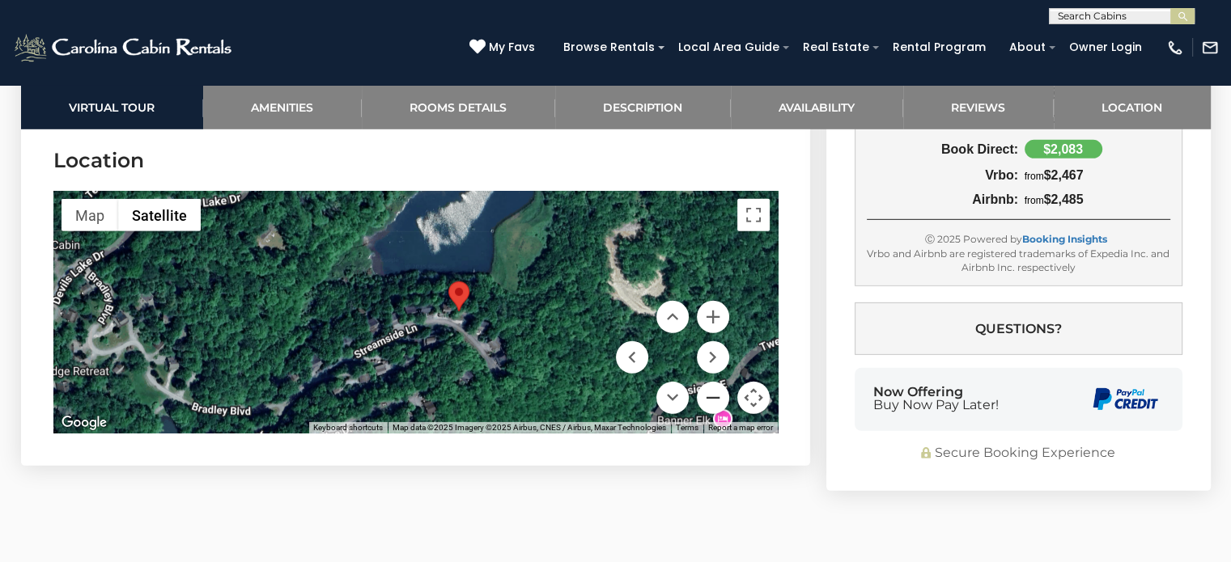
click at [709, 382] on button "Zoom out" at bounding box center [713, 398] width 32 height 32
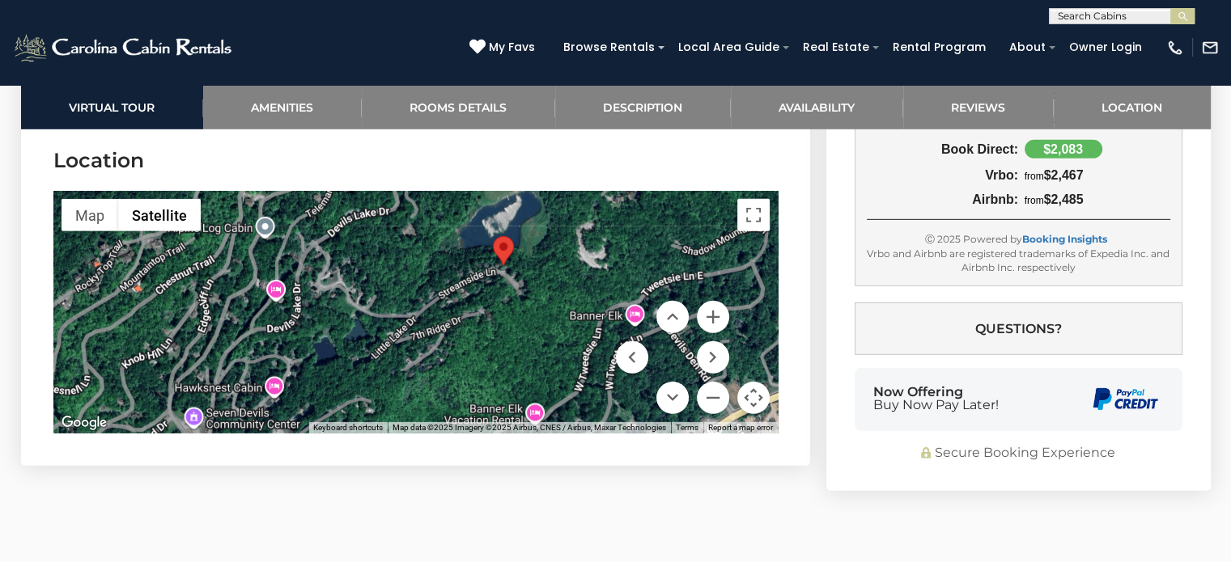
drag, startPoint x: 489, startPoint y: 311, endPoint x: 550, endPoint y: 274, distance: 71.9
click at [552, 273] on div at bounding box center [415, 312] width 724 height 243
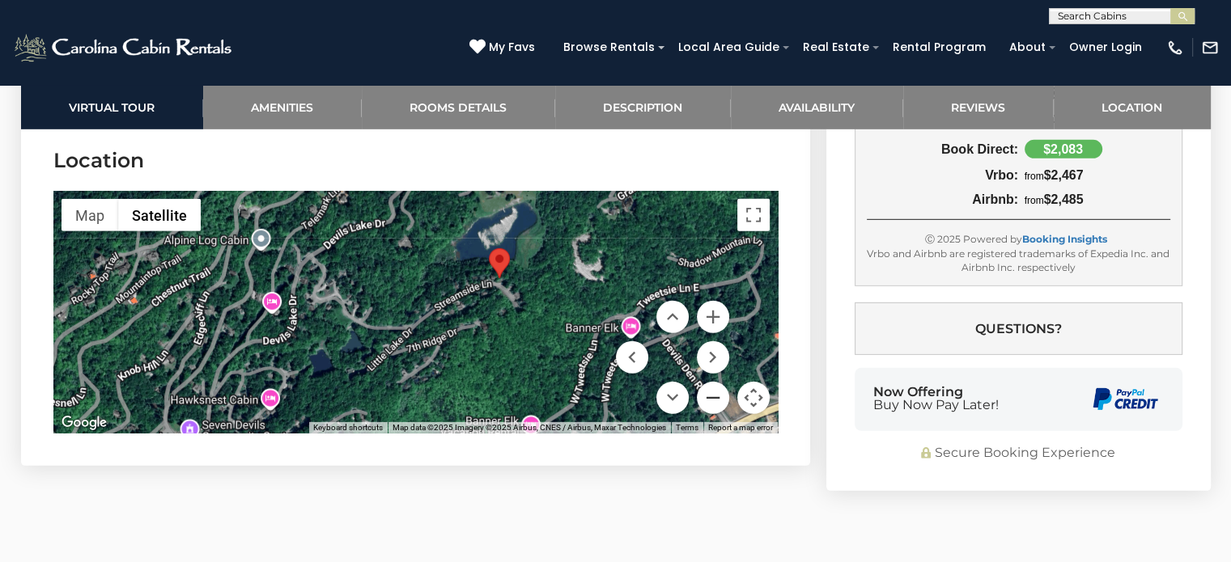
click at [714, 382] on button "Zoom out" at bounding box center [713, 398] width 32 height 32
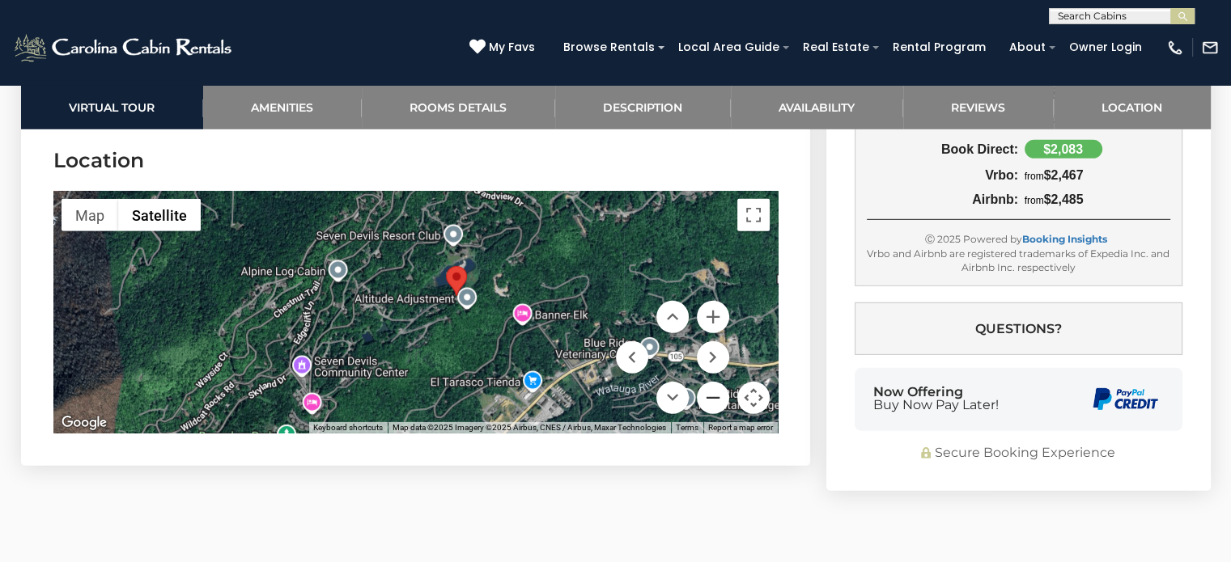
click at [714, 382] on button "Zoom out" at bounding box center [713, 398] width 32 height 32
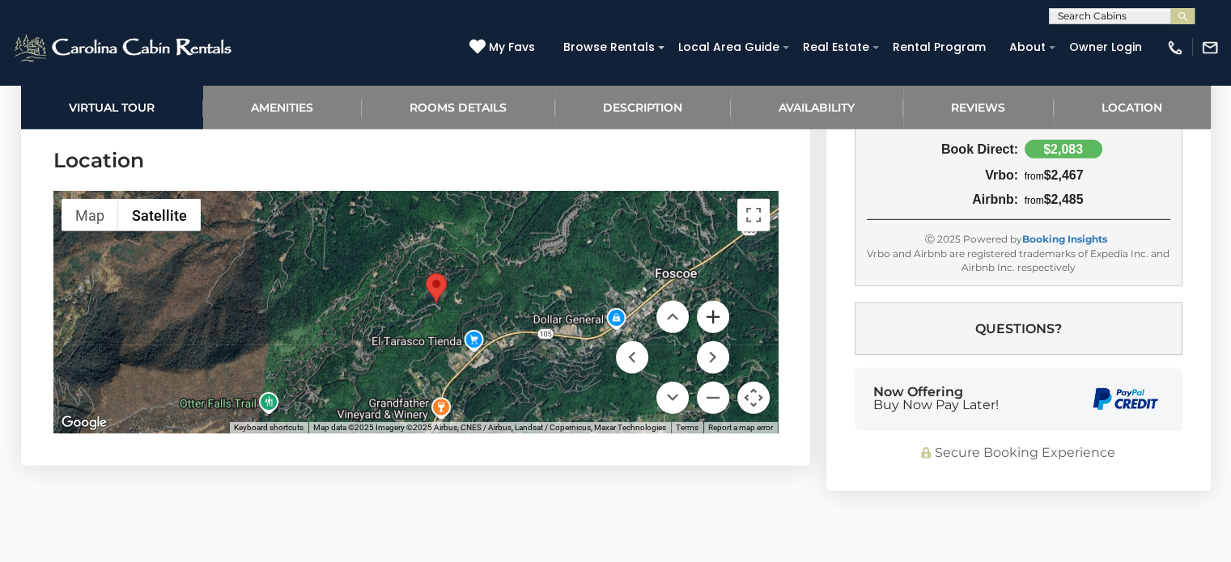
click at [718, 301] on button "Zoom in" at bounding box center [713, 317] width 32 height 32
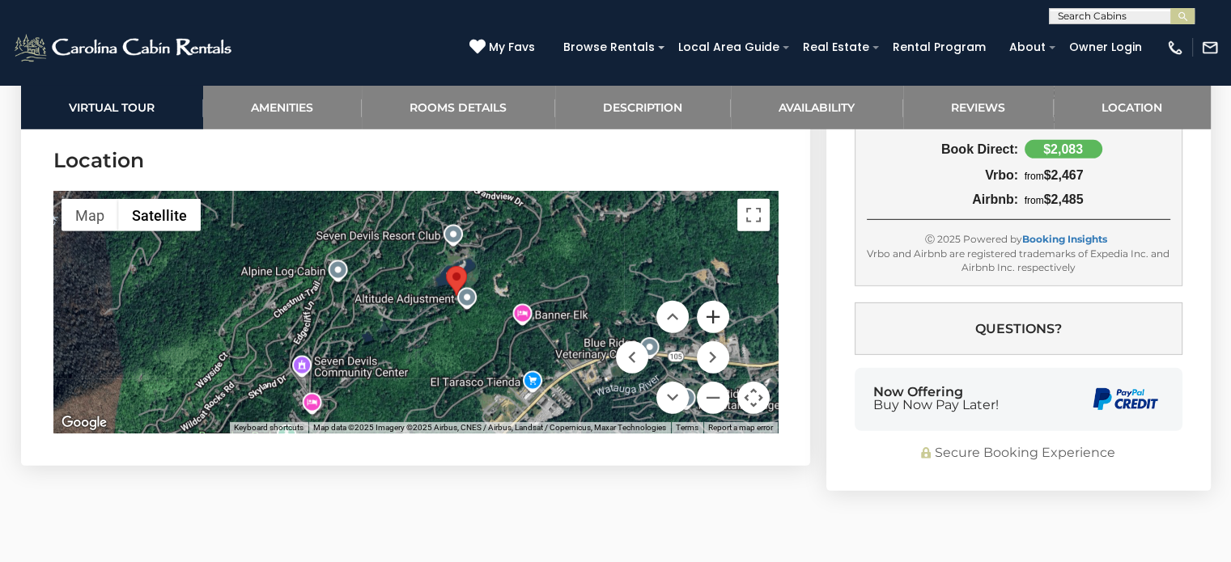
click at [718, 301] on button "Zoom in" at bounding box center [713, 317] width 32 height 32
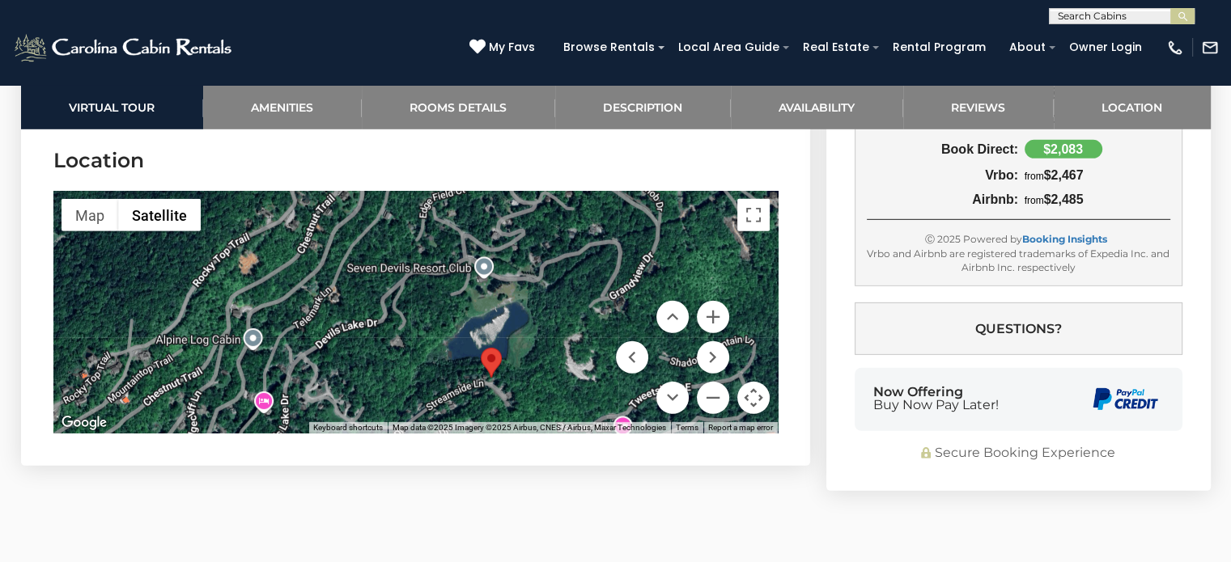
drag, startPoint x: 574, startPoint y: 256, endPoint x: 566, endPoint y: 358, distance: 101.4
click at [566, 358] on div at bounding box center [415, 312] width 724 height 243
click at [714, 382] on button "Zoom out" at bounding box center [713, 398] width 32 height 32
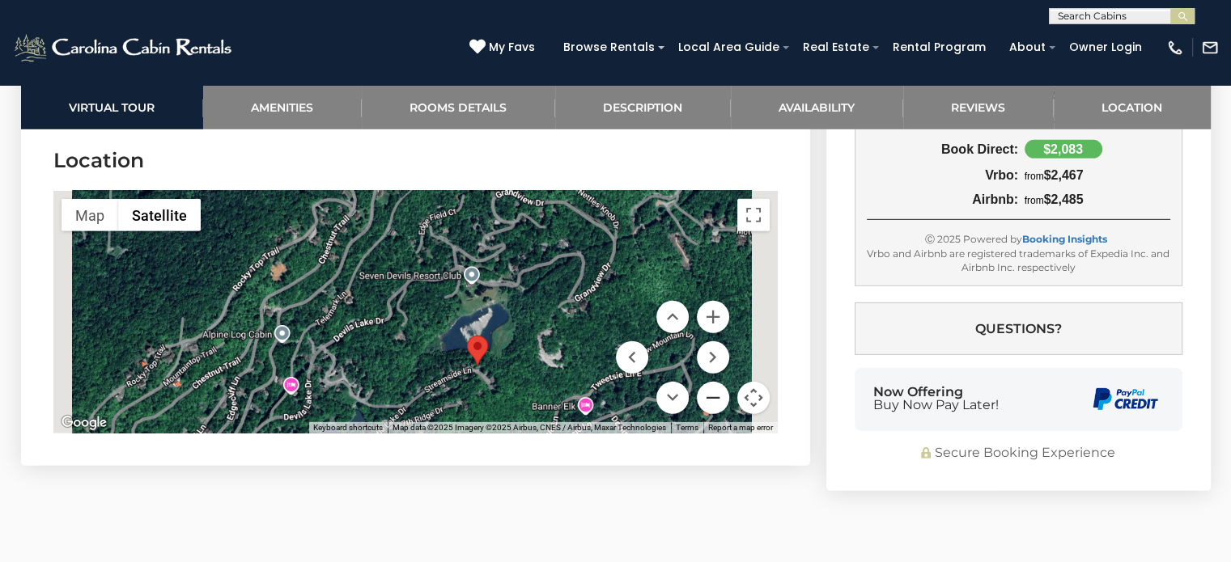
click at [714, 382] on button "Zoom out" at bounding box center [713, 398] width 32 height 32
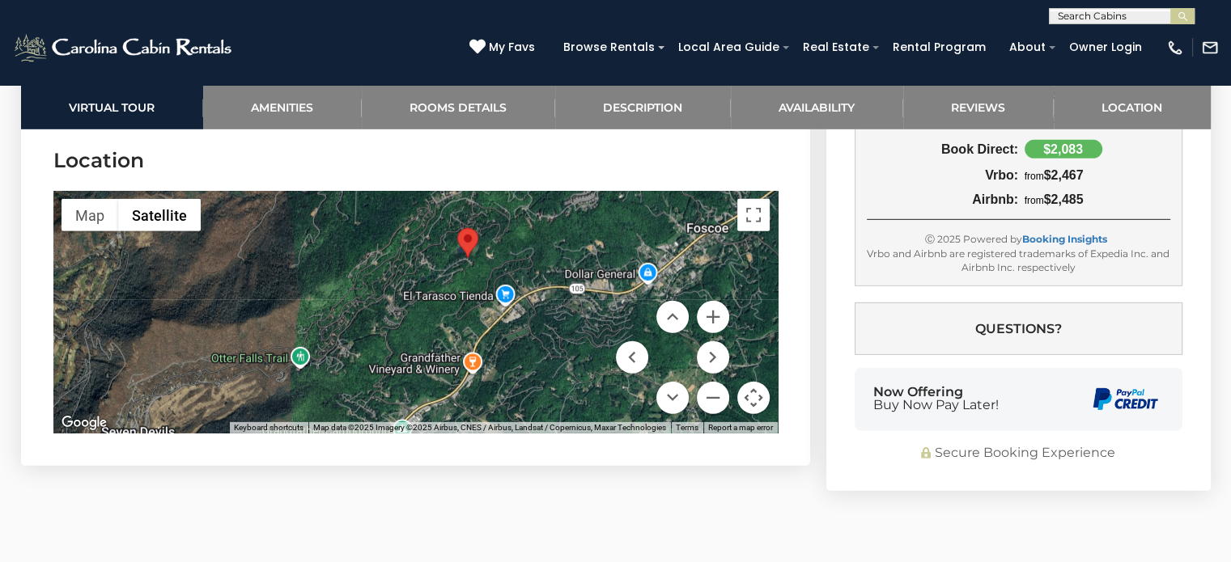
drag, startPoint x: 477, startPoint y: 341, endPoint x: 510, endPoint y: 268, distance: 80.0
click at [510, 268] on div at bounding box center [415, 312] width 724 height 243
click at [753, 199] on button "Toggle fullscreen view" at bounding box center [753, 215] width 32 height 32
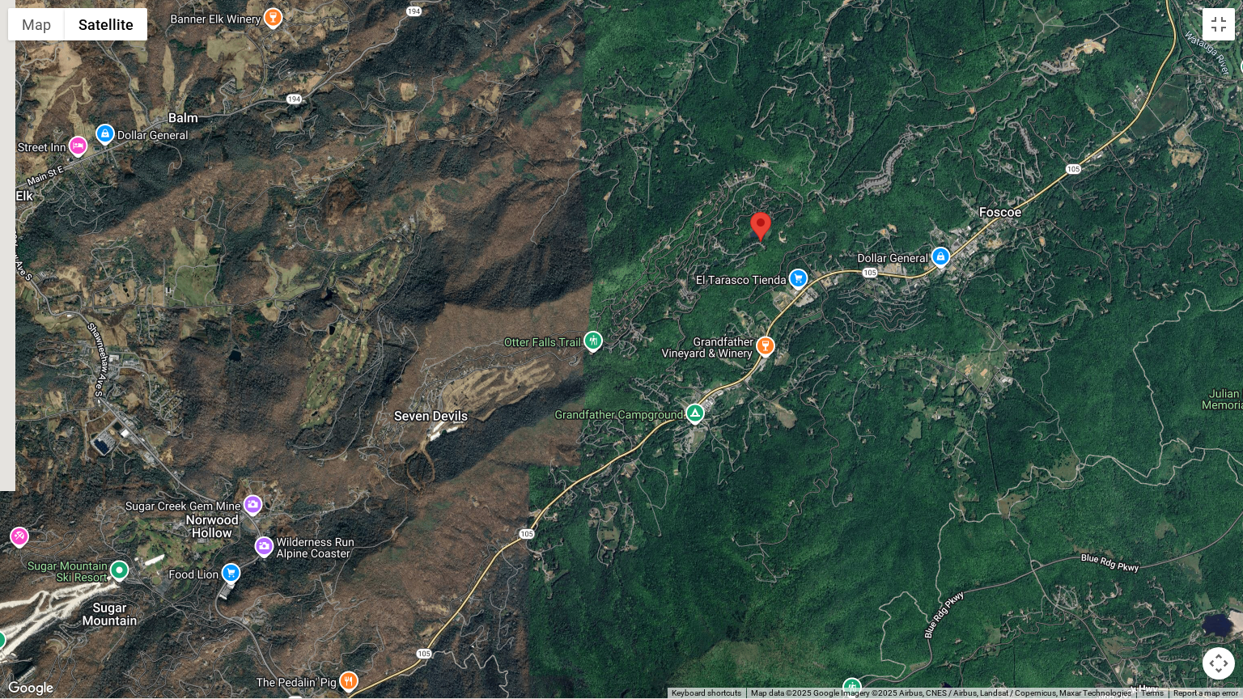
drag, startPoint x: 523, startPoint y: 459, endPoint x: 612, endPoint y: 403, distance: 105.1
click at [612, 403] on div at bounding box center [621, 349] width 1243 height 699
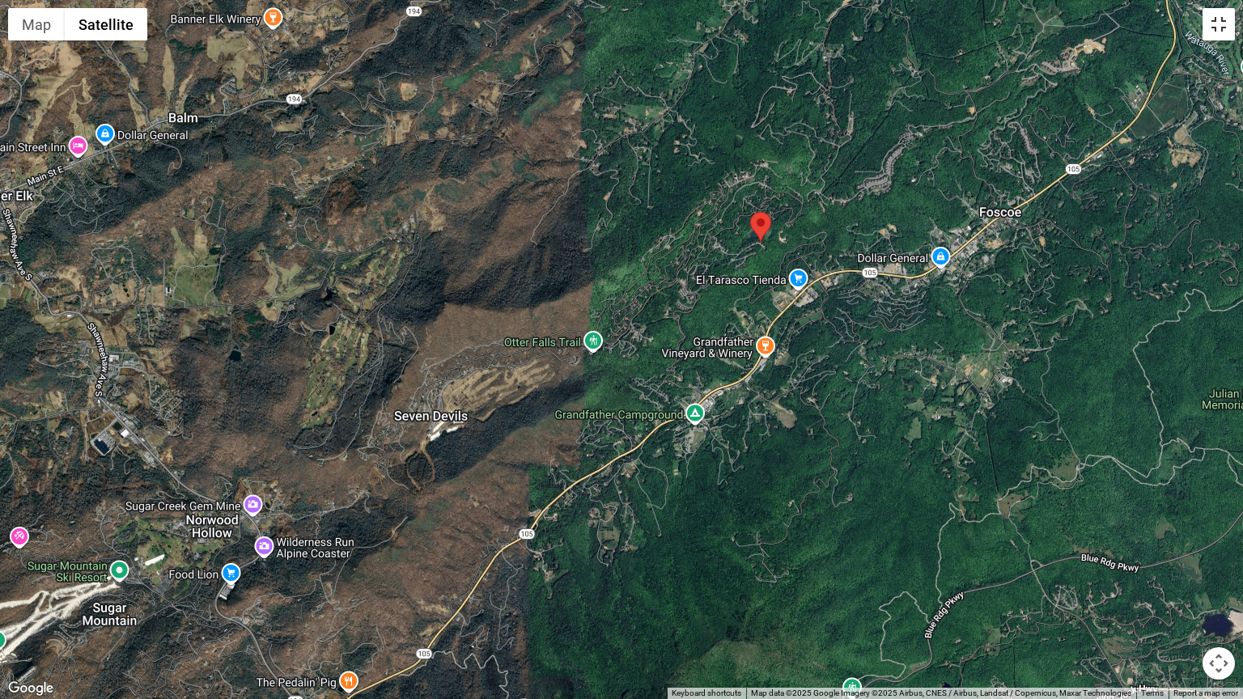
drag, startPoint x: 1217, startPoint y: 20, endPoint x: 1003, endPoint y: 32, distance: 213.9
click at [1217, 21] on button "Toggle fullscreen view" at bounding box center [1218, 24] width 32 height 32
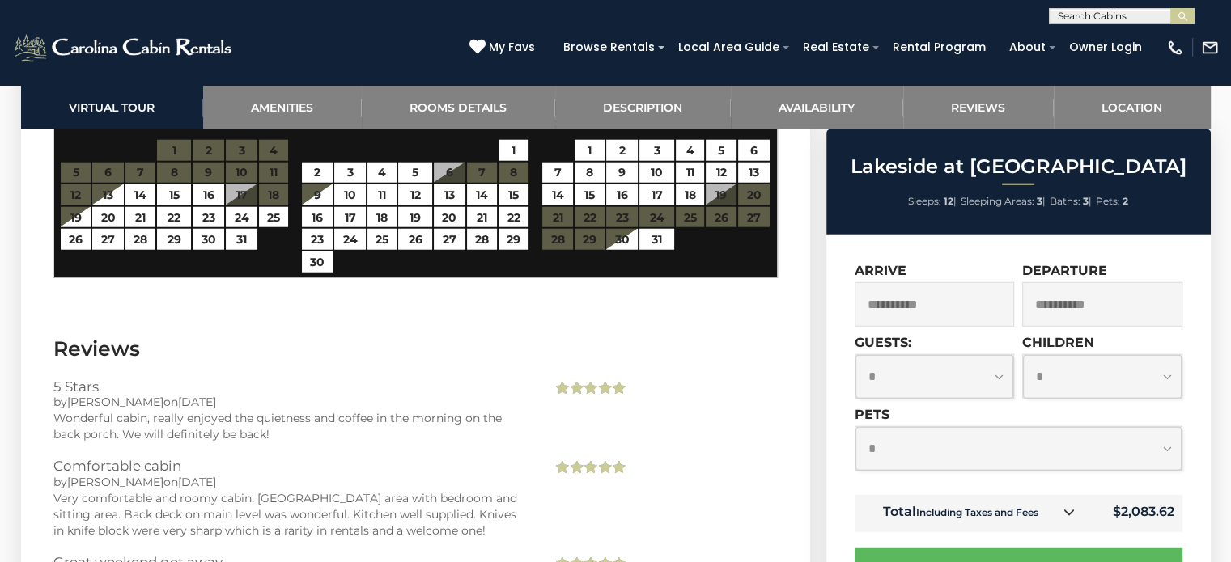
scroll to position [4233, 0]
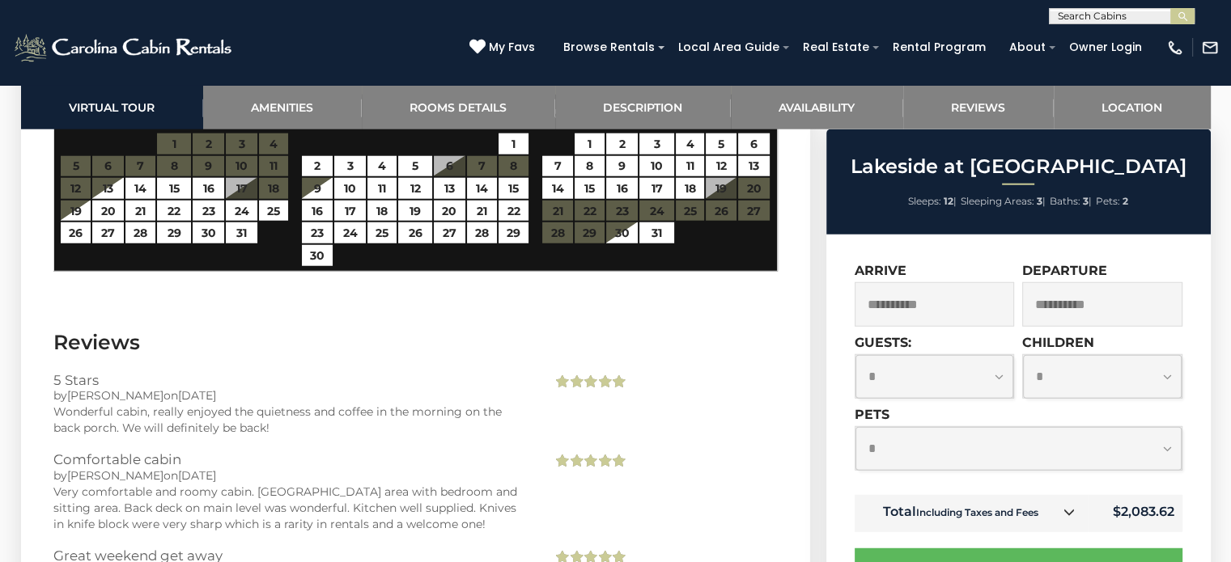
click at [998, 376] on select "**********" at bounding box center [934, 376] width 159 height 43
select select "*"
click at [855, 356] on select "**********" at bounding box center [934, 376] width 159 height 43
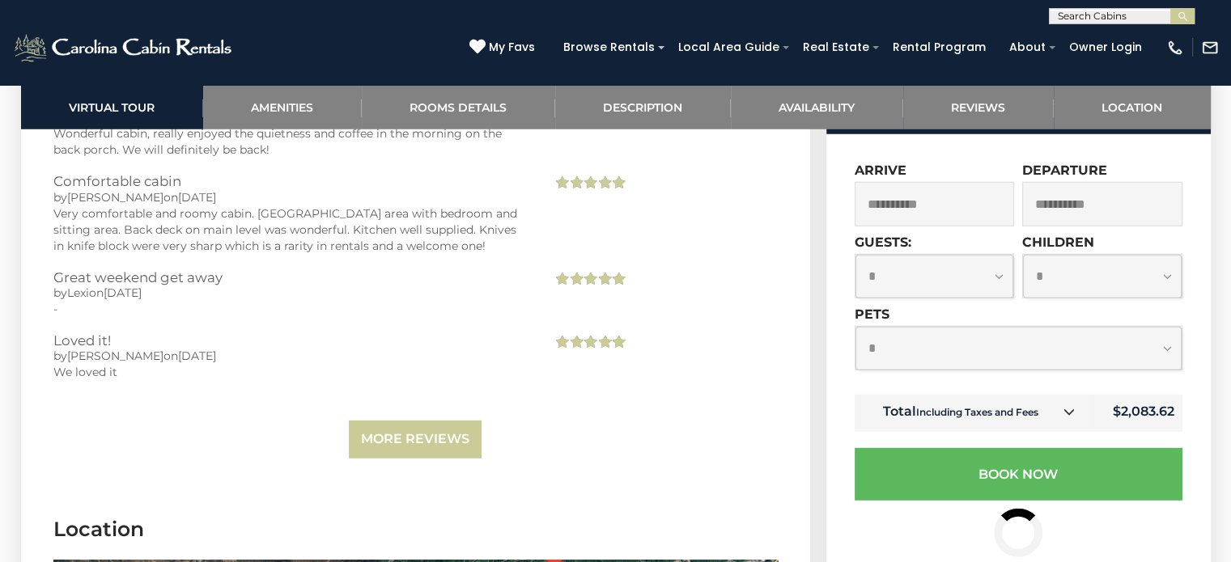
scroll to position [4556, 0]
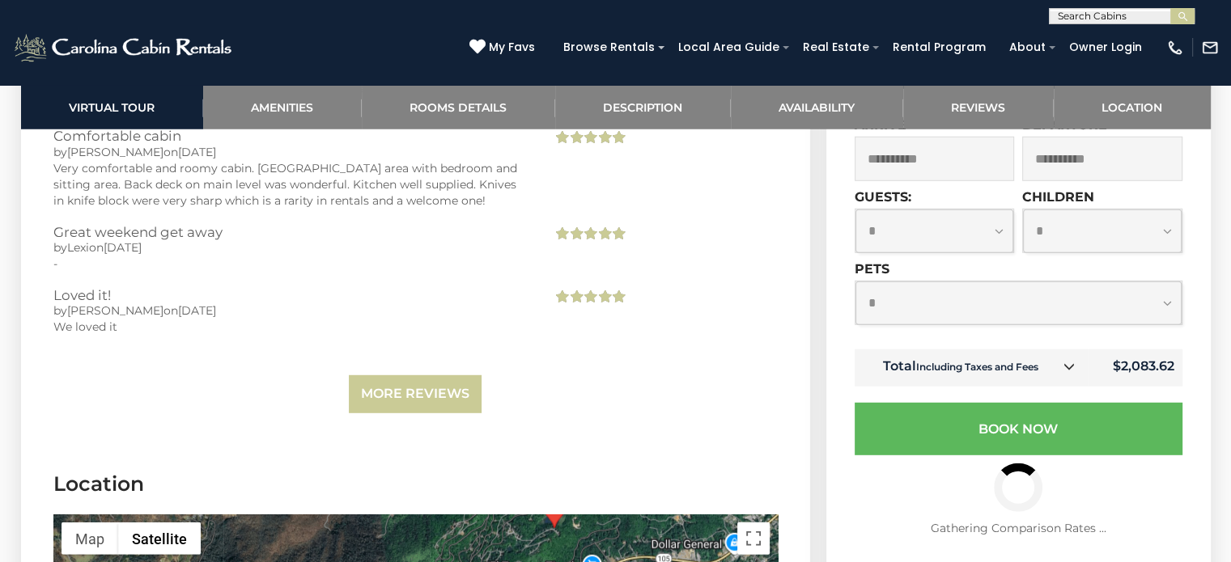
click at [1070, 361] on icon at bounding box center [1068, 366] width 11 height 11
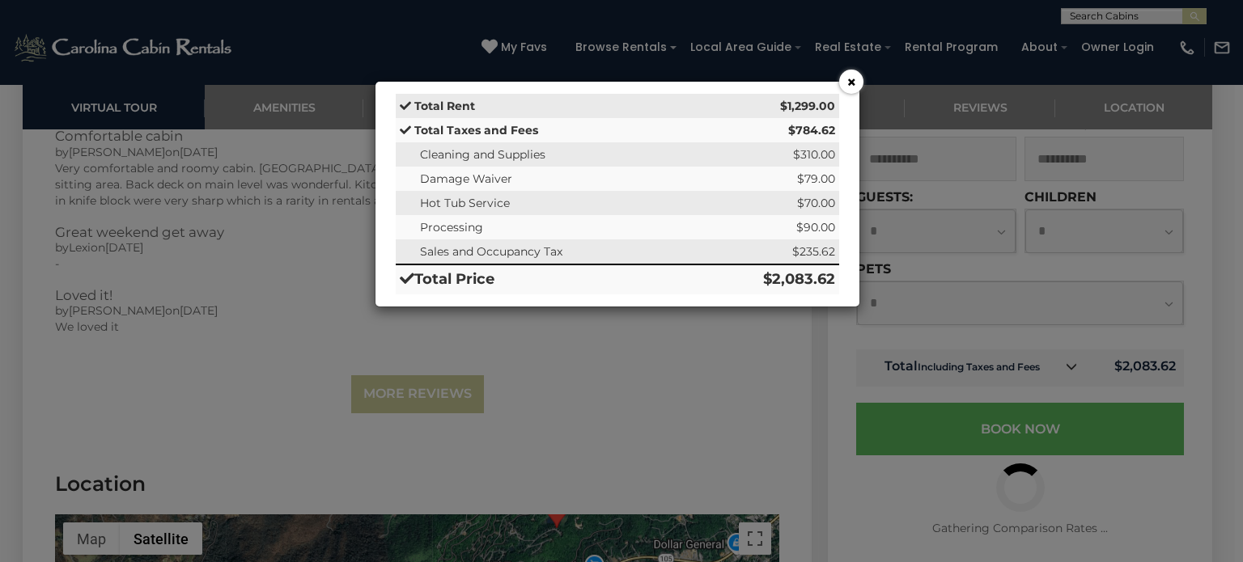
click at [1070, 337] on div "× Total Rent $1,299.00 Total Taxes and Fees $784.62 Cleaning and Supplies $310.…" at bounding box center [621, 281] width 1243 height 562
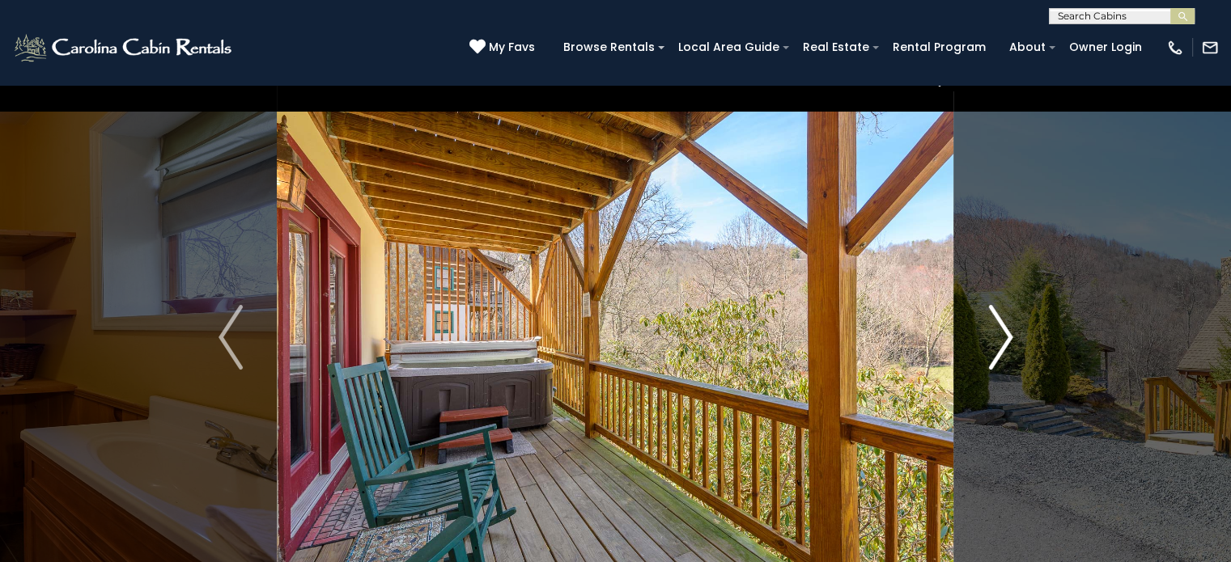
scroll to position [107, 0]
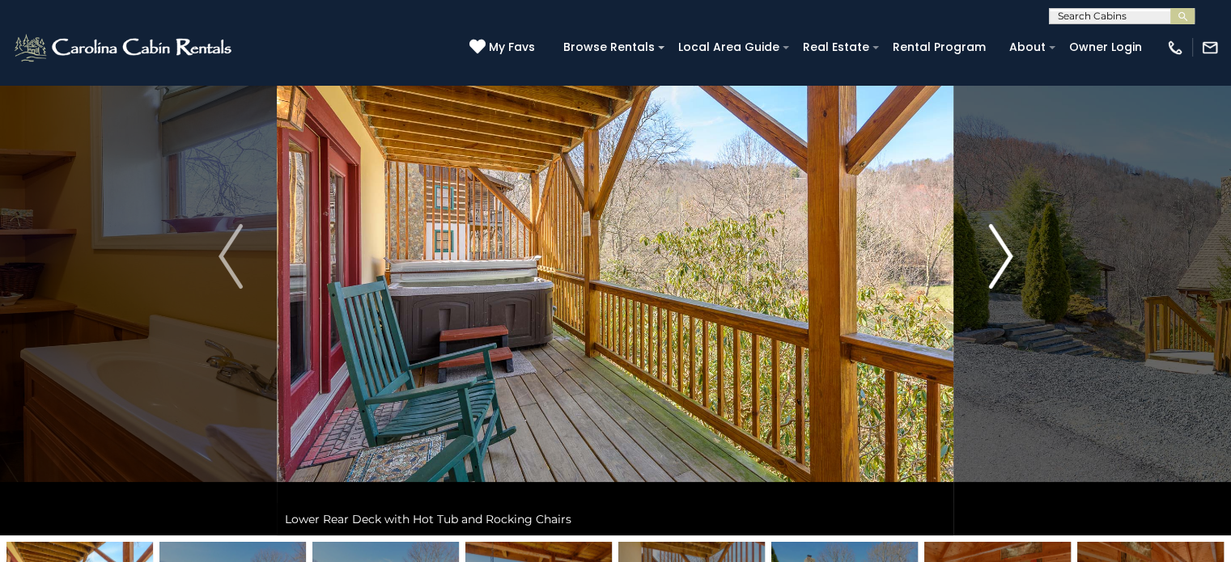
click at [1004, 252] on img "Next" at bounding box center [1000, 256] width 24 height 65
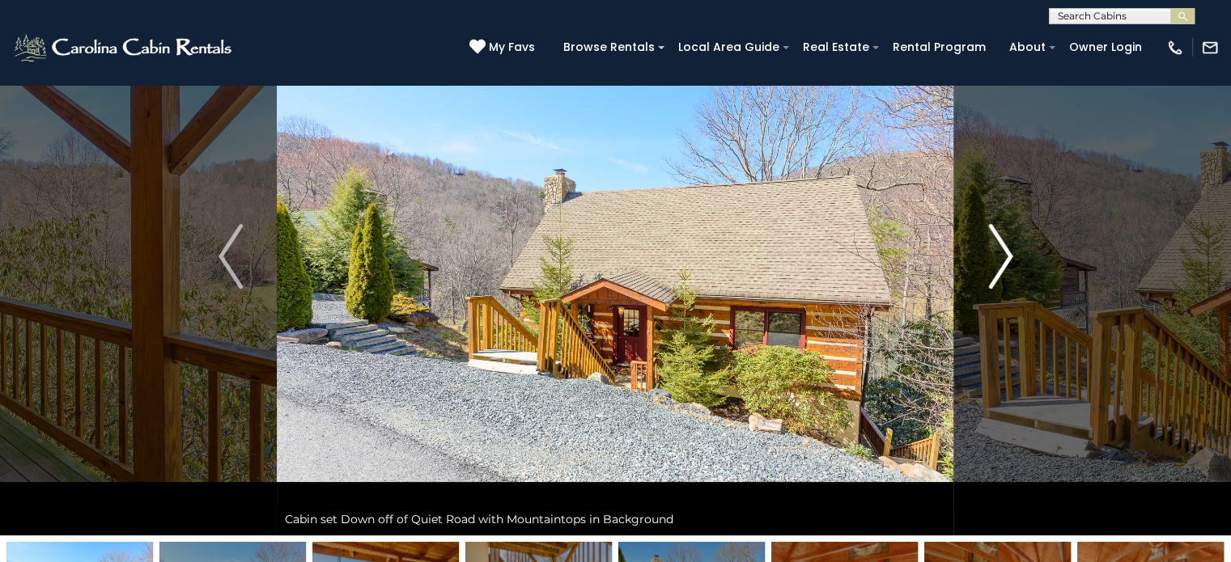
click at [1004, 252] on img "Next" at bounding box center [1000, 256] width 24 height 65
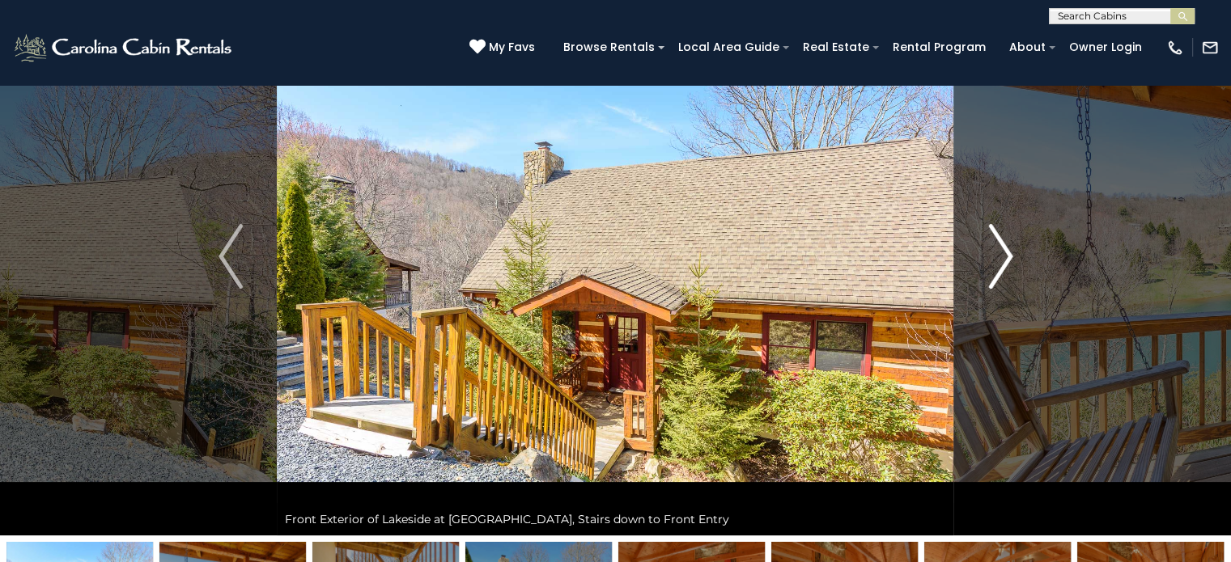
click at [1004, 252] on img "Next" at bounding box center [1000, 256] width 24 height 65
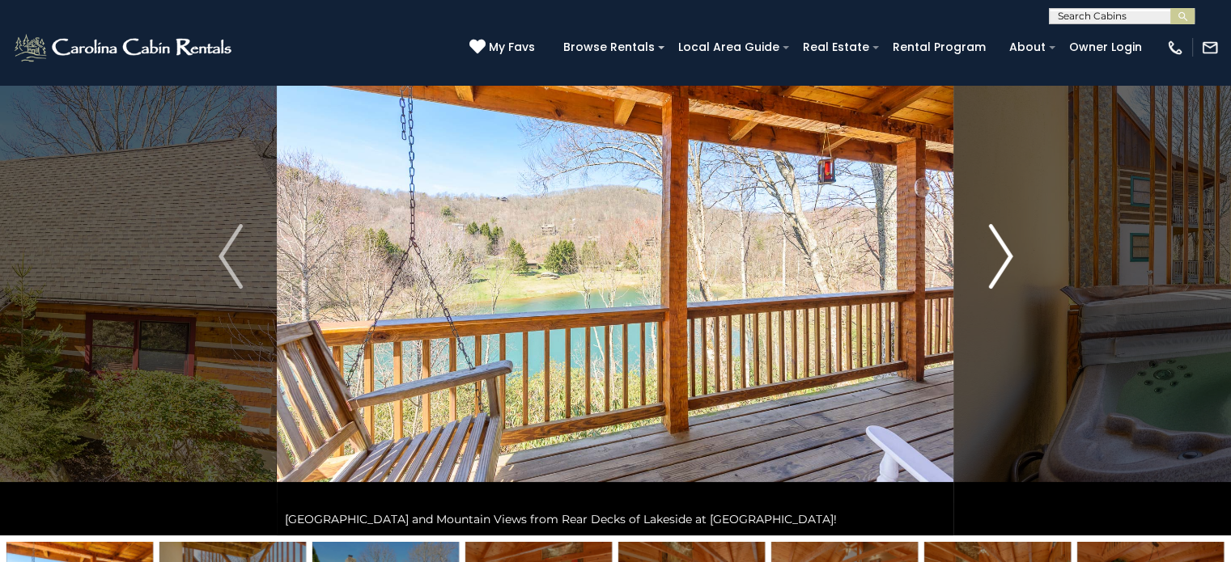
click at [1004, 252] on img "Next" at bounding box center [1000, 256] width 24 height 65
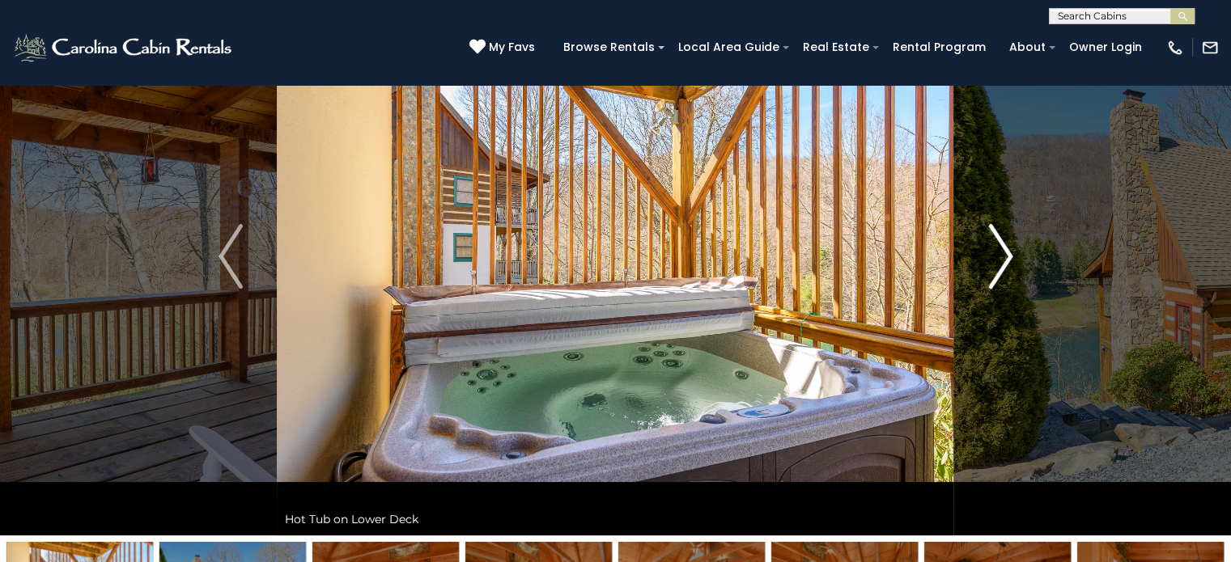
click at [1004, 252] on img "Next" at bounding box center [1000, 256] width 24 height 65
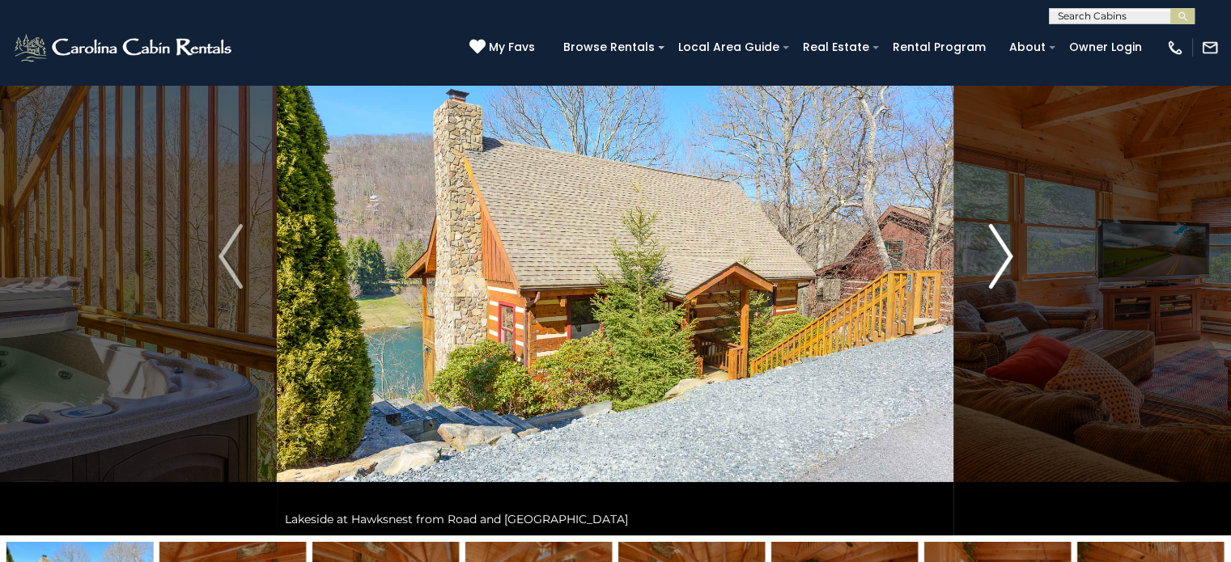
click at [1004, 252] on img "Next" at bounding box center [1000, 256] width 24 height 65
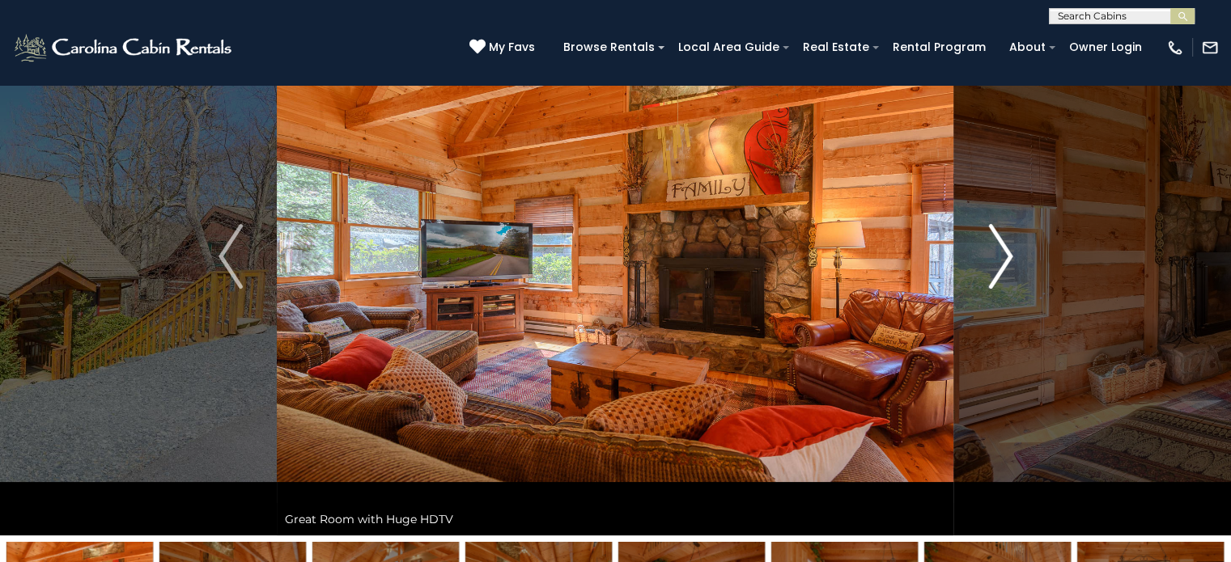
click at [1004, 252] on img "Next" at bounding box center [1000, 256] width 24 height 65
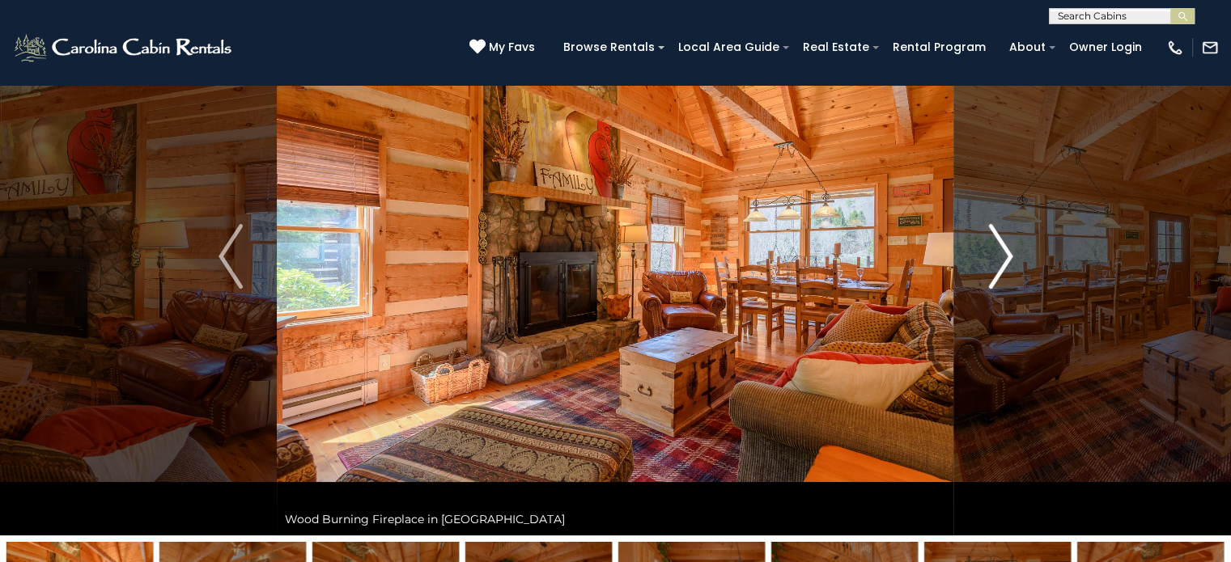
click at [1004, 252] on img "Next" at bounding box center [1000, 256] width 24 height 65
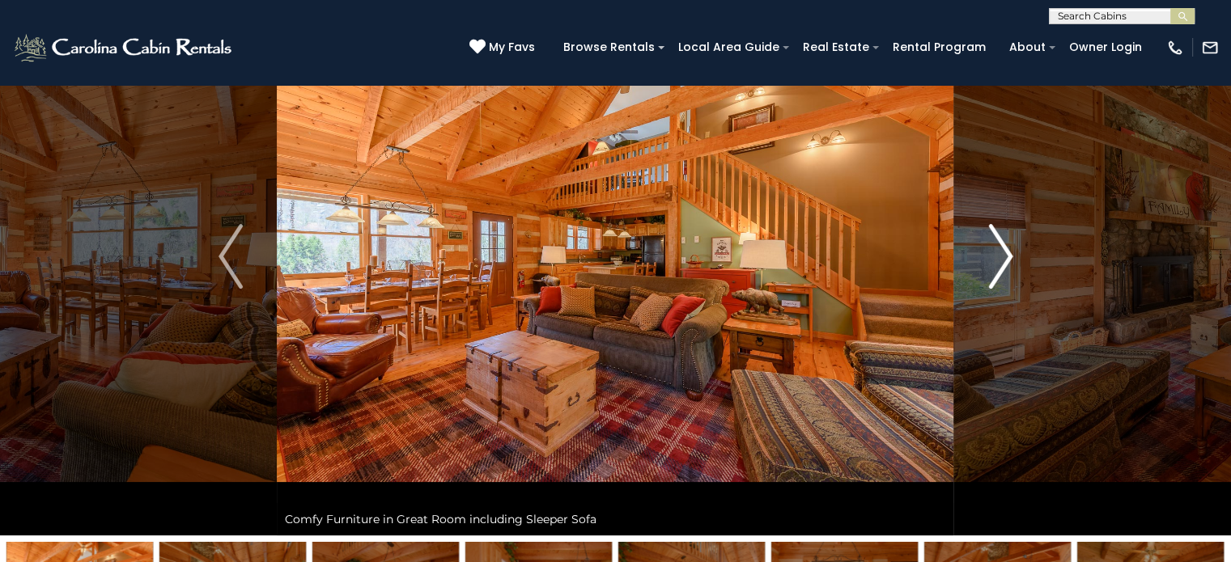
click at [1004, 252] on img "Next" at bounding box center [1000, 256] width 24 height 65
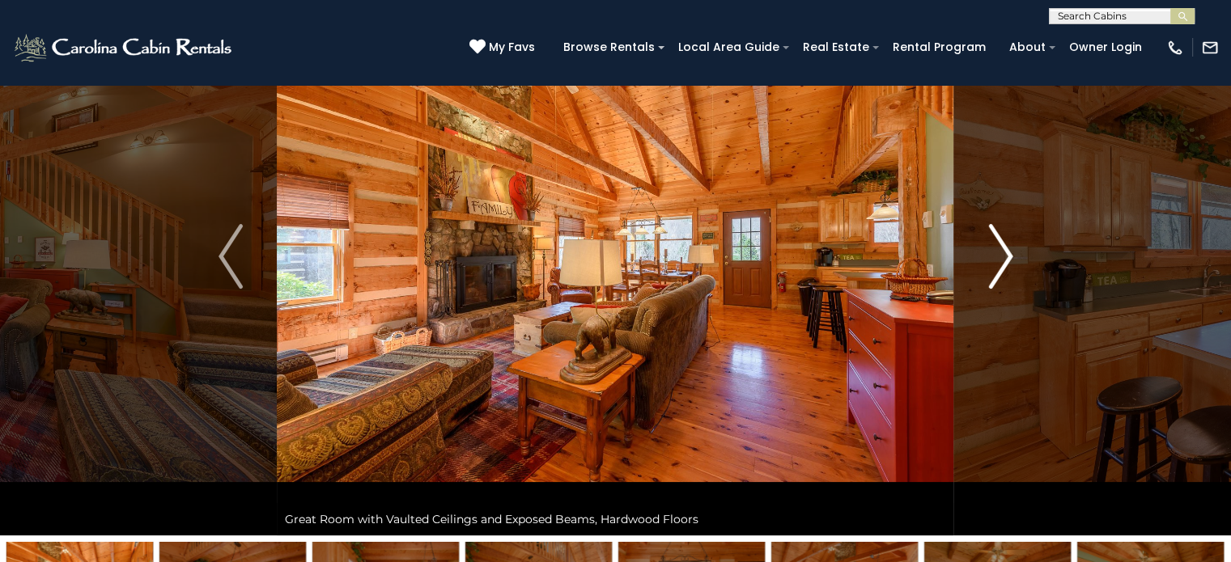
click at [1004, 252] on img "Next" at bounding box center [1000, 256] width 24 height 65
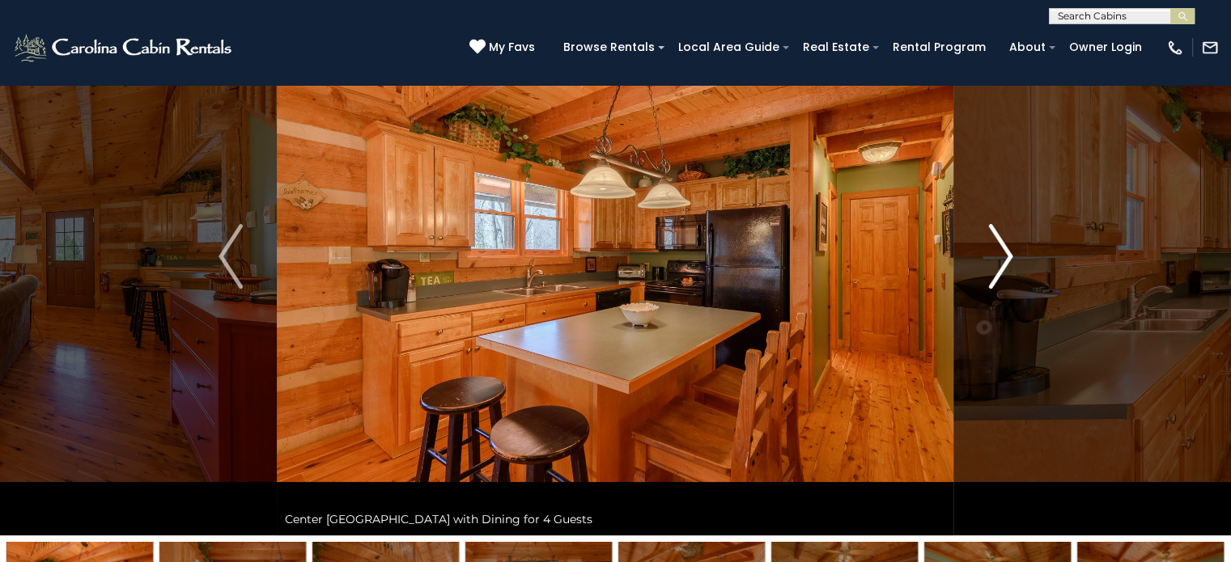
click at [1004, 252] on img "Next" at bounding box center [1000, 256] width 24 height 65
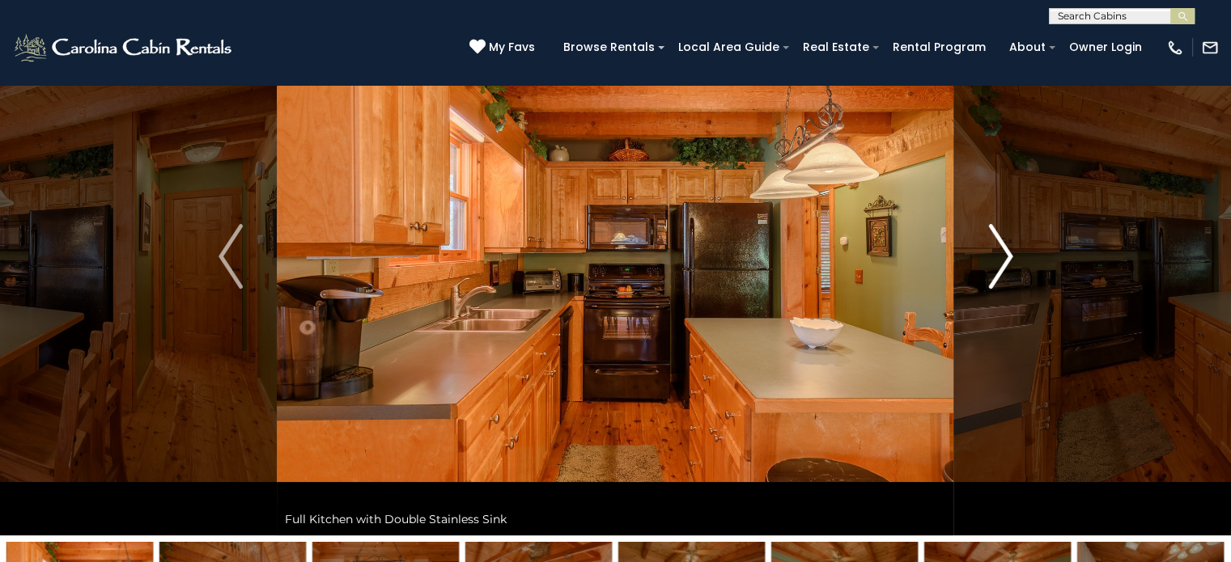
click at [1004, 252] on img "Next" at bounding box center [1000, 256] width 24 height 65
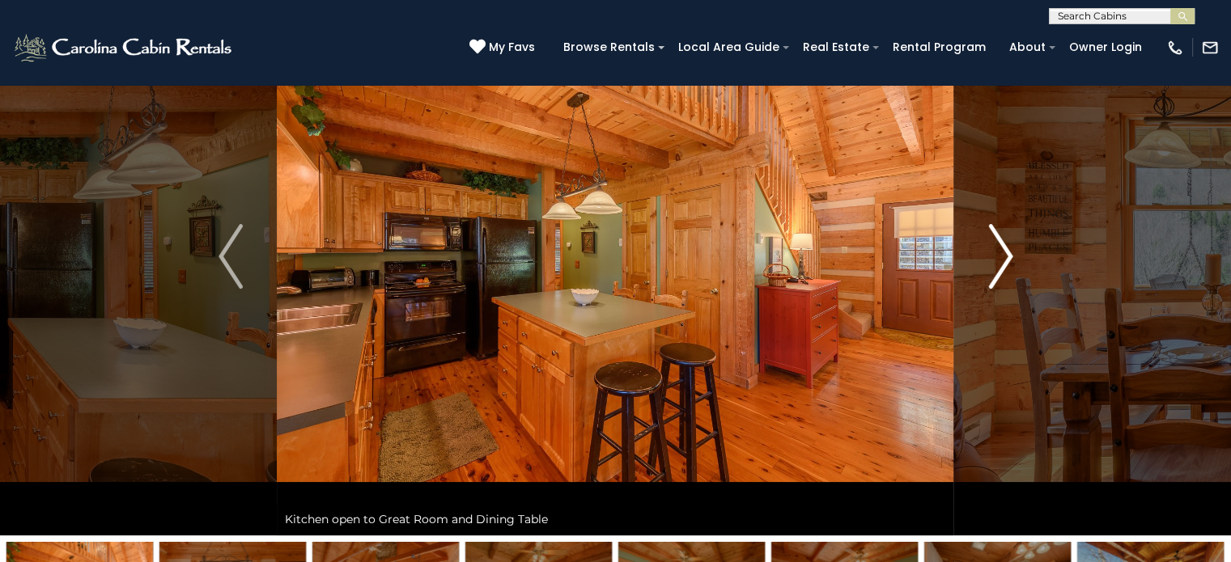
click at [1004, 252] on img "Next" at bounding box center [1000, 256] width 24 height 65
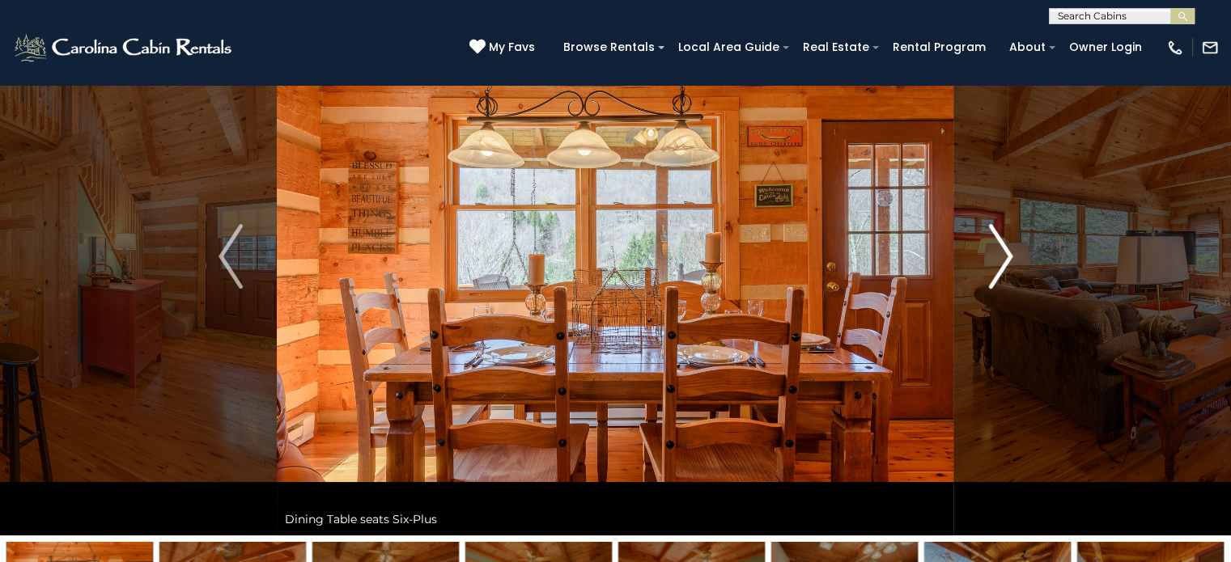
click at [1004, 252] on img "Next" at bounding box center [1000, 256] width 24 height 65
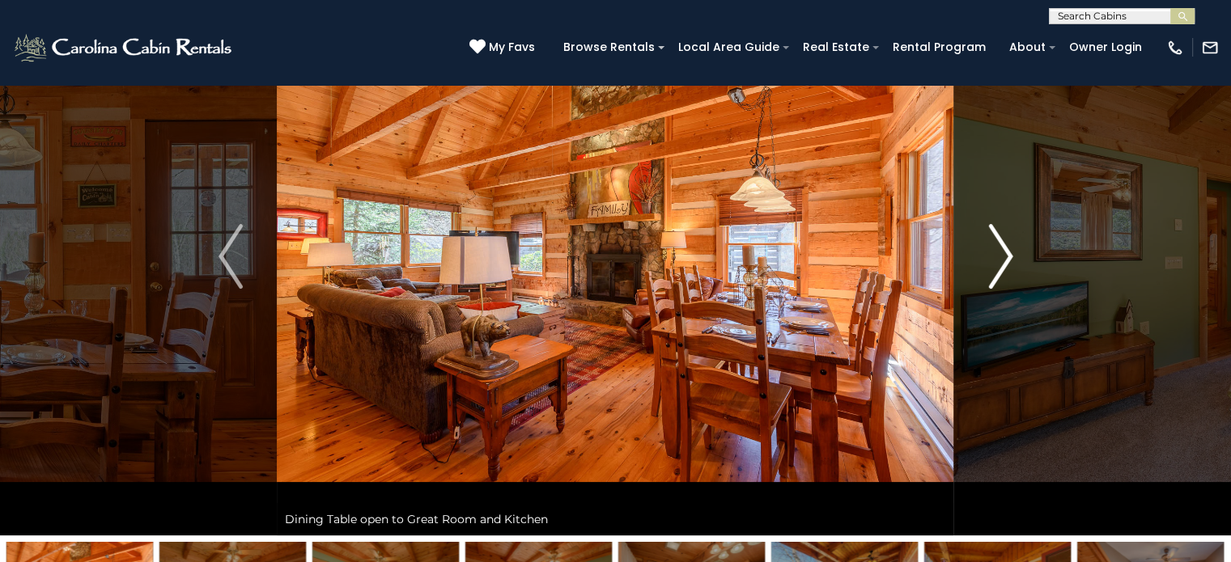
click at [1004, 252] on img "Next" at bounding box center [1000, 256] width 24 height 65
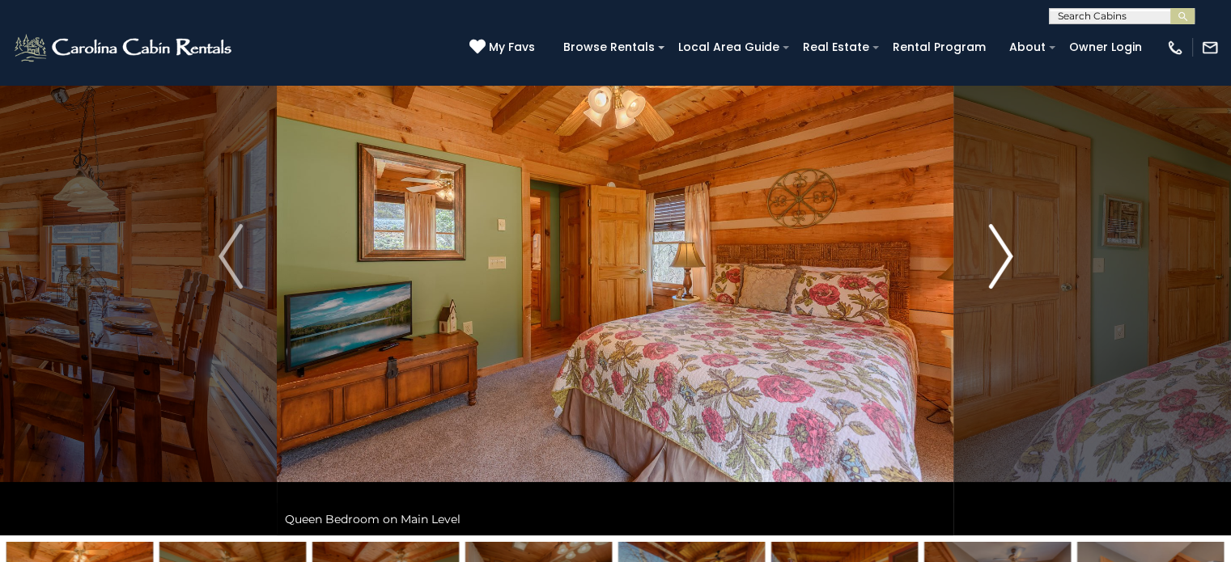
click at [1004, 252] on img "Next" at bounding box center [1000, 256] width 24 height 65
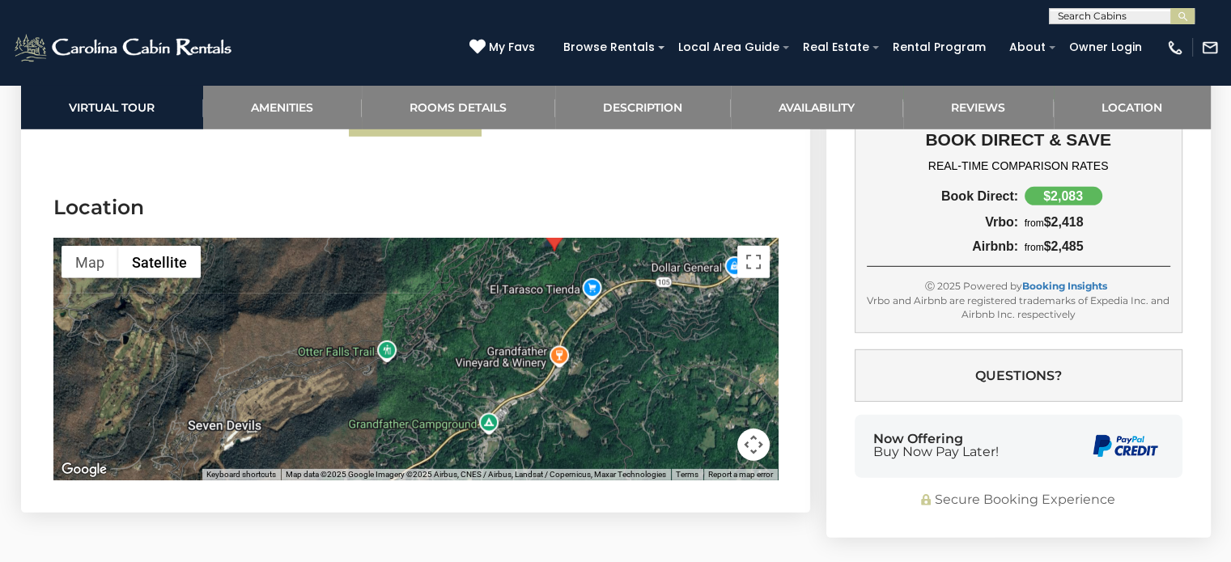
scroll to position [4556, 0]
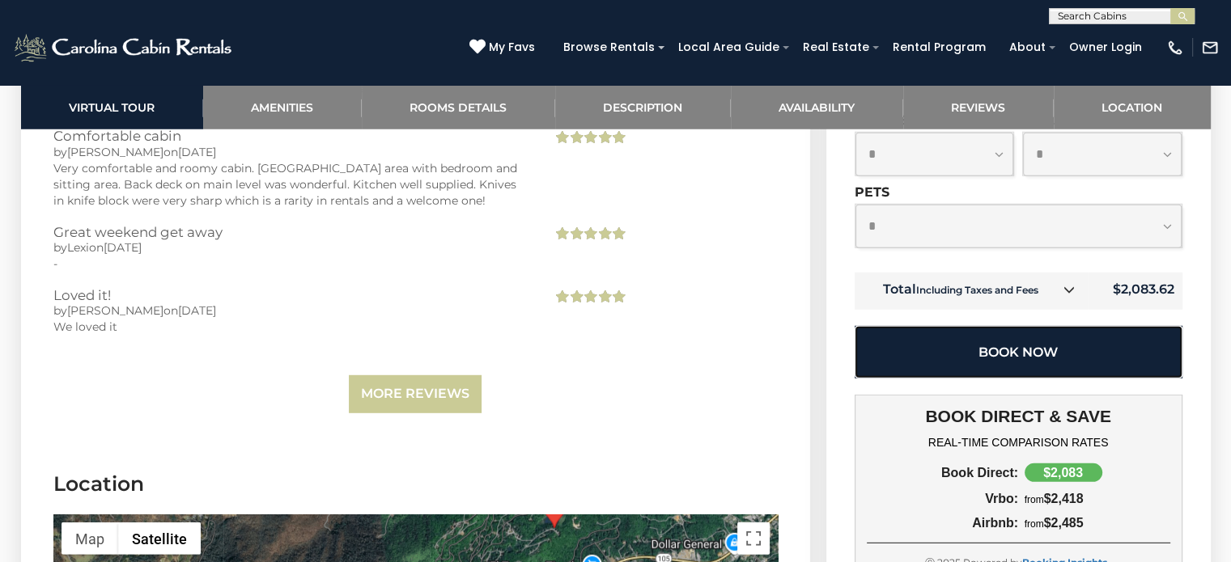
drag, startPoint x: 1029, startPoint y: 335, endPoint x: 993, endPoint y: 346, distance: 38.1
click at [1029, 335] on button "Book Now" at bounding box center [1018, 352] width 328 height 53
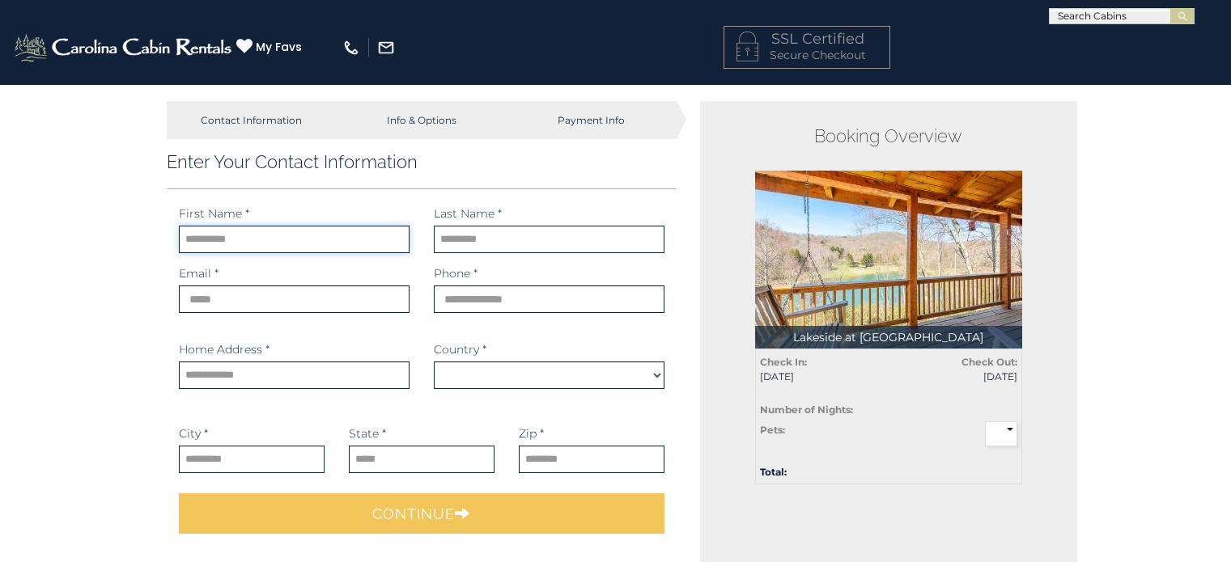
drag, startPoint x: 0, startPoint y: 0, endPoint x: 208, endPoint y: 232, distance: 311.7
click at [208, 232] on input "text" at bounding box center [294, 240] width 231 height 28
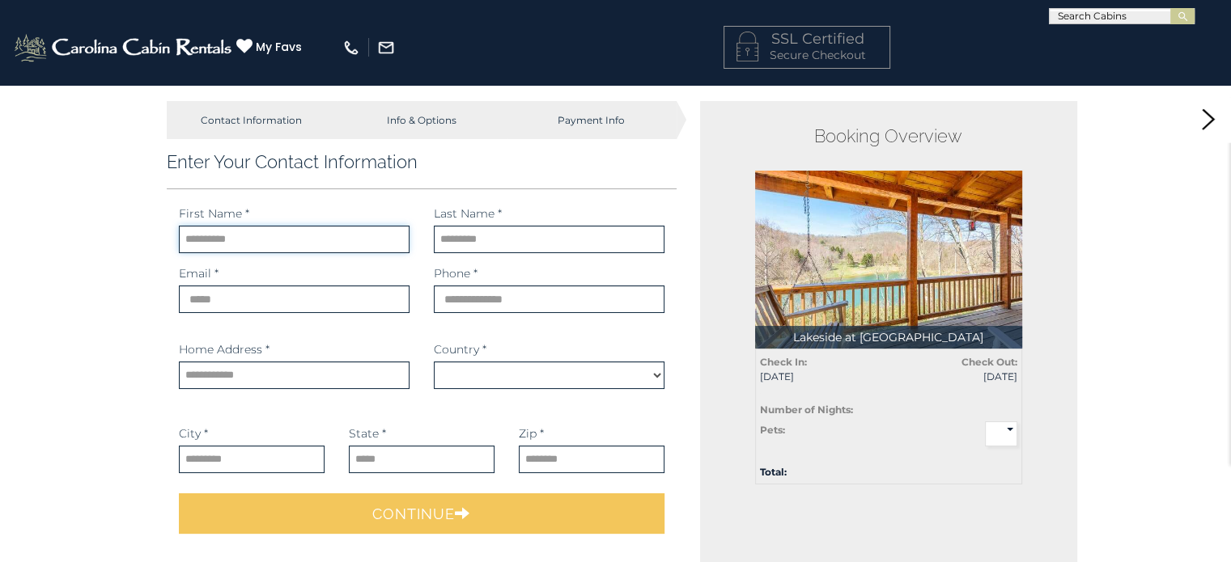
type input "*******"
type input "**********"
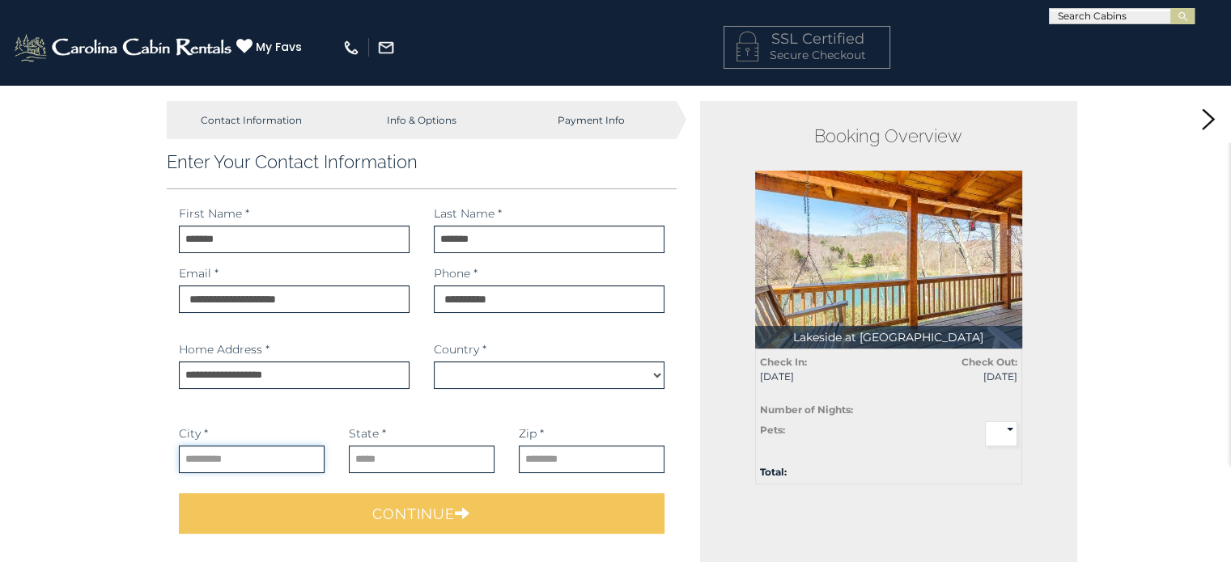
type input "*******"
type input "**"
type input "*****"
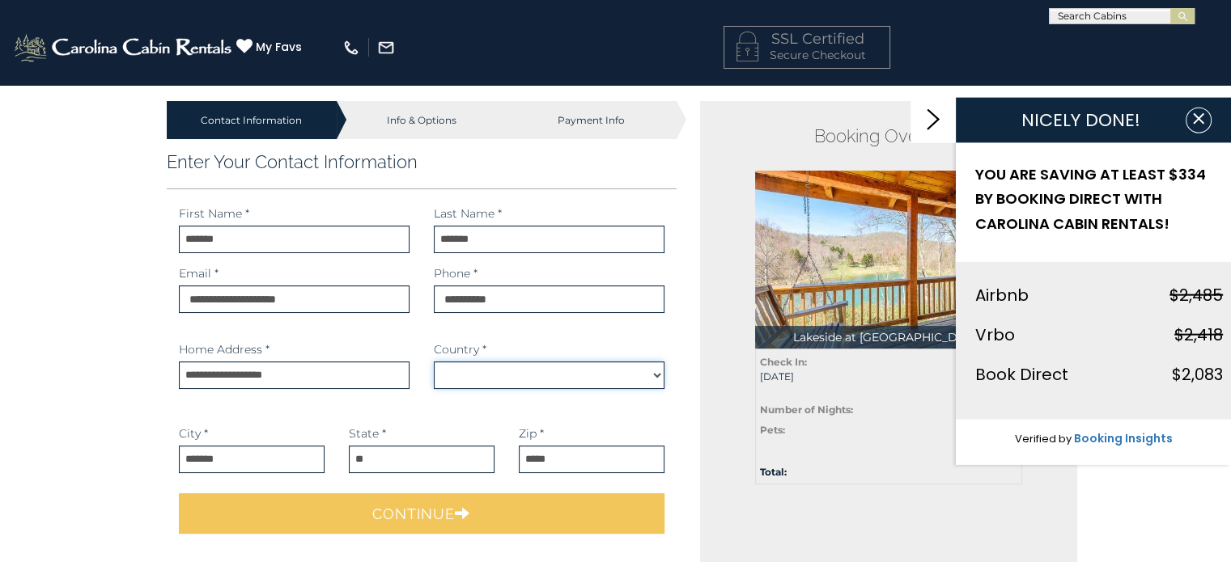
click at [653, 375] on select "*******" at bounding box center [549, 376] width 231 height 28
click at [502, 339] on div "**********" at bounding box center [422, 345] width 510 height 280
click at [485, 371] on select "*******" at bounding box center [549, 376] width 231 height 28
click at [401, 400] on div "**********" at bounding box center [422, 413] width 510 height 144
click at [565, 386] on select "*******" at bounding box center [549, 376] width 231 height 28
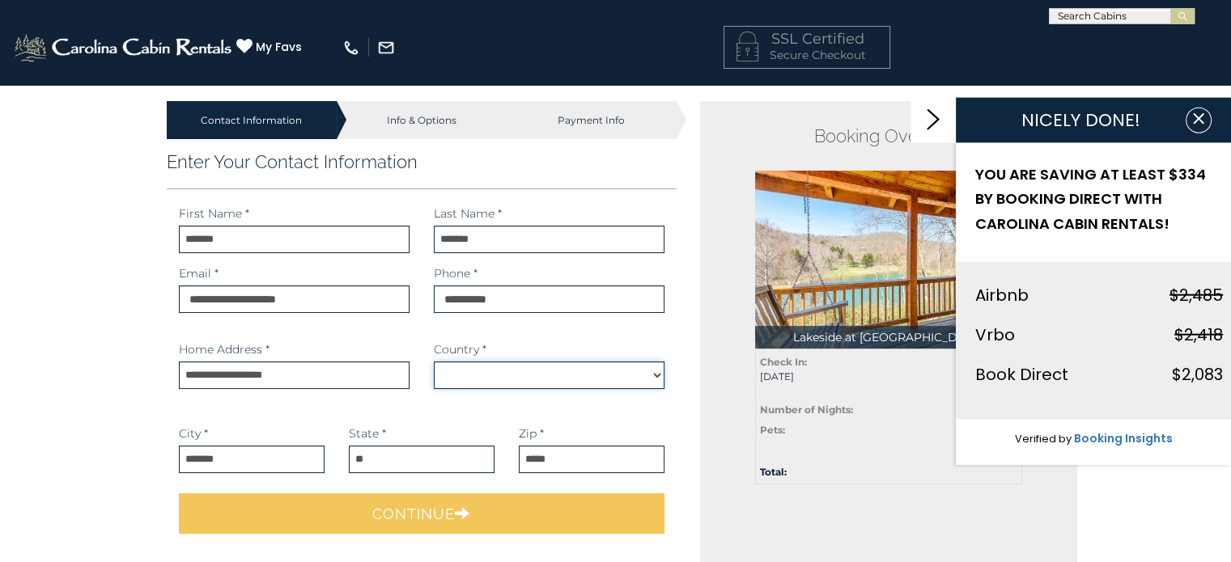
select select
click at [434, 362] on select "*******" at bounding box center [549, 376] width 231 height 28
click at [425, 397] on div "Country * *******" at bounding box center [548, 383] width 255 height 84
click at [304, 231] on input "*******" at bounding box center [294, 240] width 231 height 28
type input "*******"
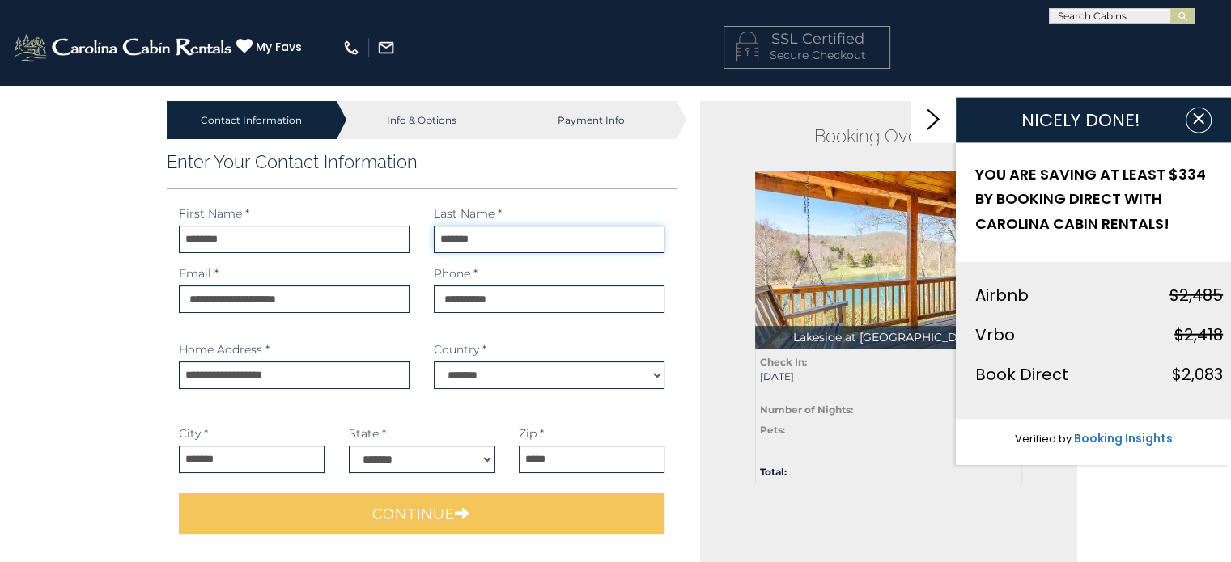
click at [491, 241] on input "*******" at bounding box center [549, 240] width 231 height 28
type input "*******"
click at [328, 297] on input "**********" at bounding box center [294, 300] width 231 height 28
click at [544, 299] on input "phone" at bounding box center [549, 300] width 231 height 28
type input "**********"
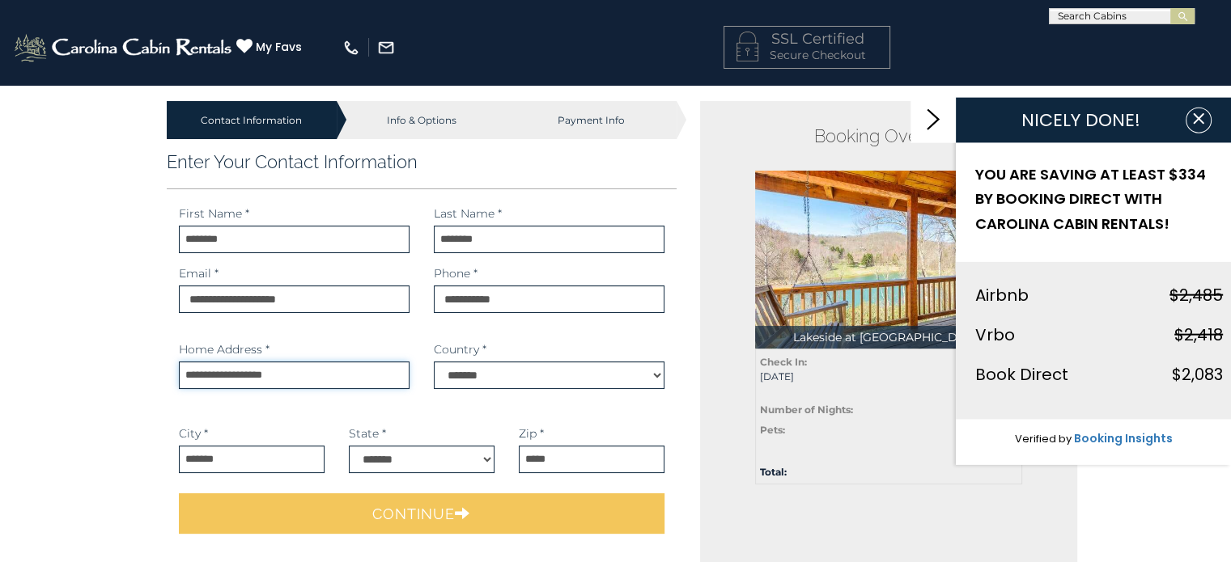
click at [320, 366] on input "**********" at bounding box center [294, 376] width 231 height 28
type input "**********"
click at [449, 412] on div "Country * *******" at bounding box center [549, 377] width 231 height 72
click at [269, 449] on input "*******" at bounding box center [252, 460] width 146 height 28
type input "*******"
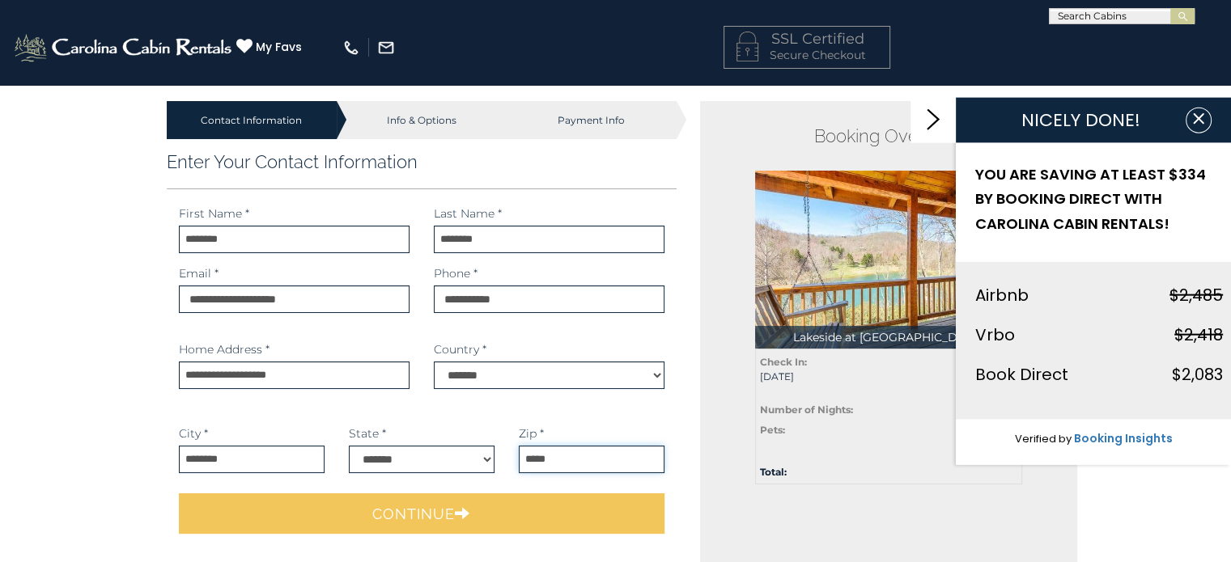
click at [588, 458] on input "*****" at bounding box center [592, 460] width 146 height 28
type input "*****"
click at [536, 371] on select "*******" at bounding box center [549, 376] width 231 height 28
drag, startPoint x: 638, startPoint y: 443, endPoint x: 549, endPoint y: 453, distance: 90.4
click at [638, 443] on div "Zip * ***** Postal Code is required." at bounding box center [592, 450] width 146 height 48
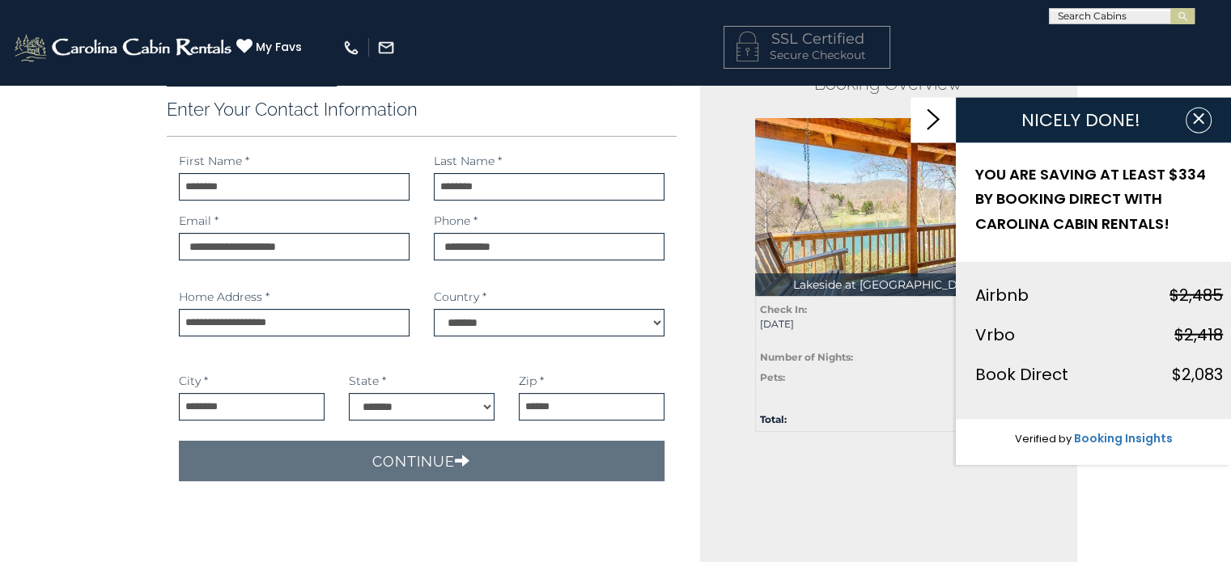
scroll to position [81, 0]
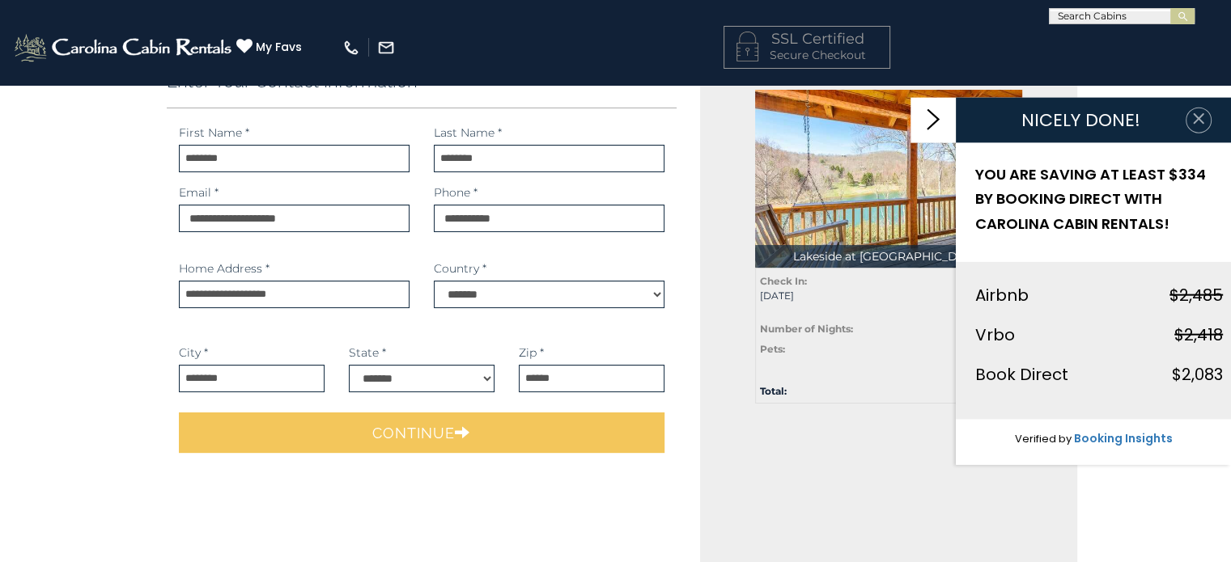
click at [1199, 111] on icon "button" at bounding box center [1198, 118] width 16 height 16
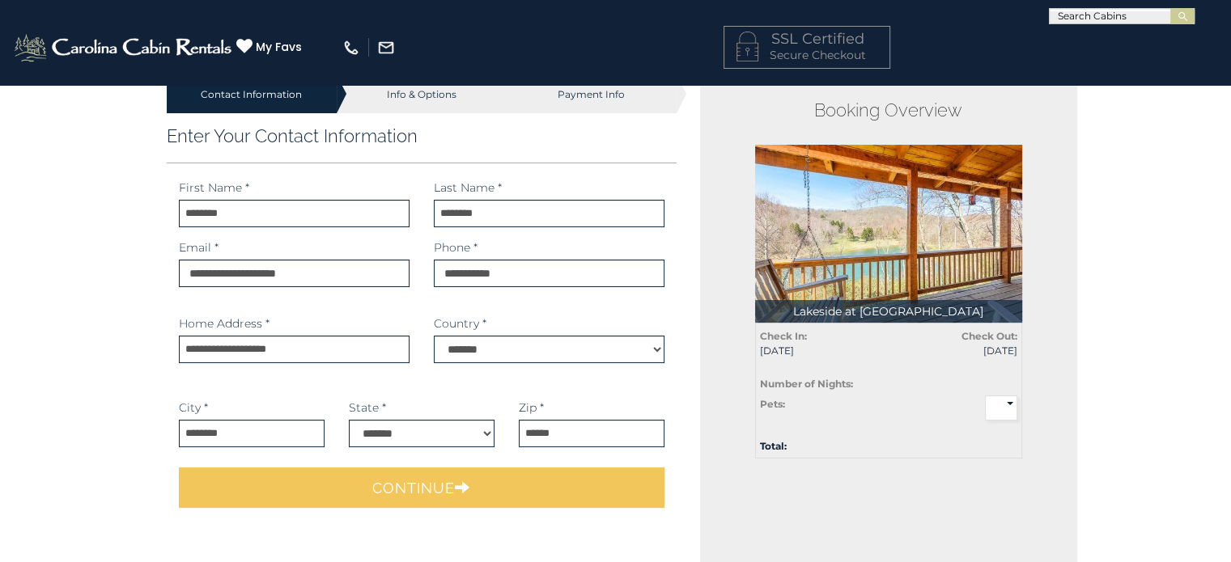
scroll to position [0, 0]
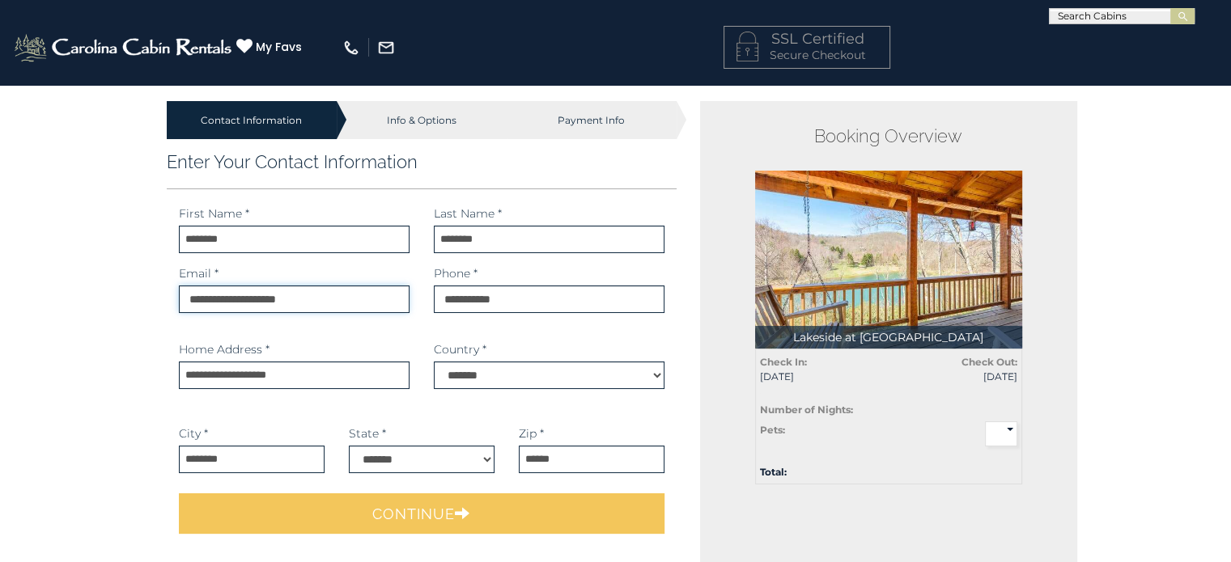
drag, startPoint x: 184, startPoint y: 295, endPoint x: 185, endPoint y: 318, distance: 22.7
click at [185, 295] on input "**********" at bounding box center [294, 300] width 231 height 28
click at [214, 410] on div "**********" at bounding box center [422, 413] width 510 height 144
click at [304, 375] on input "**********" at bounding box center [294, 376] width 231 height 28
click at [540, 387] on div "Country * *******" at bounding box center [549, 377] width 231 height 72
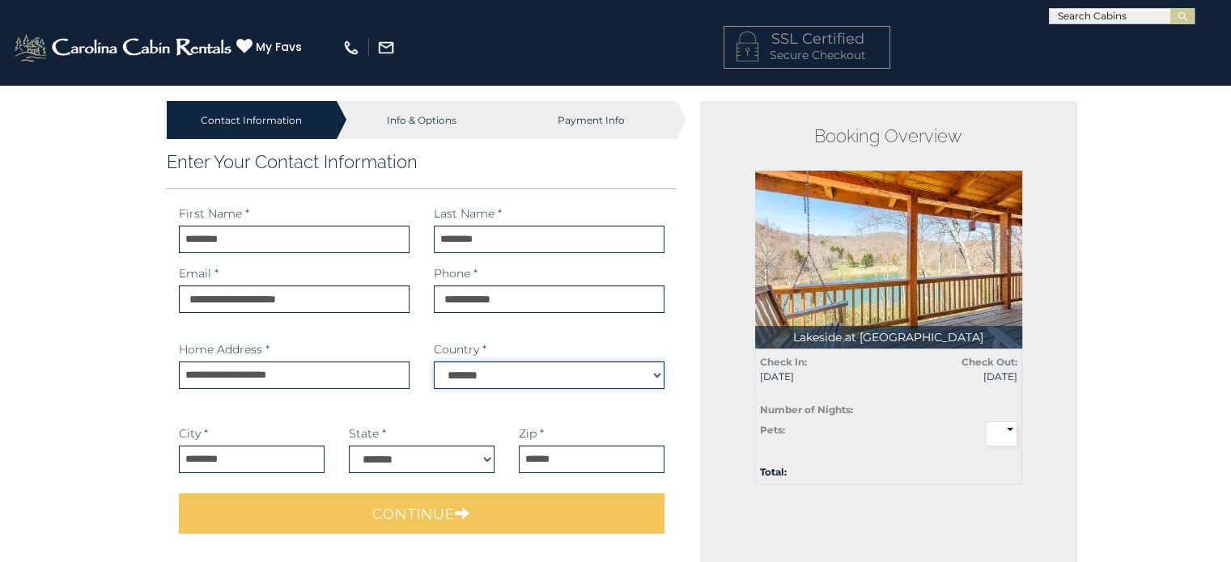
click at [540, 378] on select "*******" at bounding box center [549, 376] width 231 height 28
click at [434, 362] on select "*******" at bounding box center [549, 376] width 231 height 28
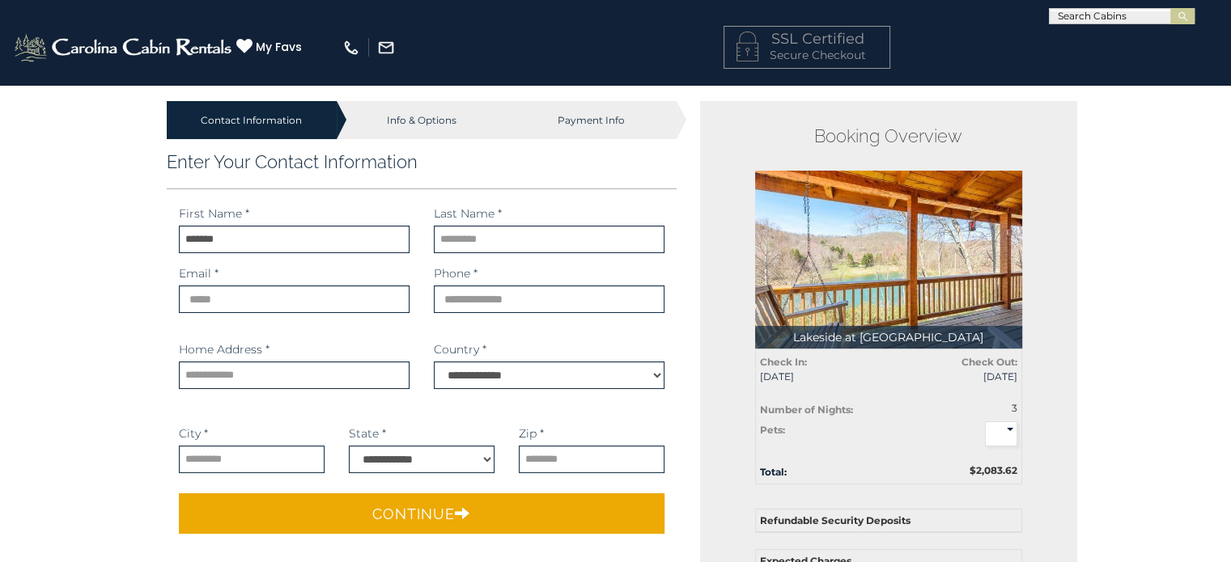
type input "*******"
type input "**********"
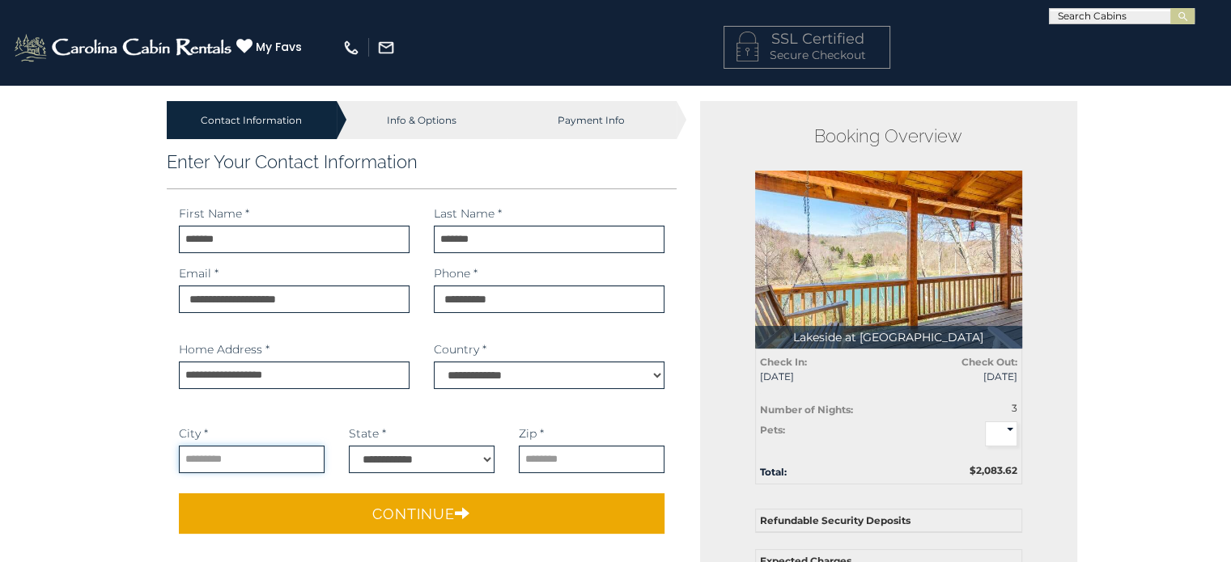
click at [206, 467] on input "text" at bounding box center [252, 460] width 146 height 28
type input "*******"
click at [451, 461] on select "**********" at bounding box center [422, 460] width 146 height 28
select select "**"
click at [349, 446] on select "**********" at bounding box center [422, 460] width 146 height 28
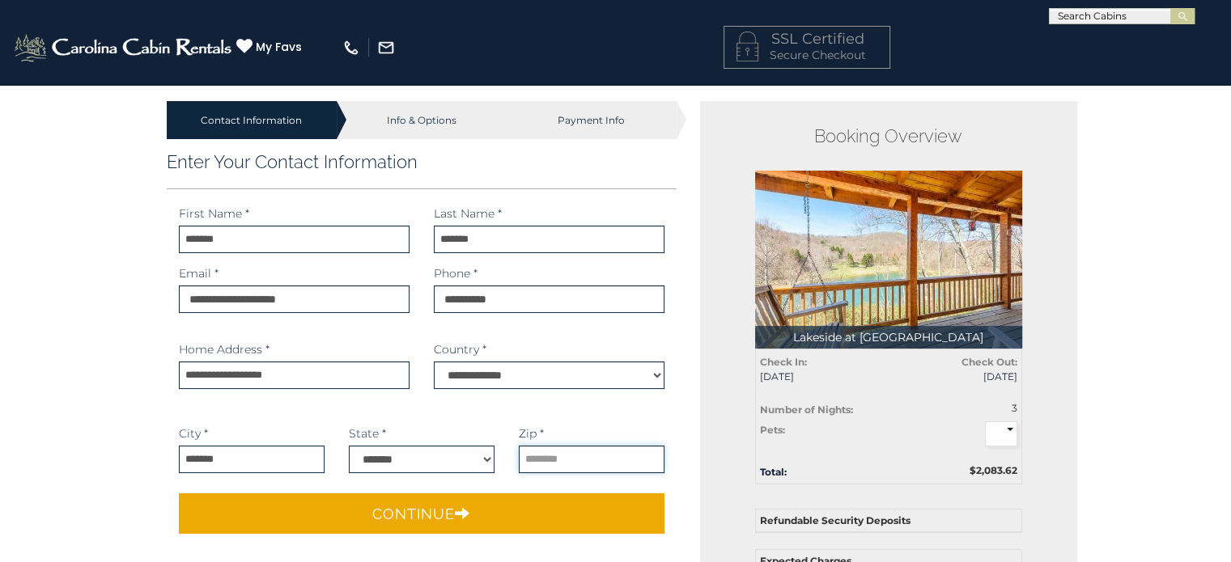
click at [592, 463] on input "text" at bounding box center [592, 460] width 146 height 28
type input "*****"
click at [564, 489] on div "Continue" at bounding box center [422, 513] width 510 height 57
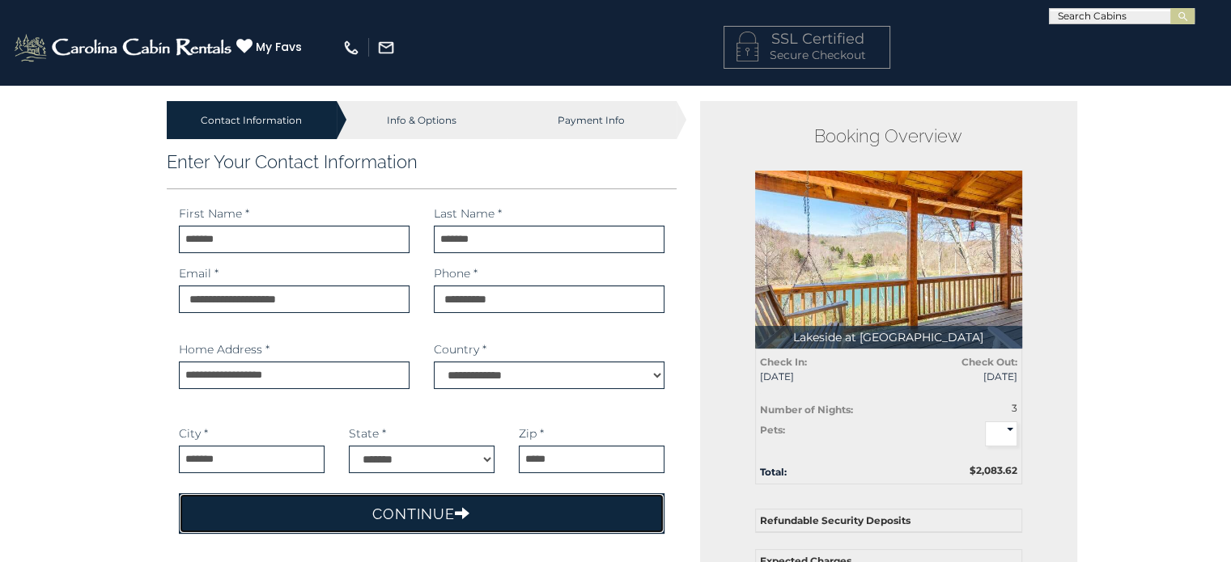
click at [454, 522] on button "Continue" at bounding box center [422, 513] width 486 height 40
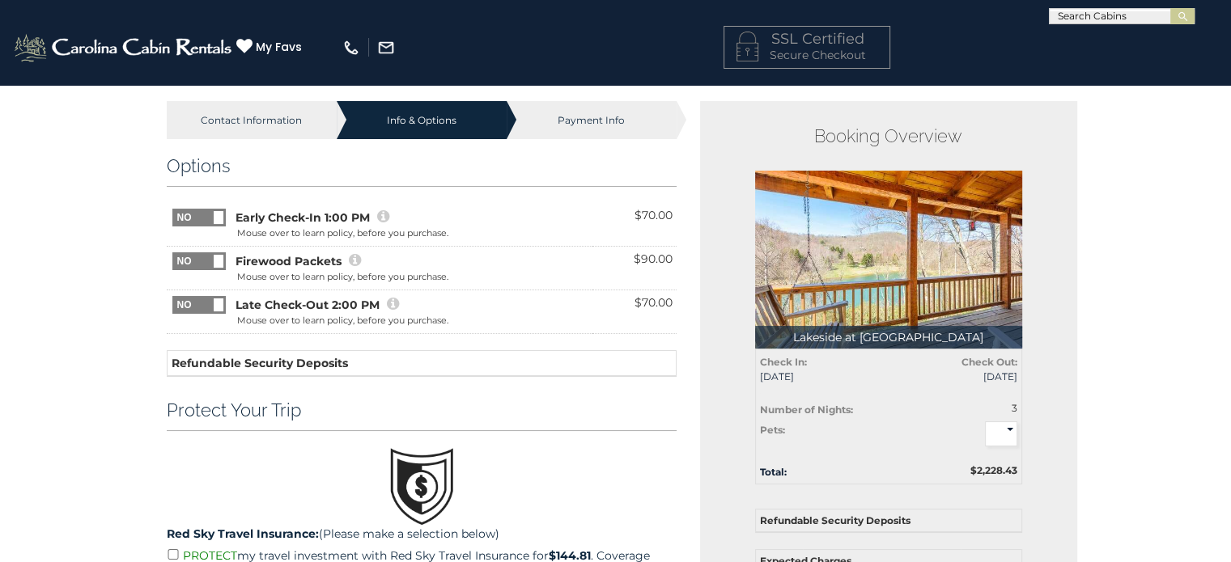
click at [390, 305] on icon at bounding box center [393, 304] width 12 height 15
click at [214, 216] on span at bounding box center [219, 217] width 10 height 13
click at [214, 209] on span at bounding box center [172, 209] width 107 height 0
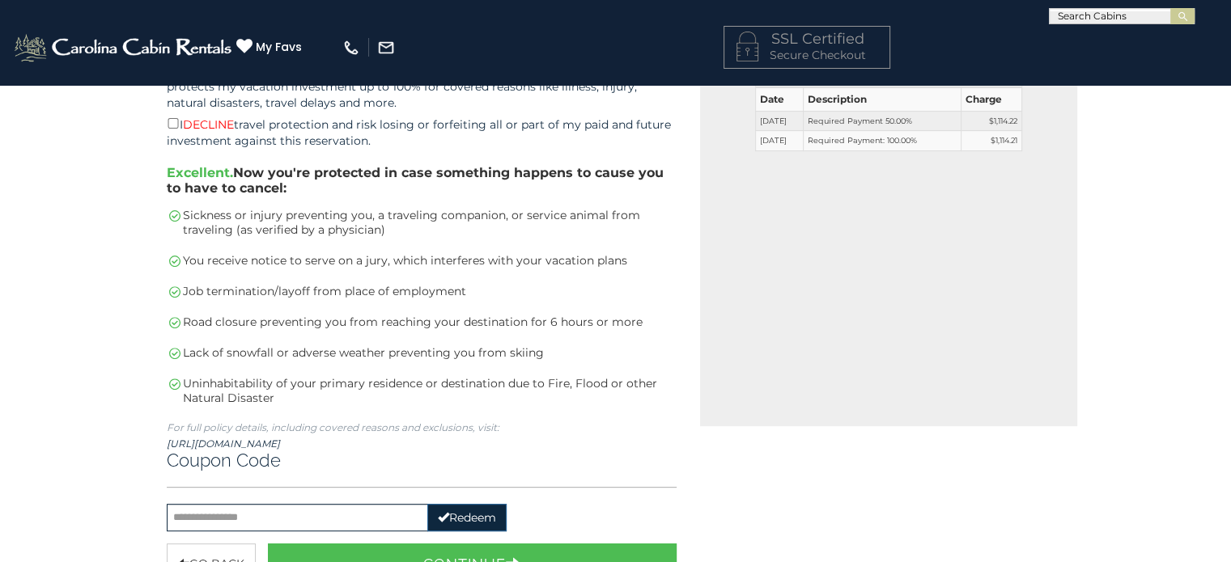
scroll to position [566, 0]
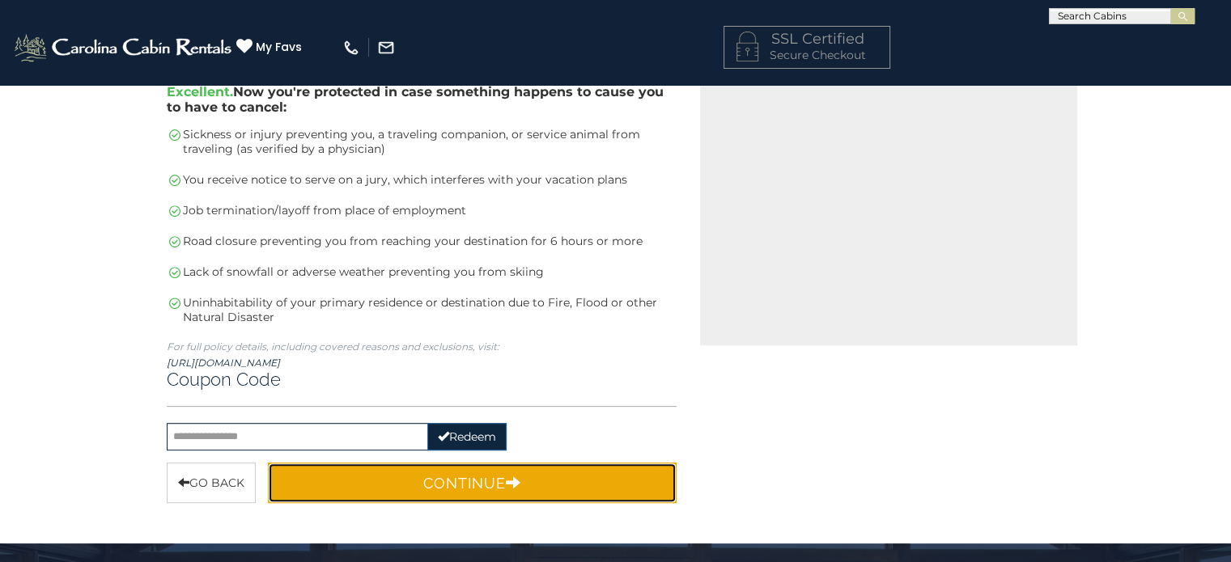
click at [498, 485] on button "Continue" at bounding box center [472, 483] width 409 height 40
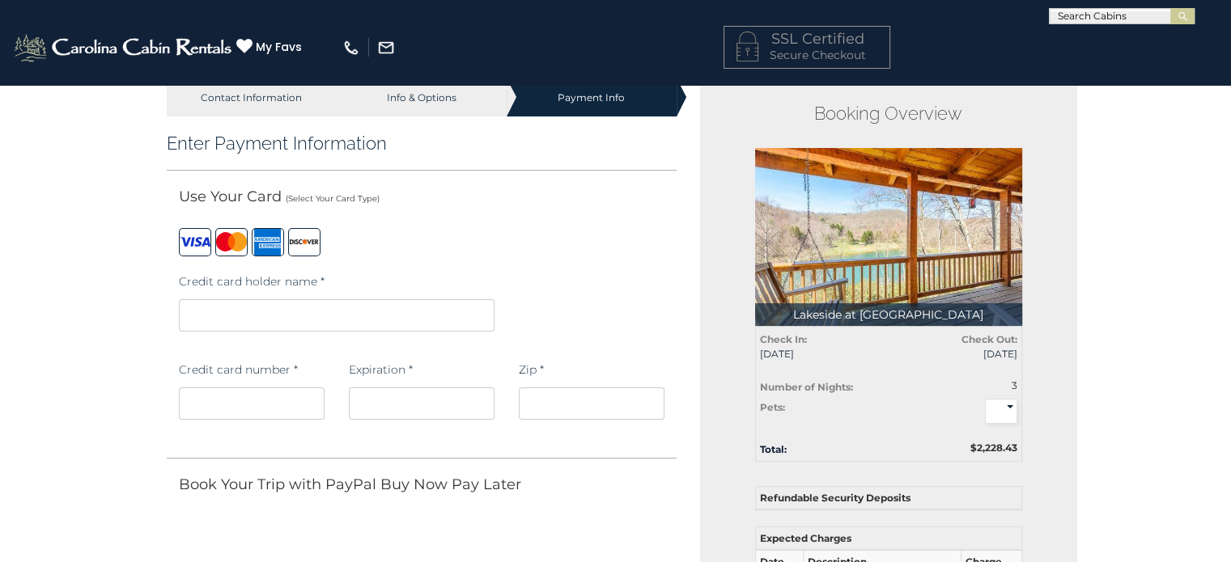
scroll to position [0, 0]
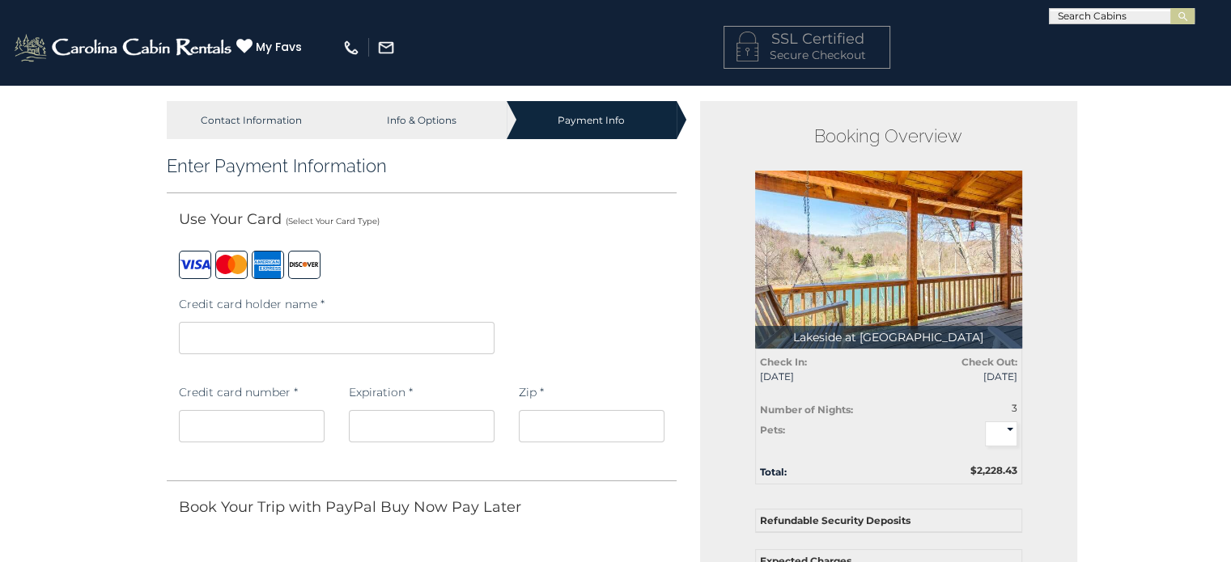
click at [361, 417] on iframe at bounding box center [422, 426] width 146 height 32
click at [593, 336] on div "Credit card holder name *" at bounding box center [422, 332] width 510 height 88
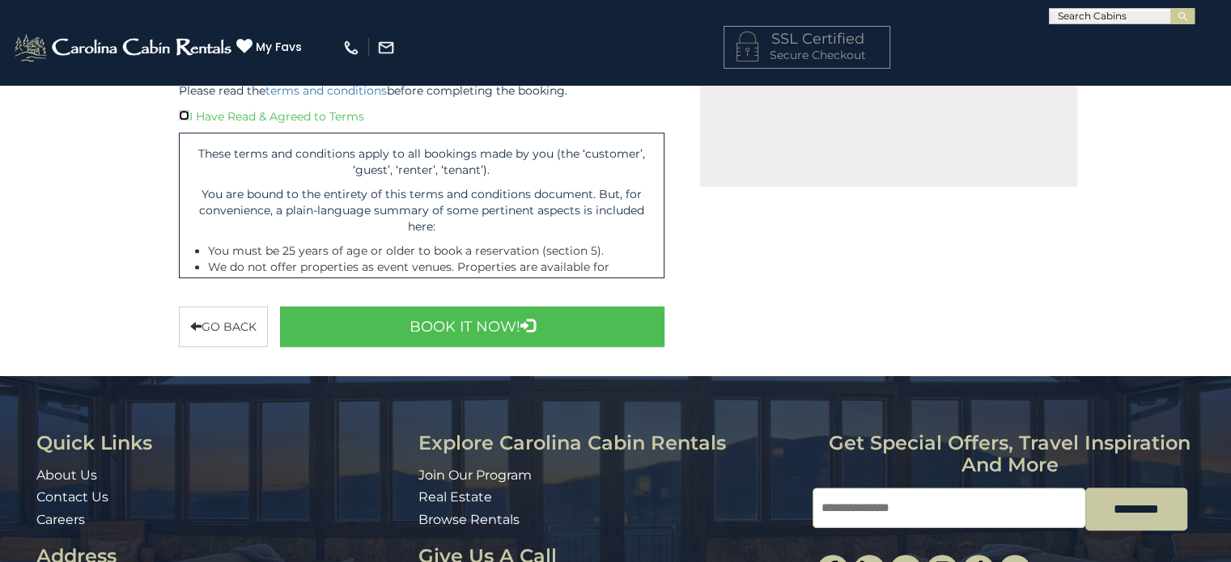
scroll to position [728, 0]
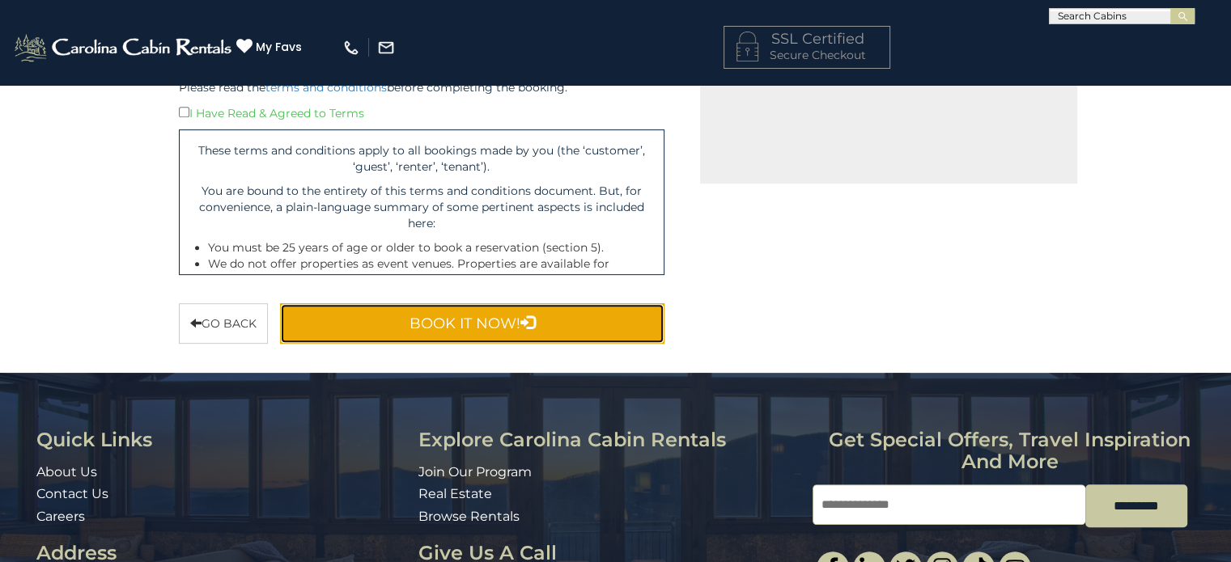
click at [477, 329] on button "Book It Now!" at bounding box center [472, 323] width 385 height 40
